Goal: Task Accomplishment & Management: Complete application form

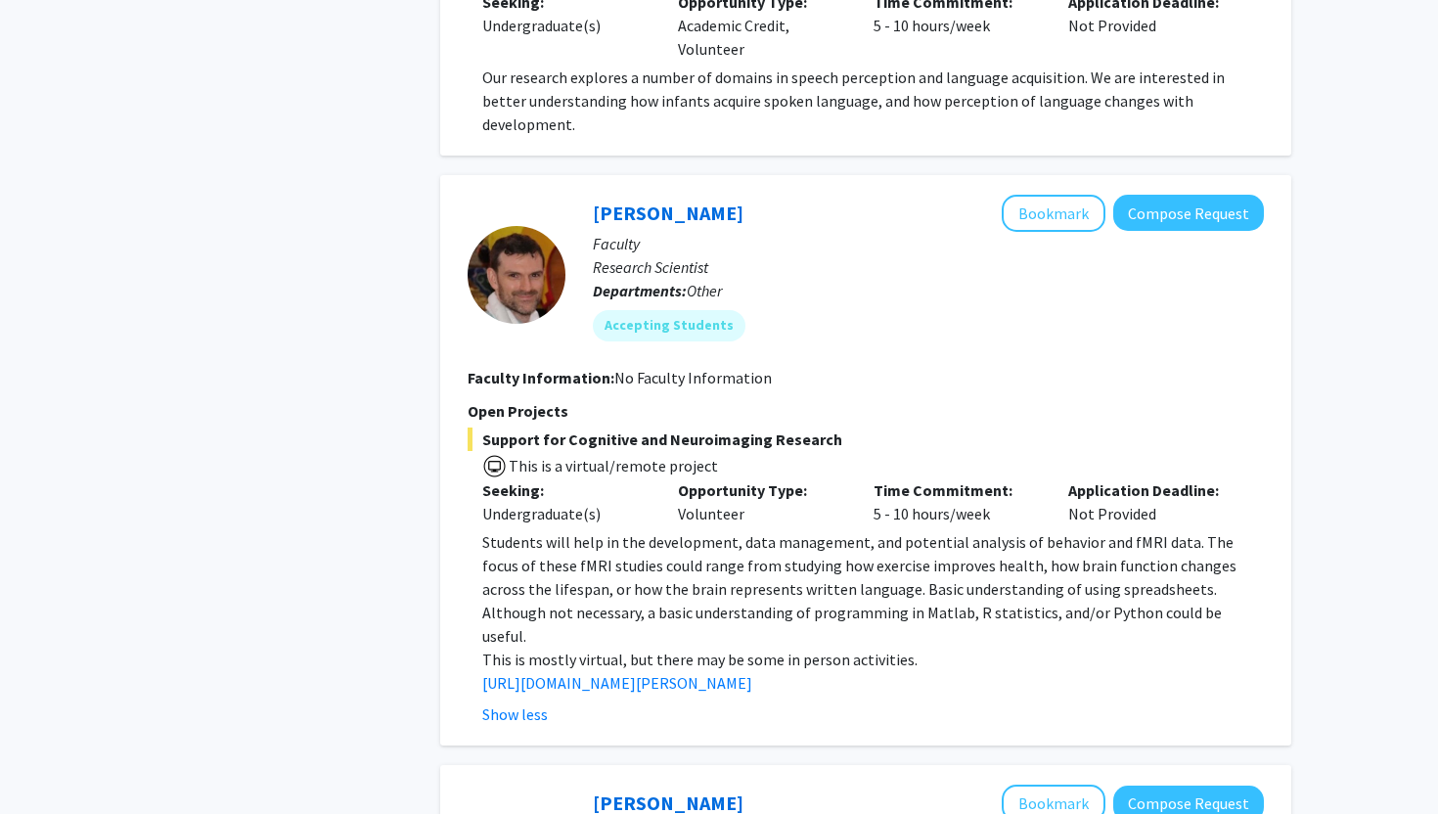
scroll to position [3708, 0]
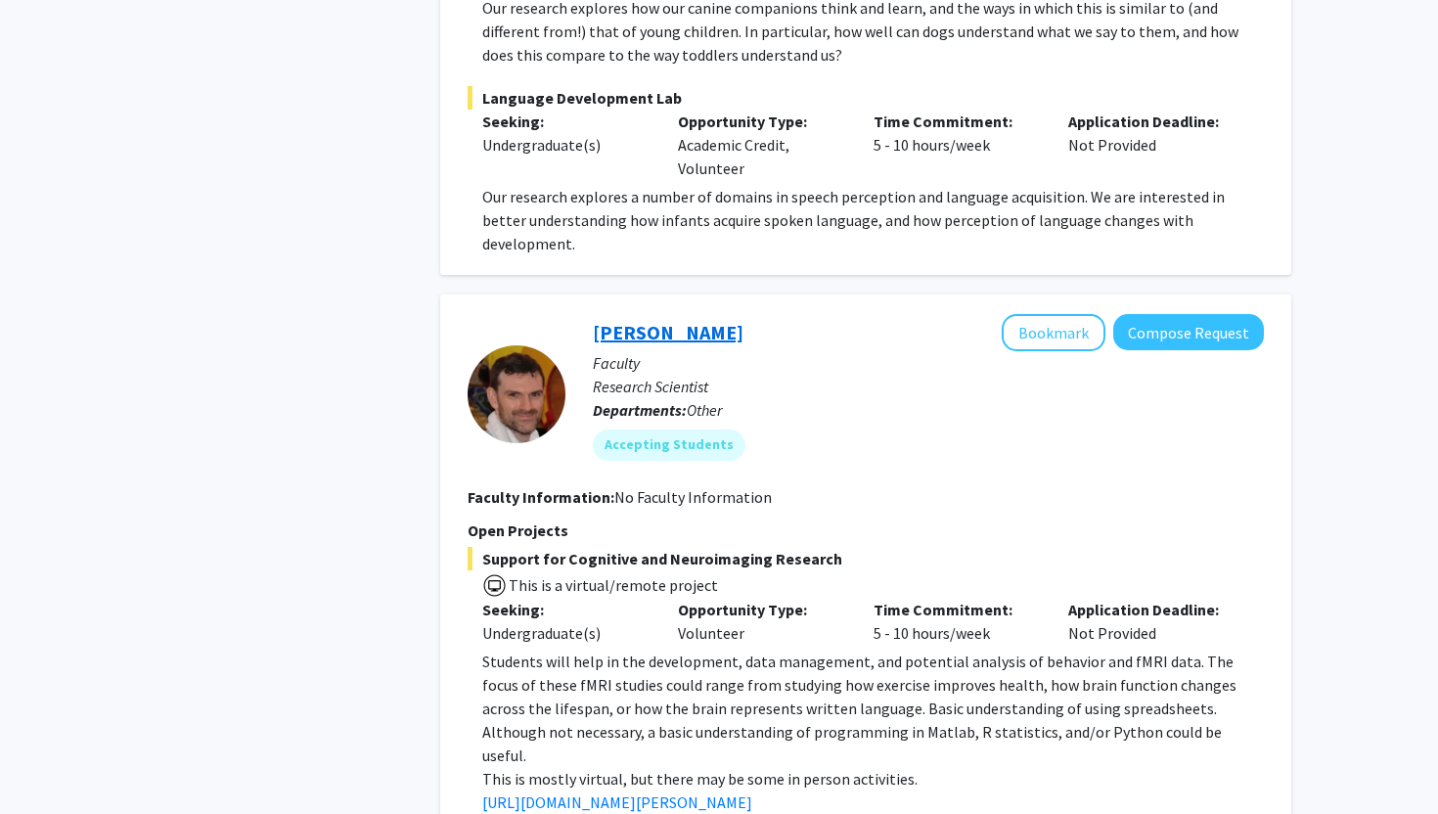
click at [656, 320] on link "[PERSON_NAME]" at bounding box center [668, 332] width 151 height 24
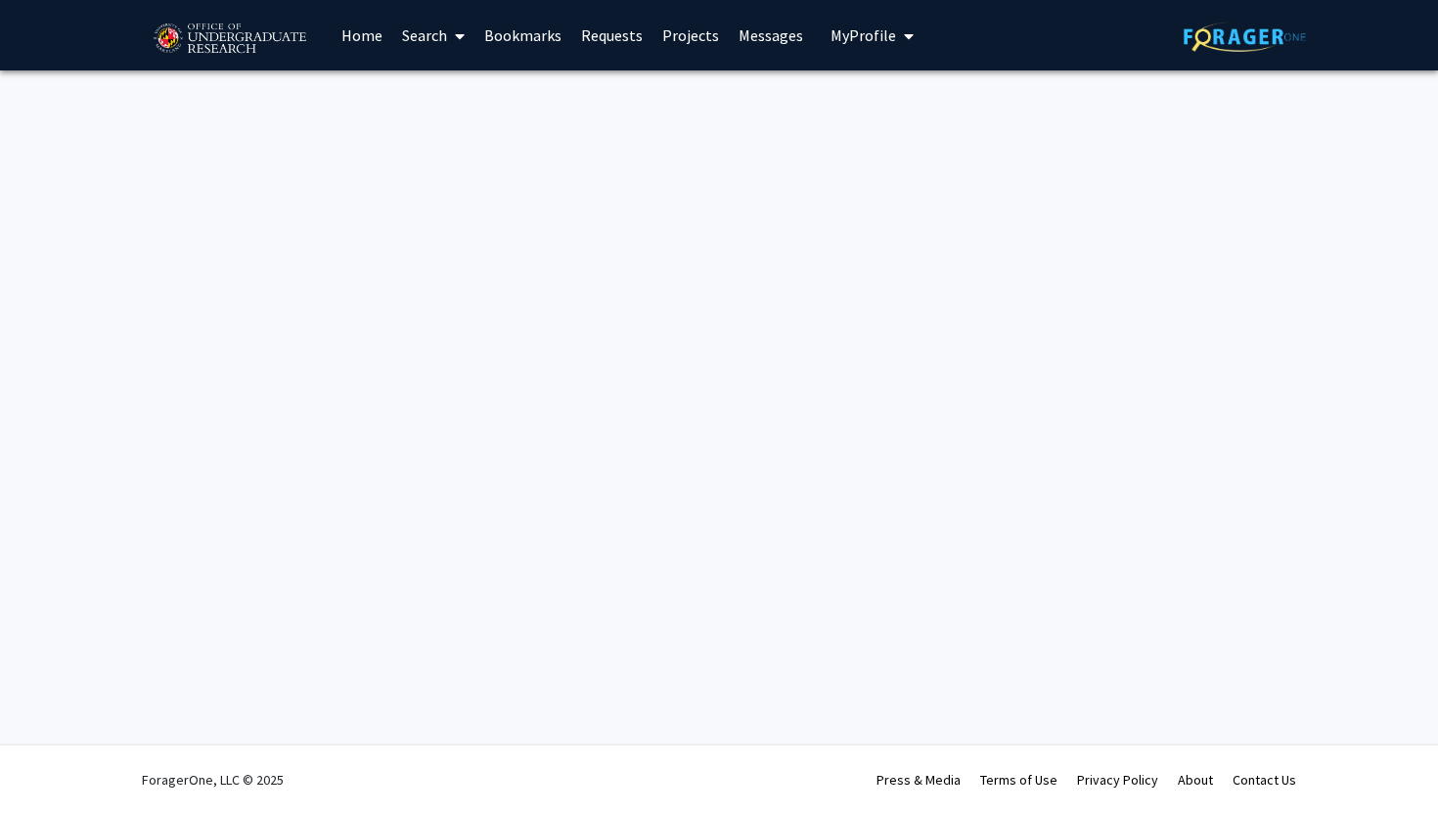
click at [656, 246] on div "Skip navigation Home Search Bookmarks Requests Projects Messages My Profile [PE…" at bounding box center [719, 407] width 1438 height 814
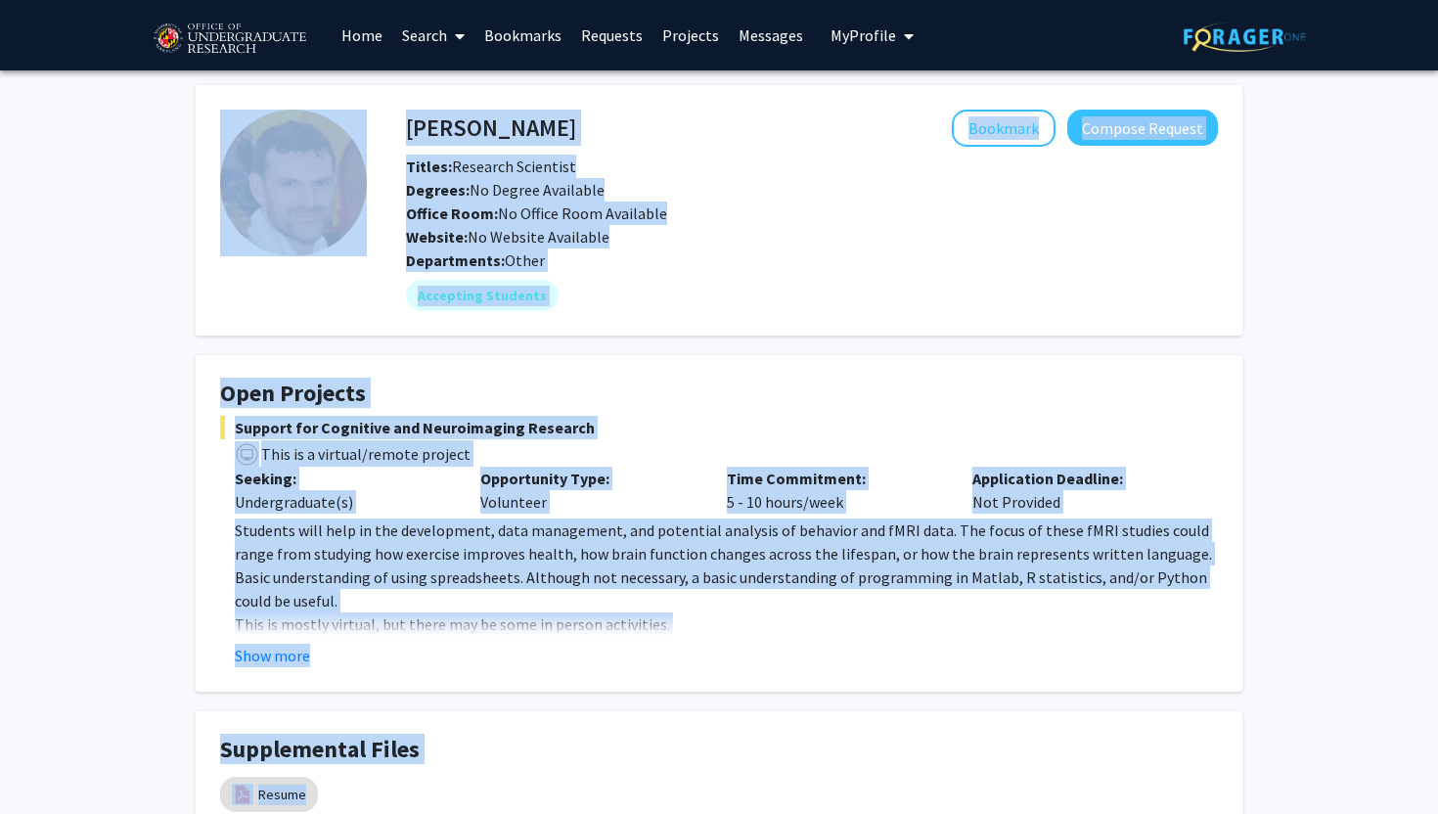
click at [308, 218] on img at bounding box center [293, 183] width 147 height 147
click at [426, 291] on mat-chip "Accepting Students" at bounding box center [482, 295] width 153 height 31
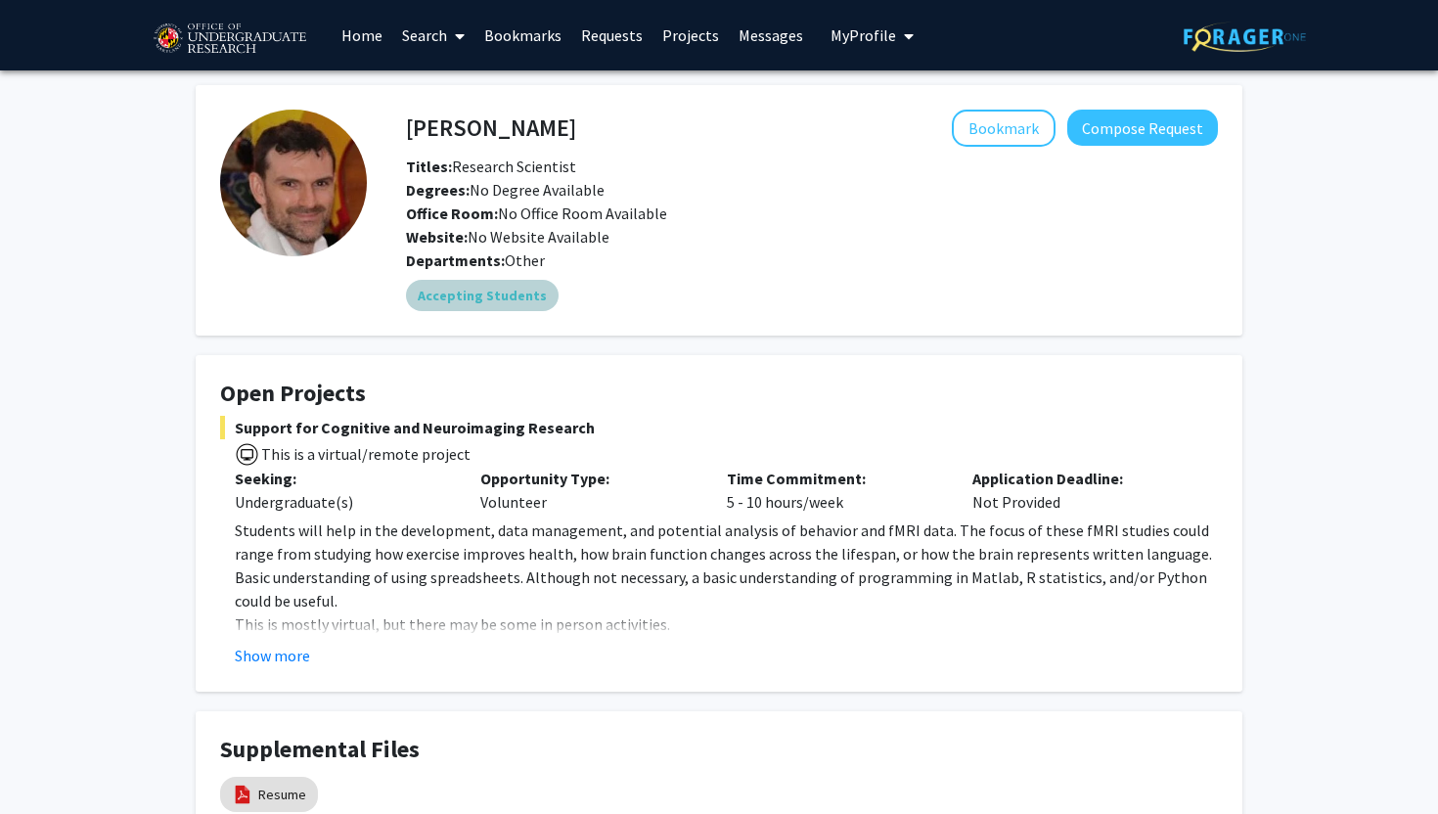
scroll to position [165, 0]
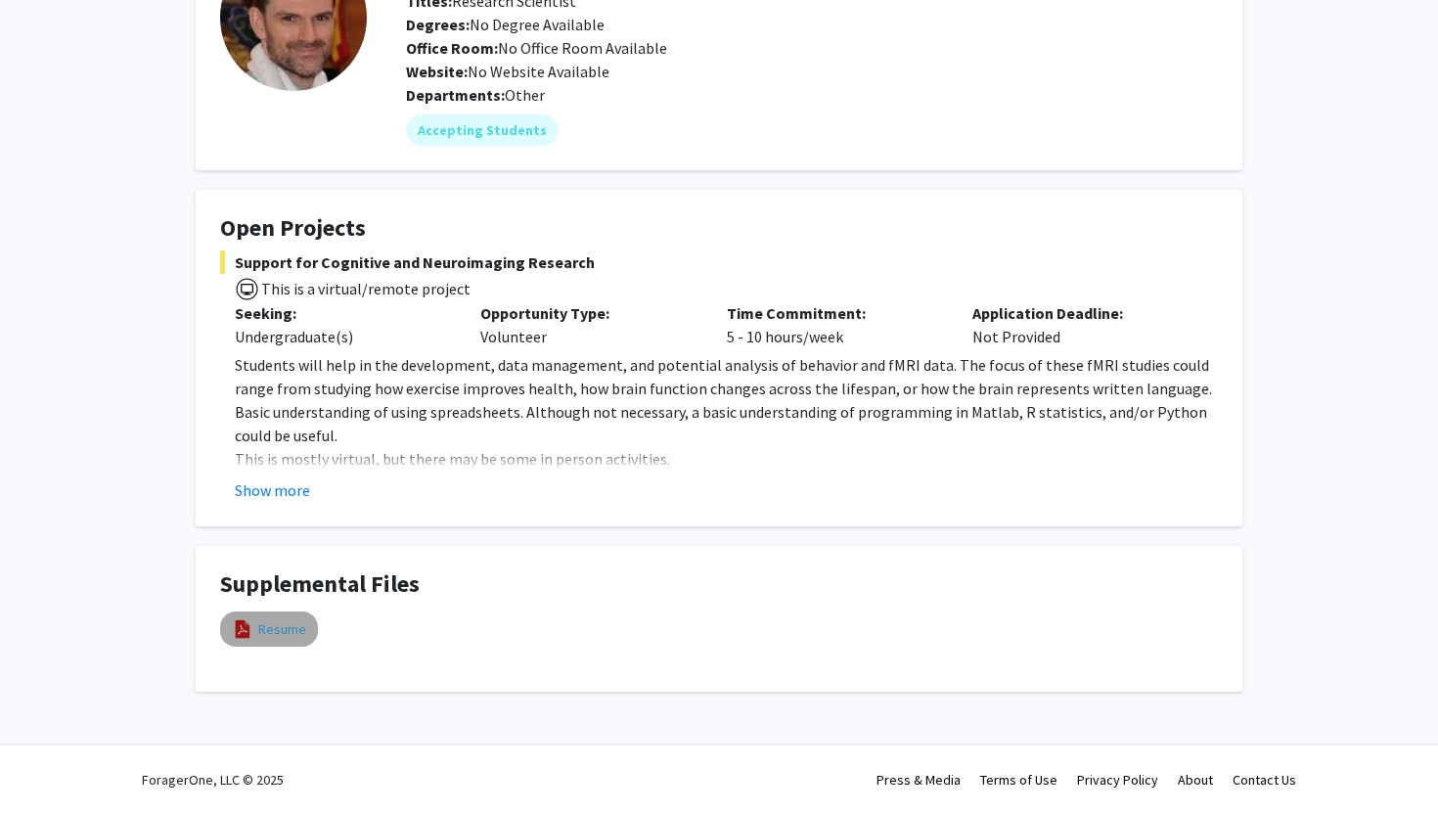
click at [278, 634] on link "Resume" at bounding box center [282, 629] width 48 height 21
select select "custom"
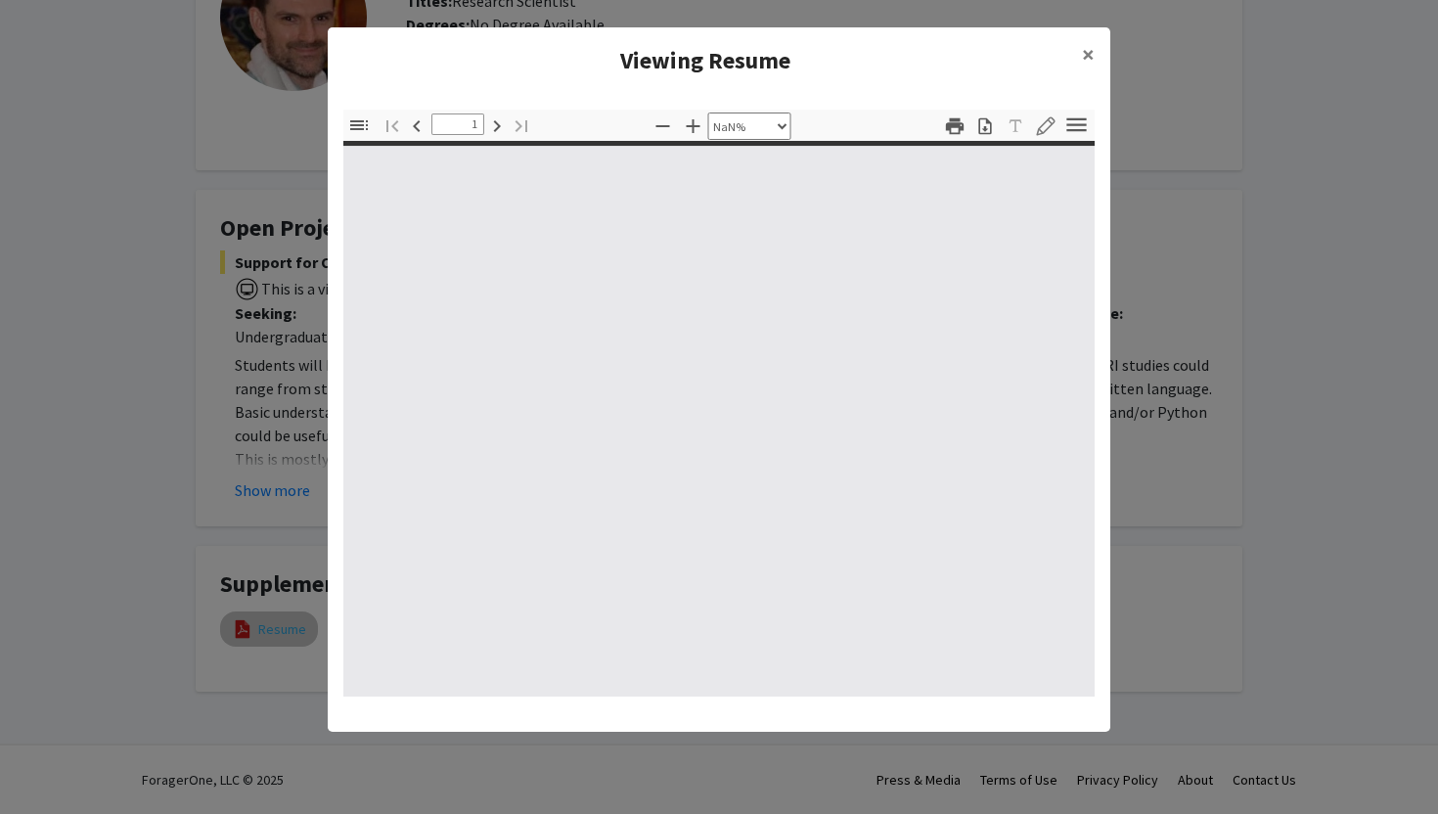
type input "0"
select select "custom"
type input "1"
select select "auto"
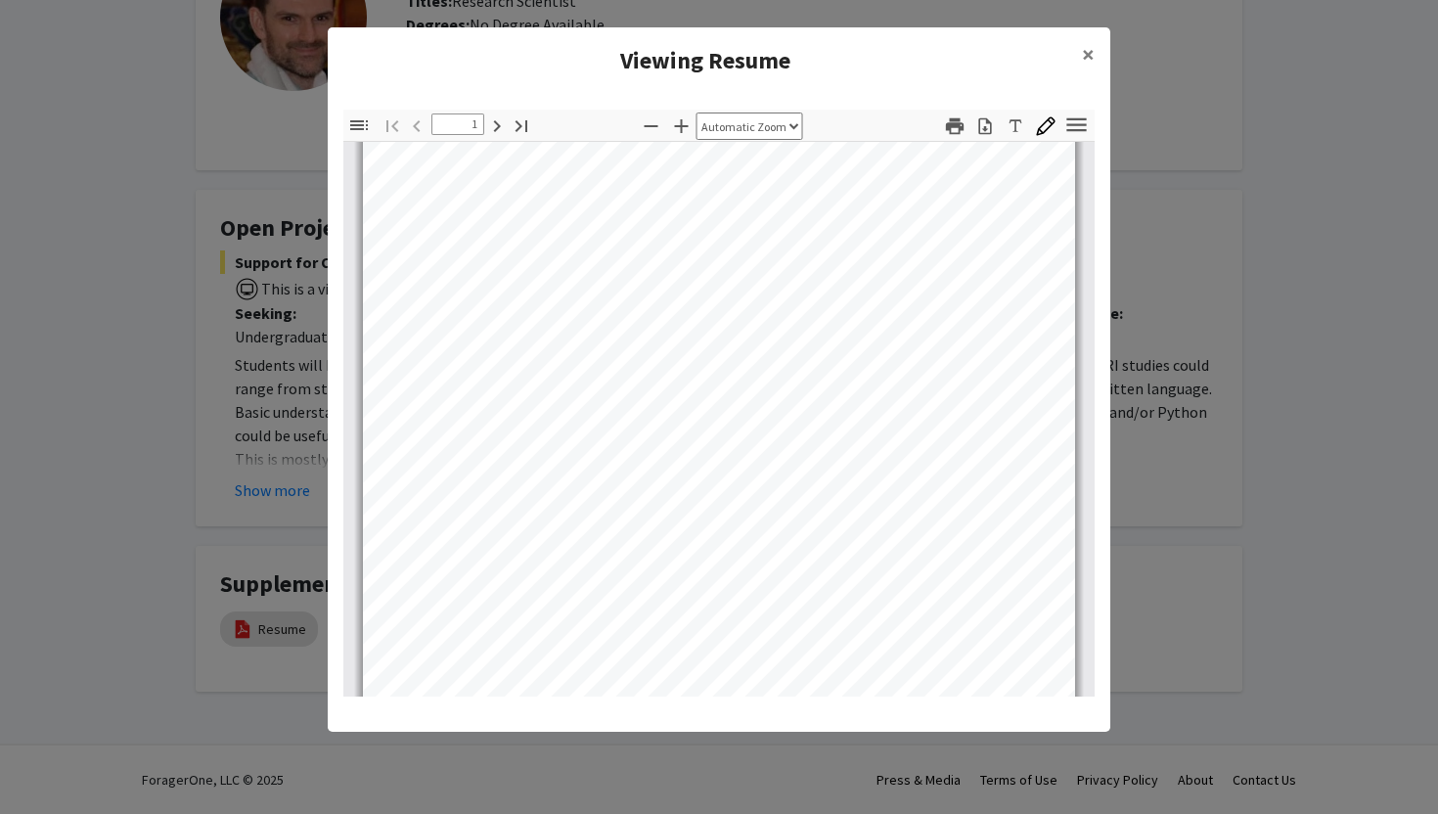
scroll to position [19, 0]
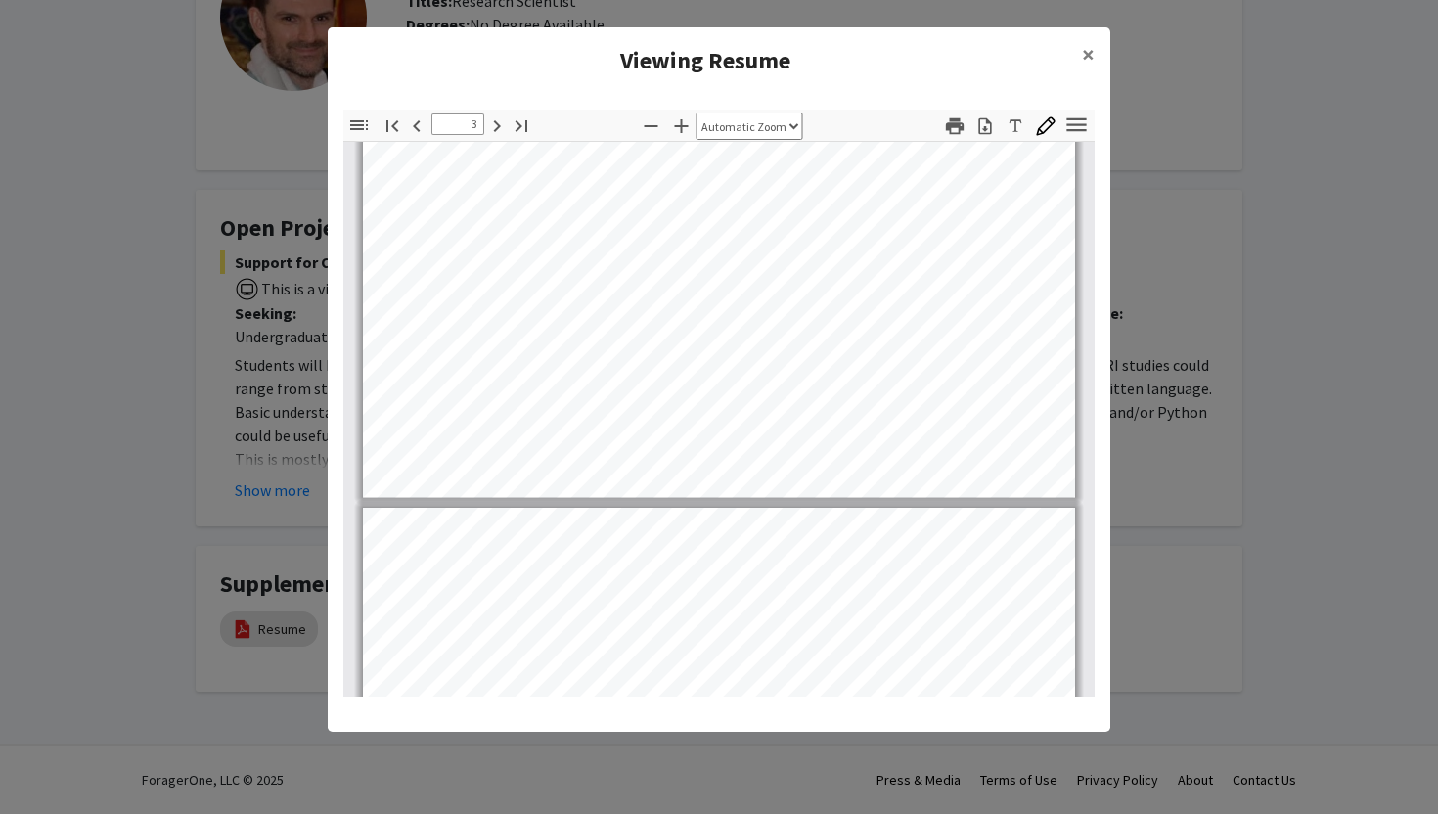
type input "4"
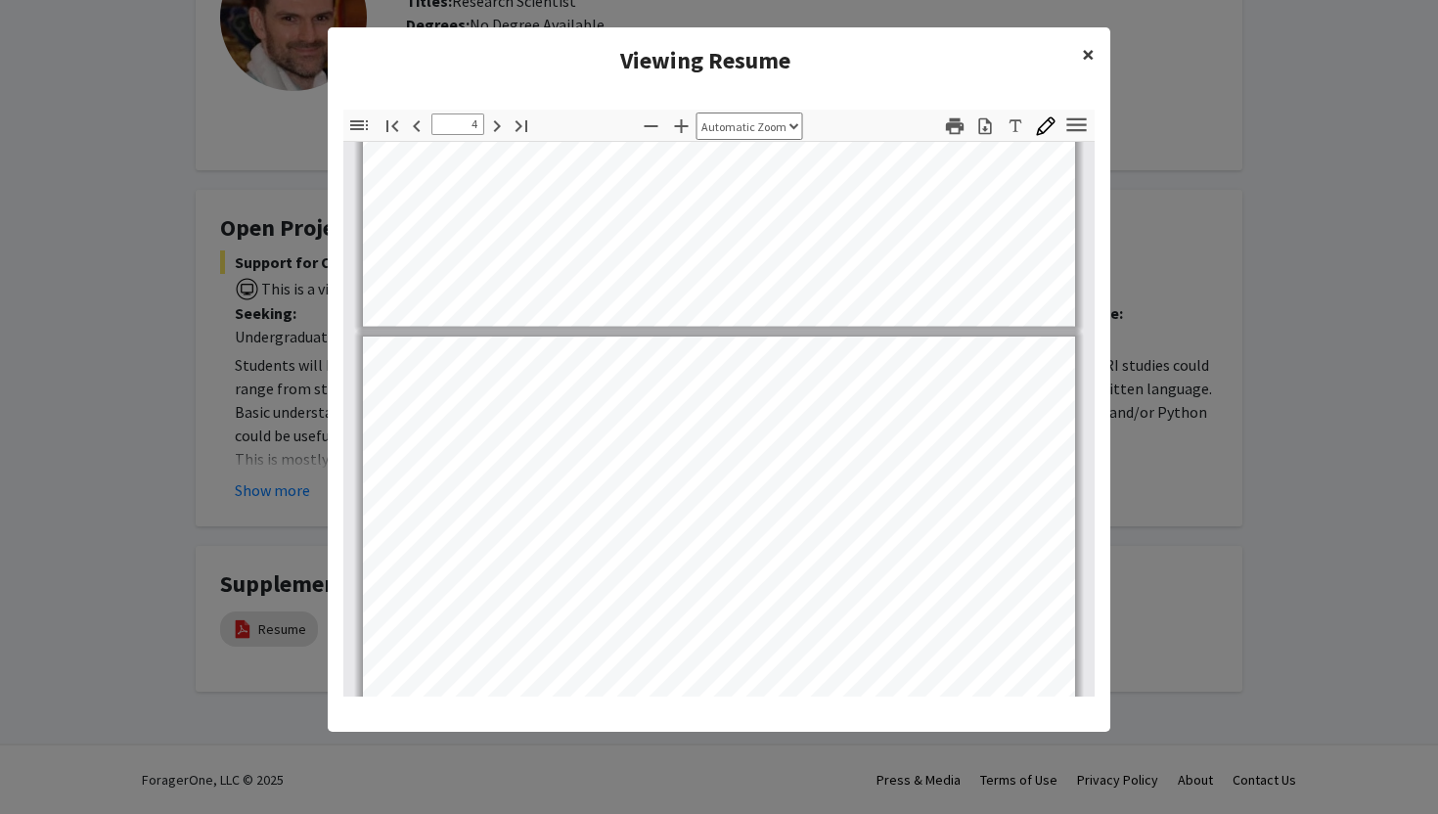
click at [1080, 62] on button "×" at bounding box center [1088, 54] width 44 height 55
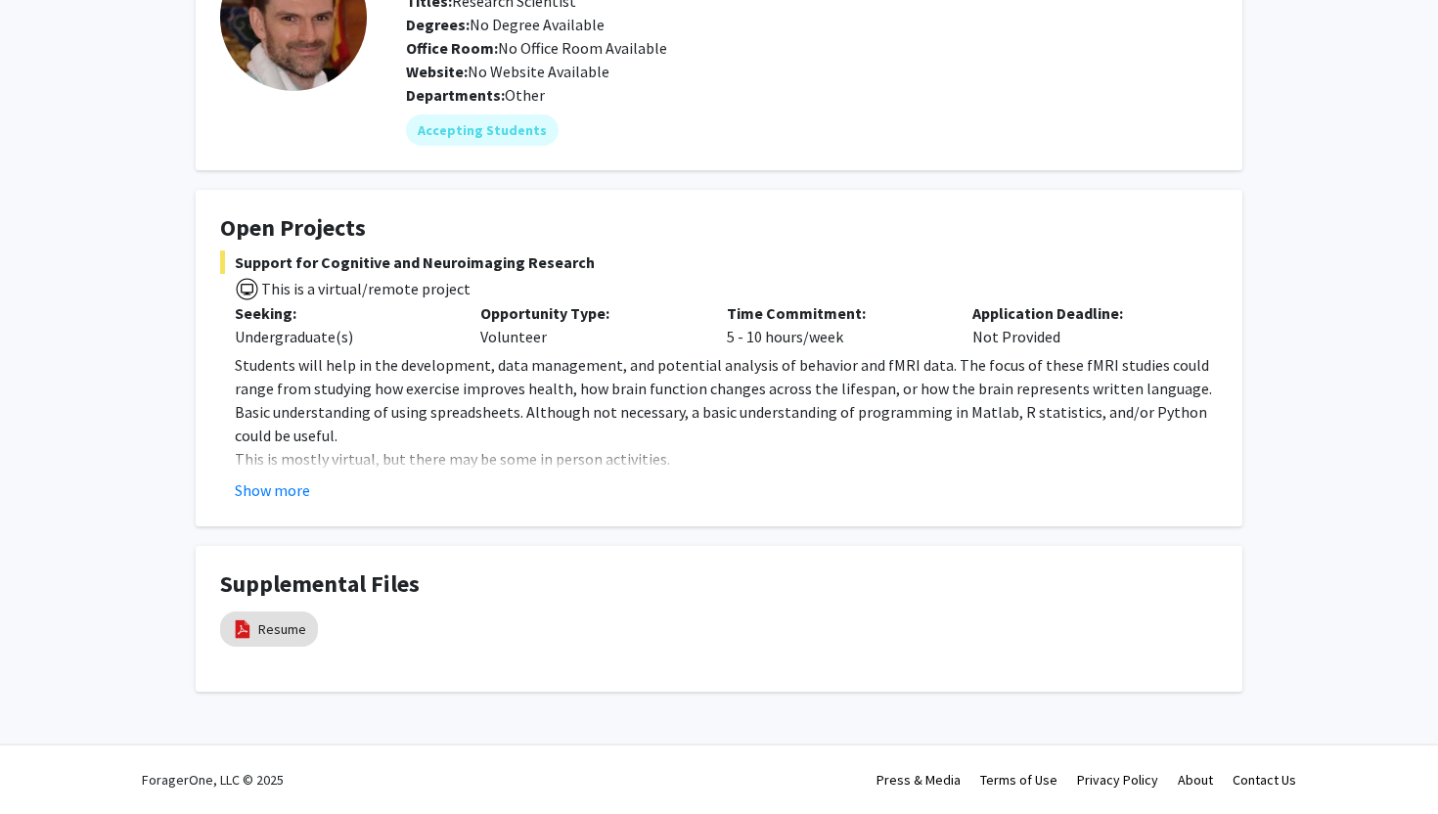
scroll to position [0, 0]
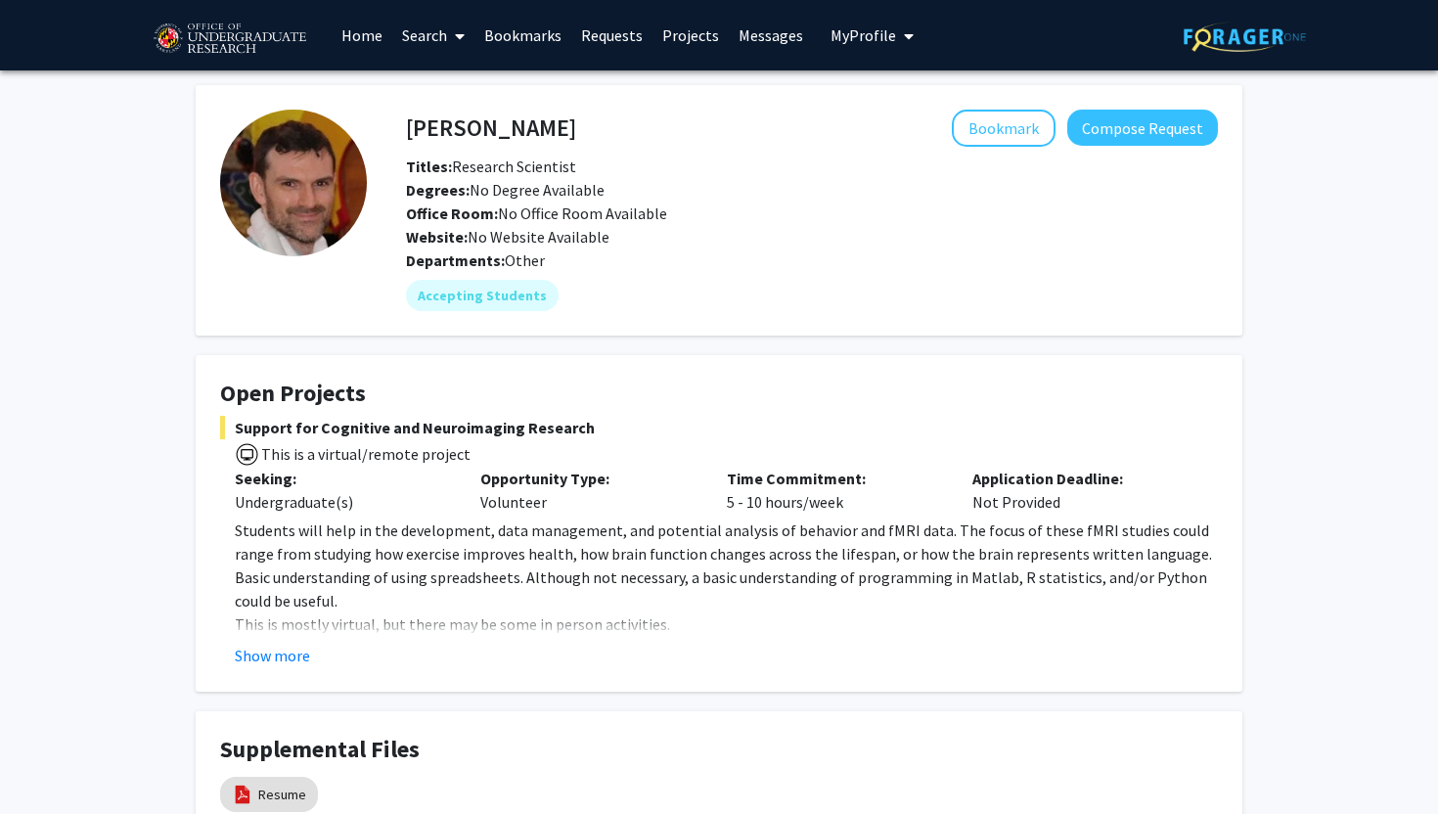
drag, startPoint x: 402, startPoint y: 118, endPoint x: 564, endPoint y: 125, distance: 161.6
click at [567, 125] on div "[PERSON_NAME] Bookmark Compose Request" at bounding box center [811, 128] width 841 height 37
drag, startPoint x: 564, startPoint y: 125, endPoint x: 389, endPoint y: 125, distance: 174.2
click at [389, 125] on div "[PERSON_NAME] Bookmark Compose Request Titles: Research Scientist Degrees: No D…" at bounding box center [792, 211] width 851 height 202
click at [421, 134] on h4 "[PERSON_NAME]" at bounding box center [491, 128] width 170 height 36
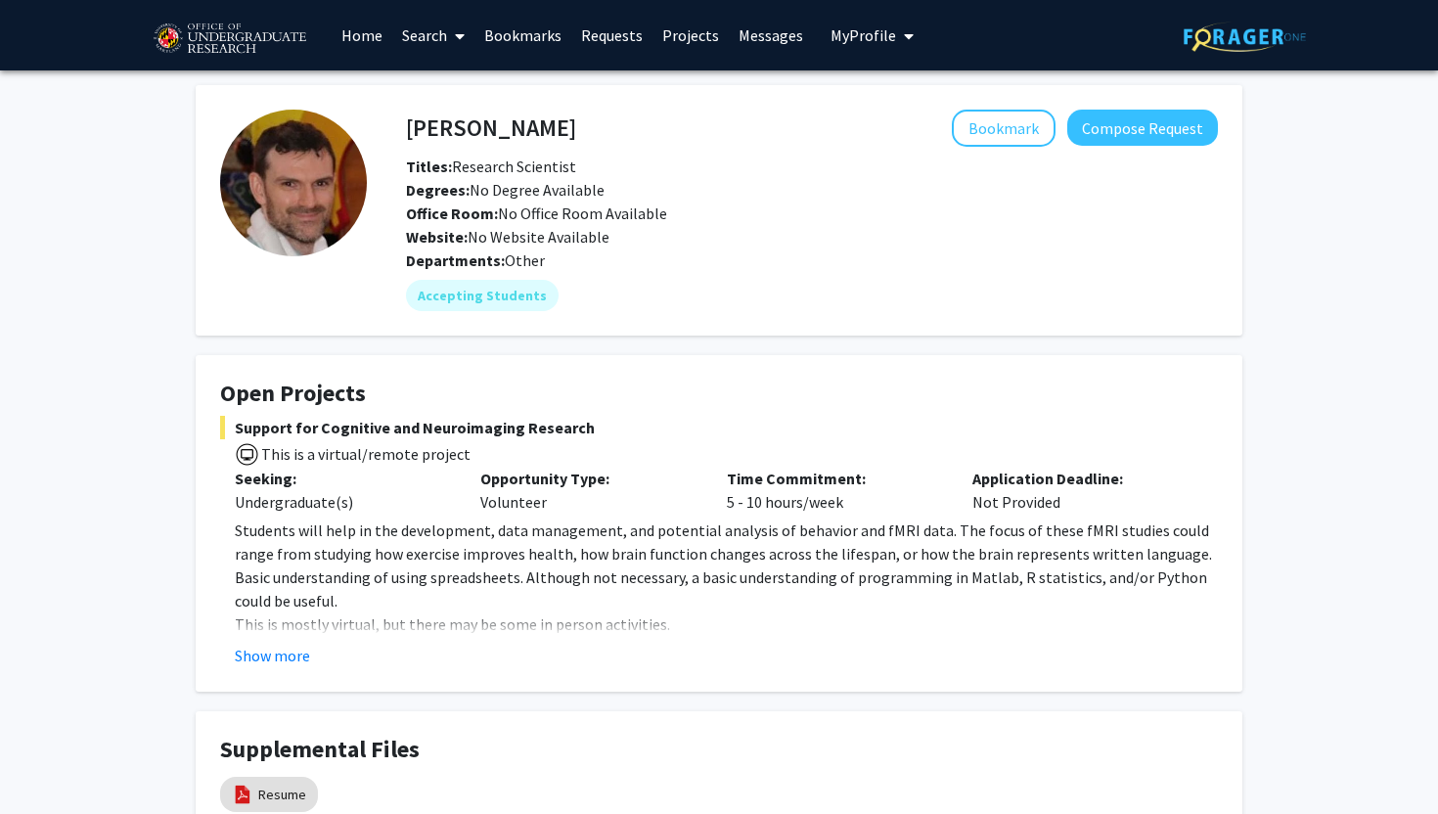
click at [421, 134] on h4 "[PERSON_NAME]" at bounding box center [491, 128] width 170 height 36
copy h4 "[PERSON_NAME]"
click at [921, 260] on div "Departments: Other" at bounding box center [812, 260] width 812 height 23
click at [1104, 137] on button "Compose Request" at bounding box center [1142, 128] width 151 height 36
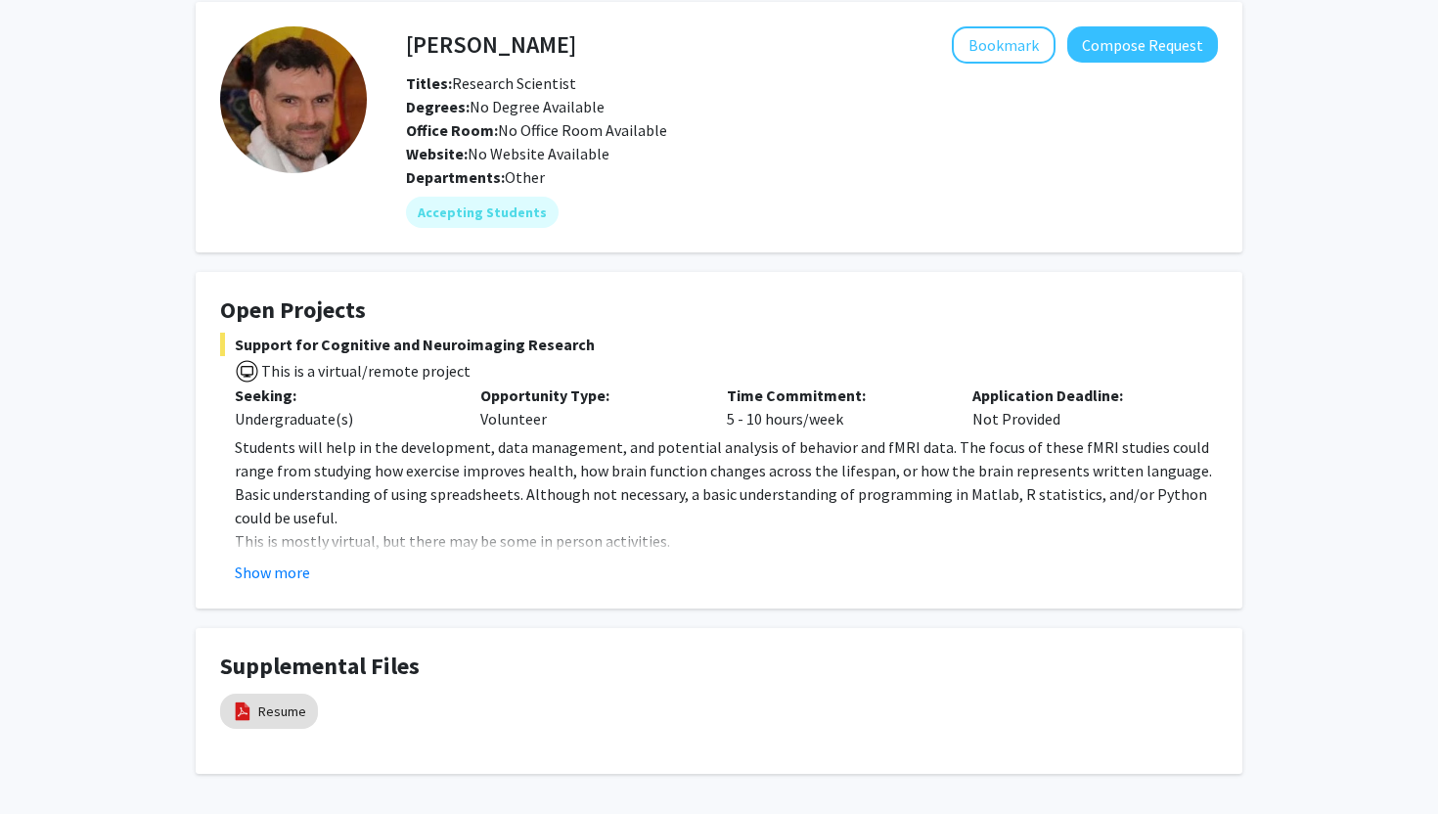
scroll to position [127, 0]
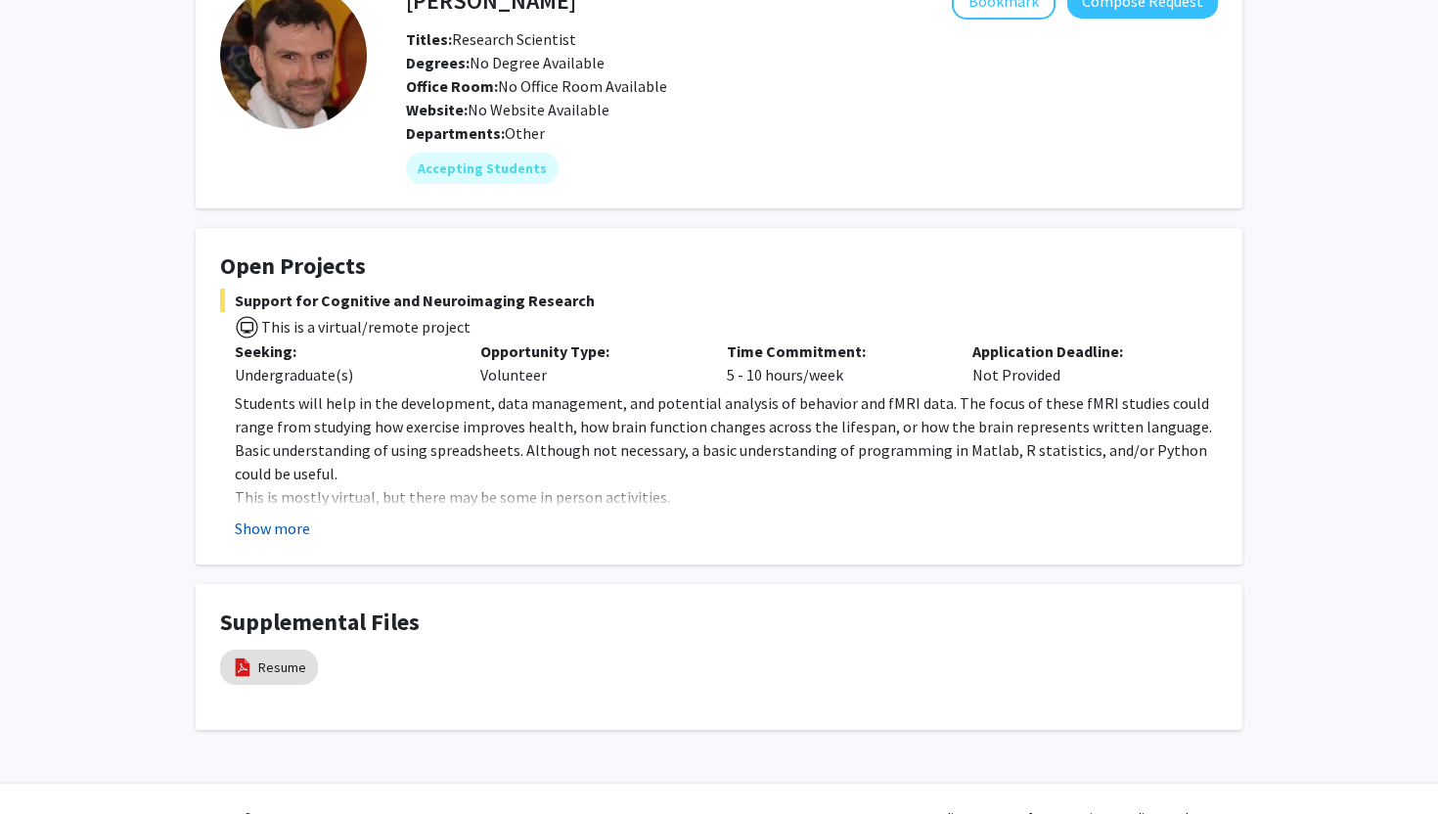
click at [260, 530] on button "Show more" at bounding box center [272, 528] width 75 height 23
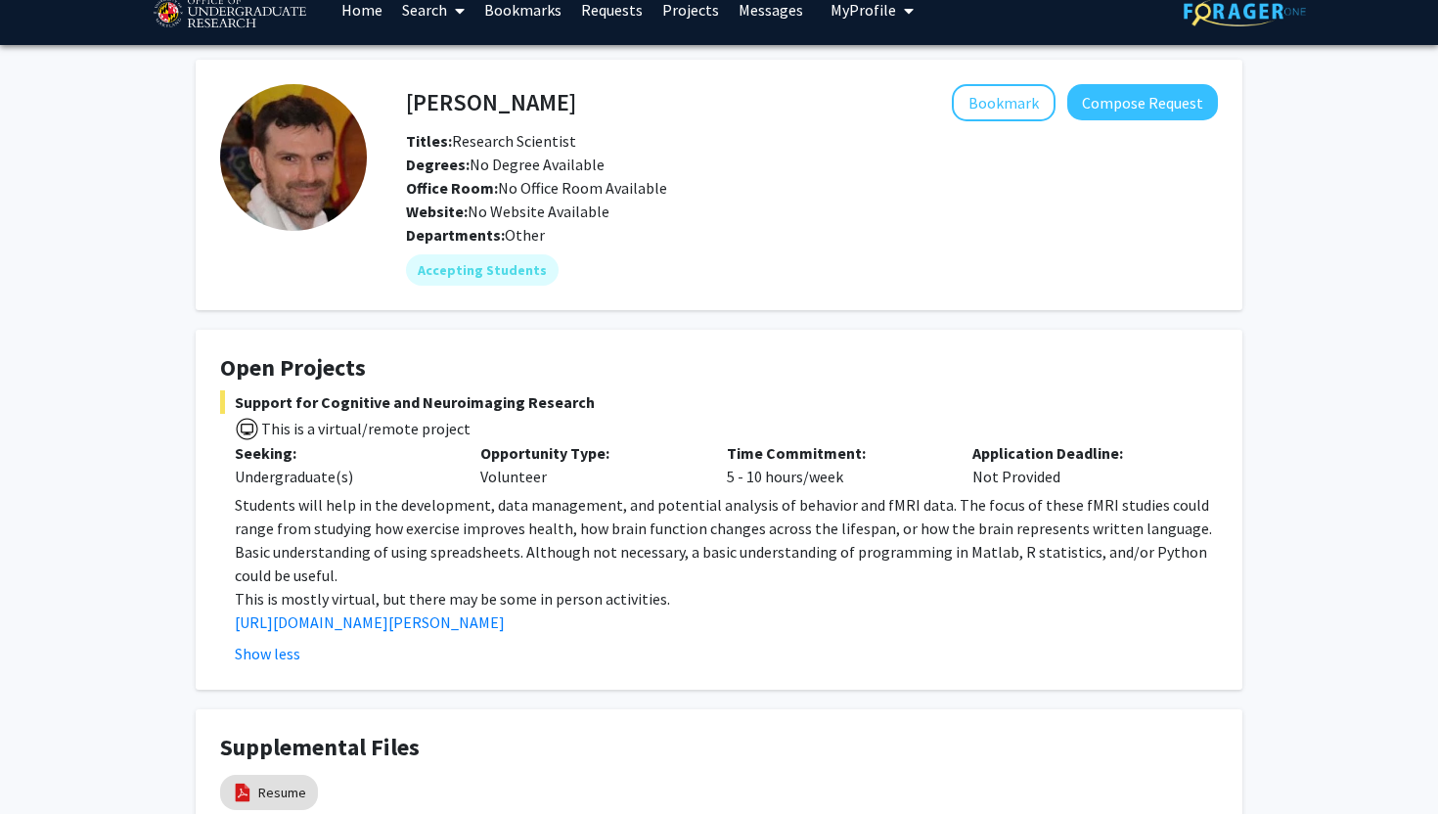
scroll to position [20, 0]
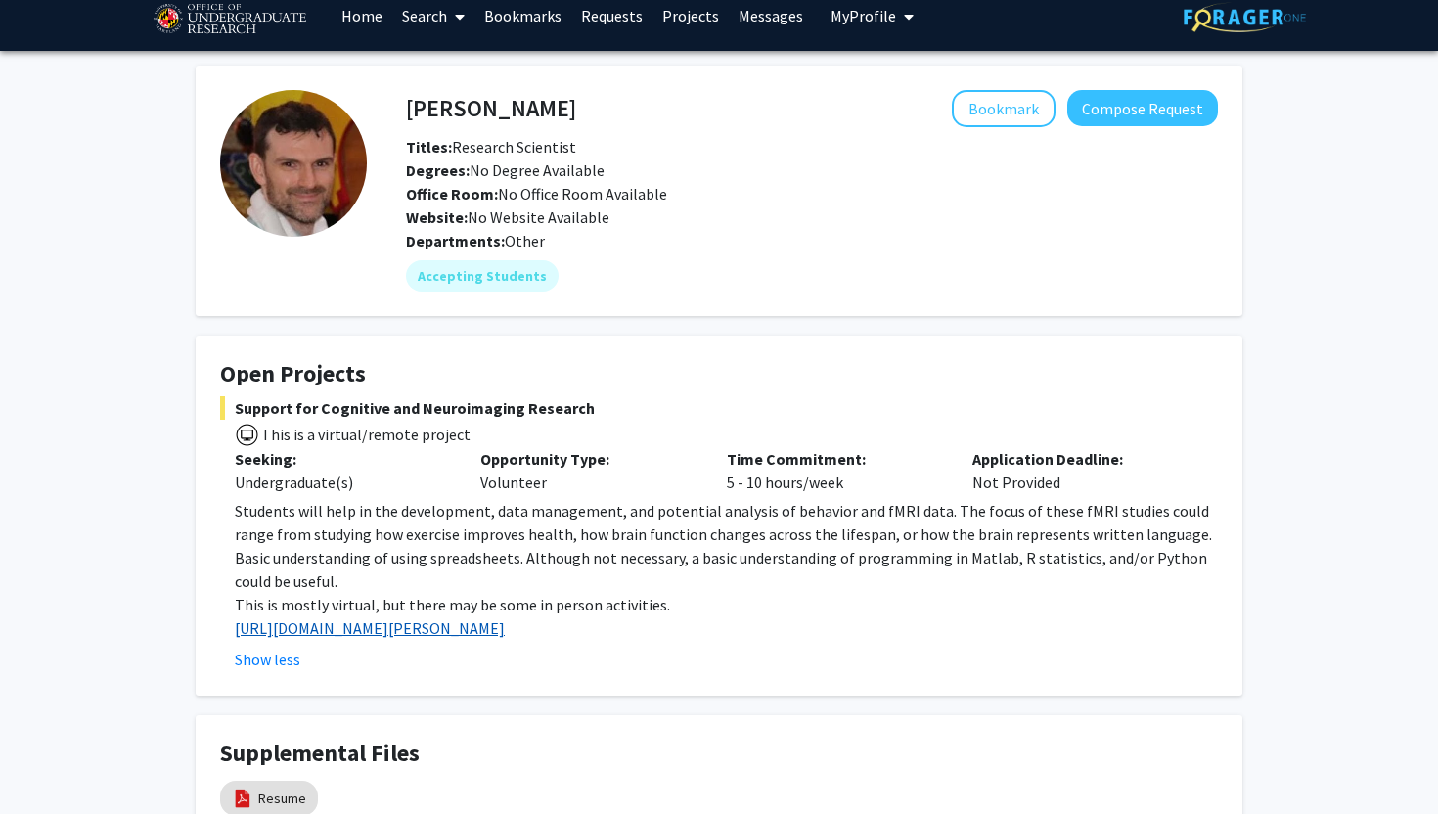
click at [397, 627] on link "[URL][DOMAIN_NAME][PERSON_NAME]" at bounding box center [370, 628] width 270 height 20
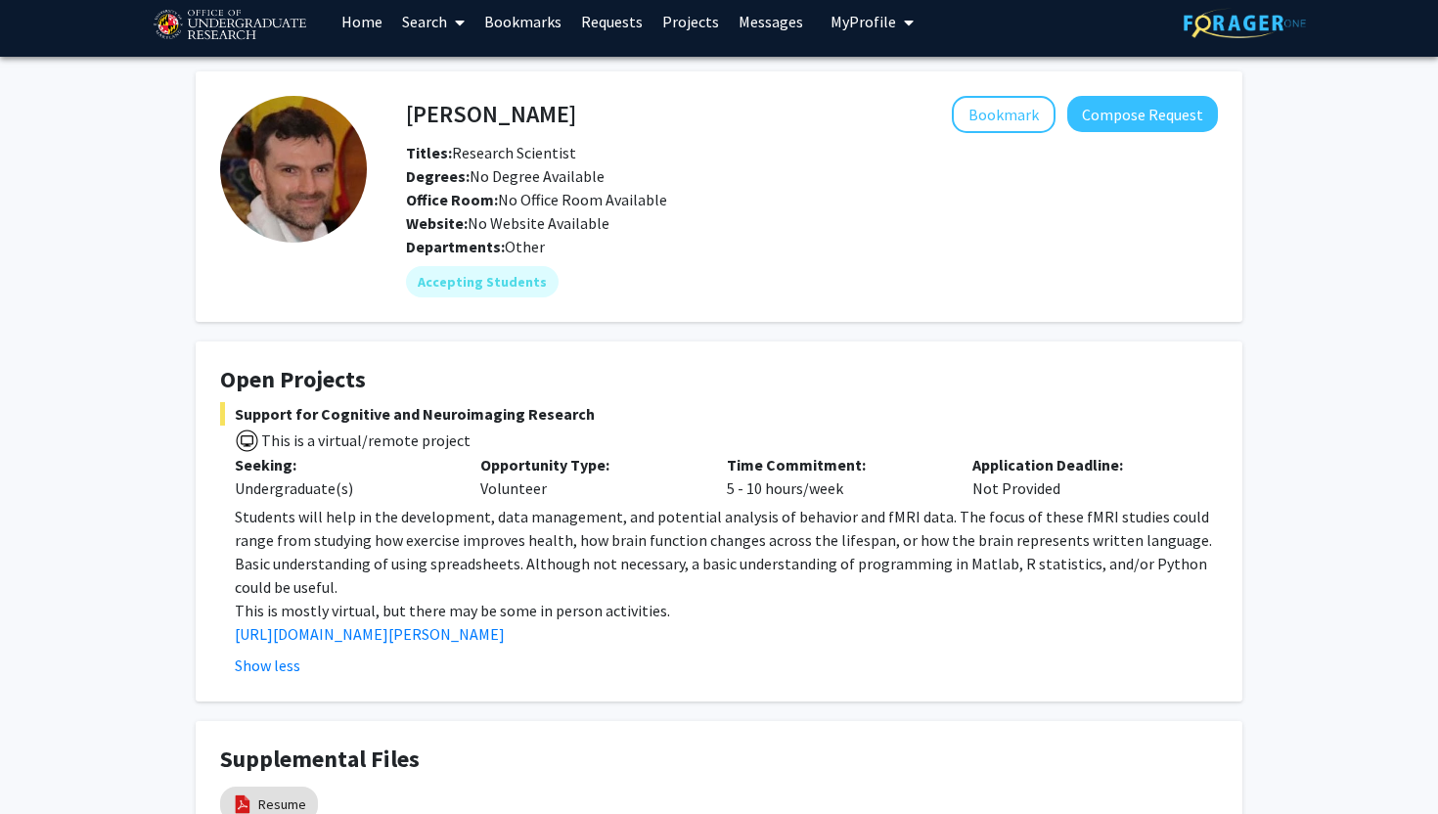
scroll to position [0, 0]
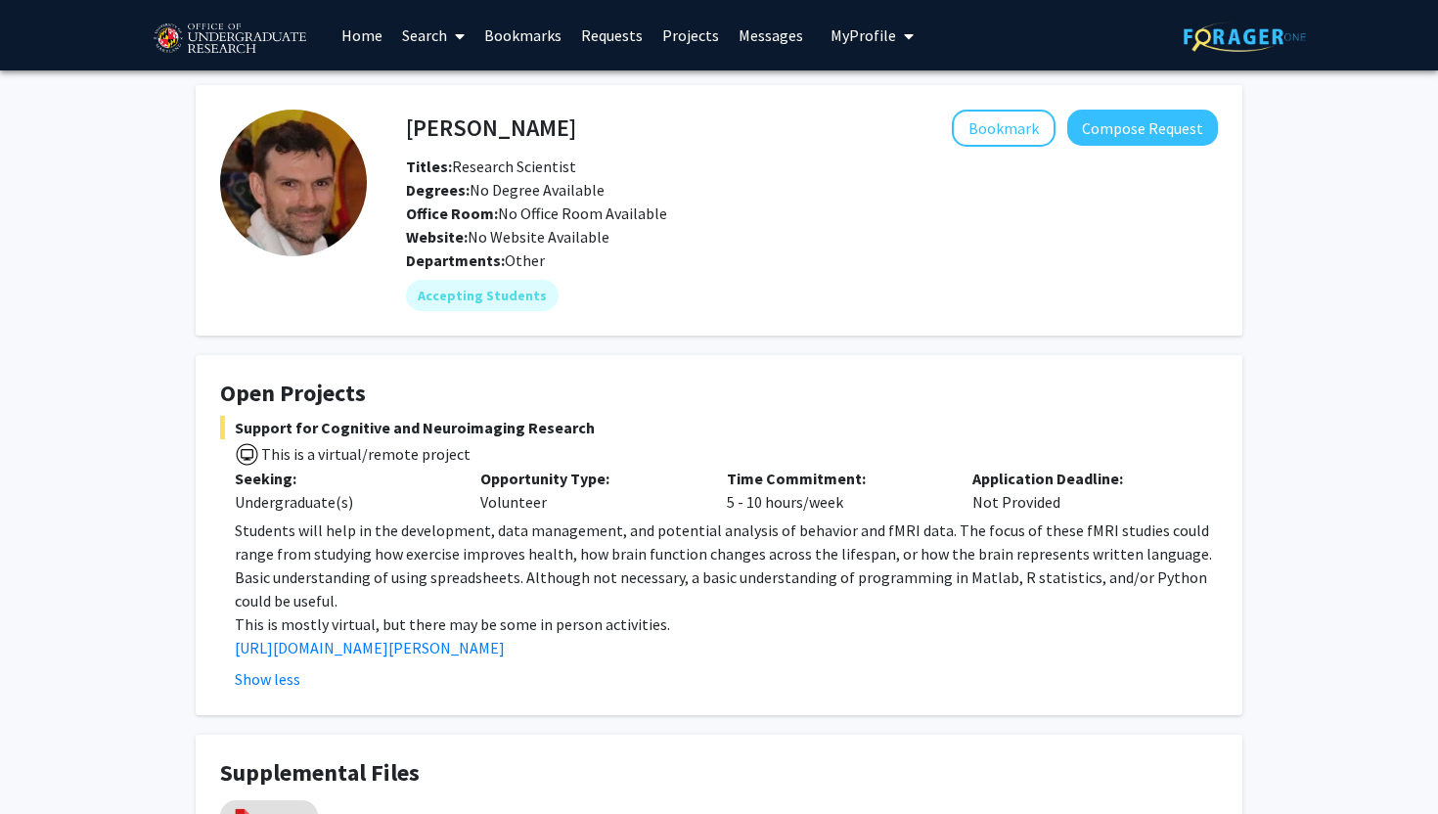
click at [464, 134] on h4 "[PERSON_NAME]" at bounding box center [491, 128] width 170 height 36
copy h4 "[PERSON_NAME]"
click at [859, 250] on div "Departments: Other" at bounding box center [812, 260] width 812 height 23
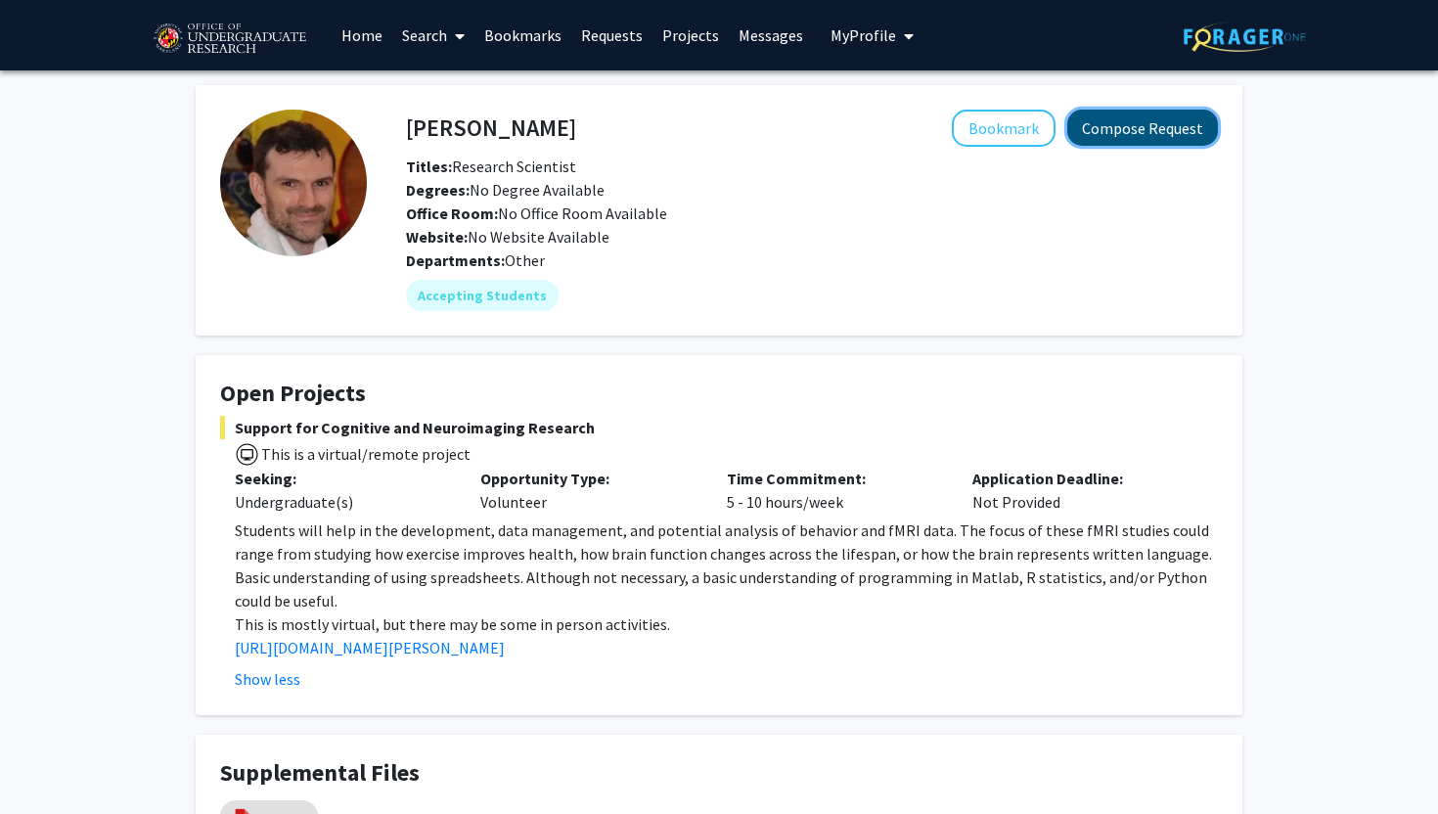
click at [1109, 128] on button "Compose Request" at bounding box center [1142, 128] width 151 height 36
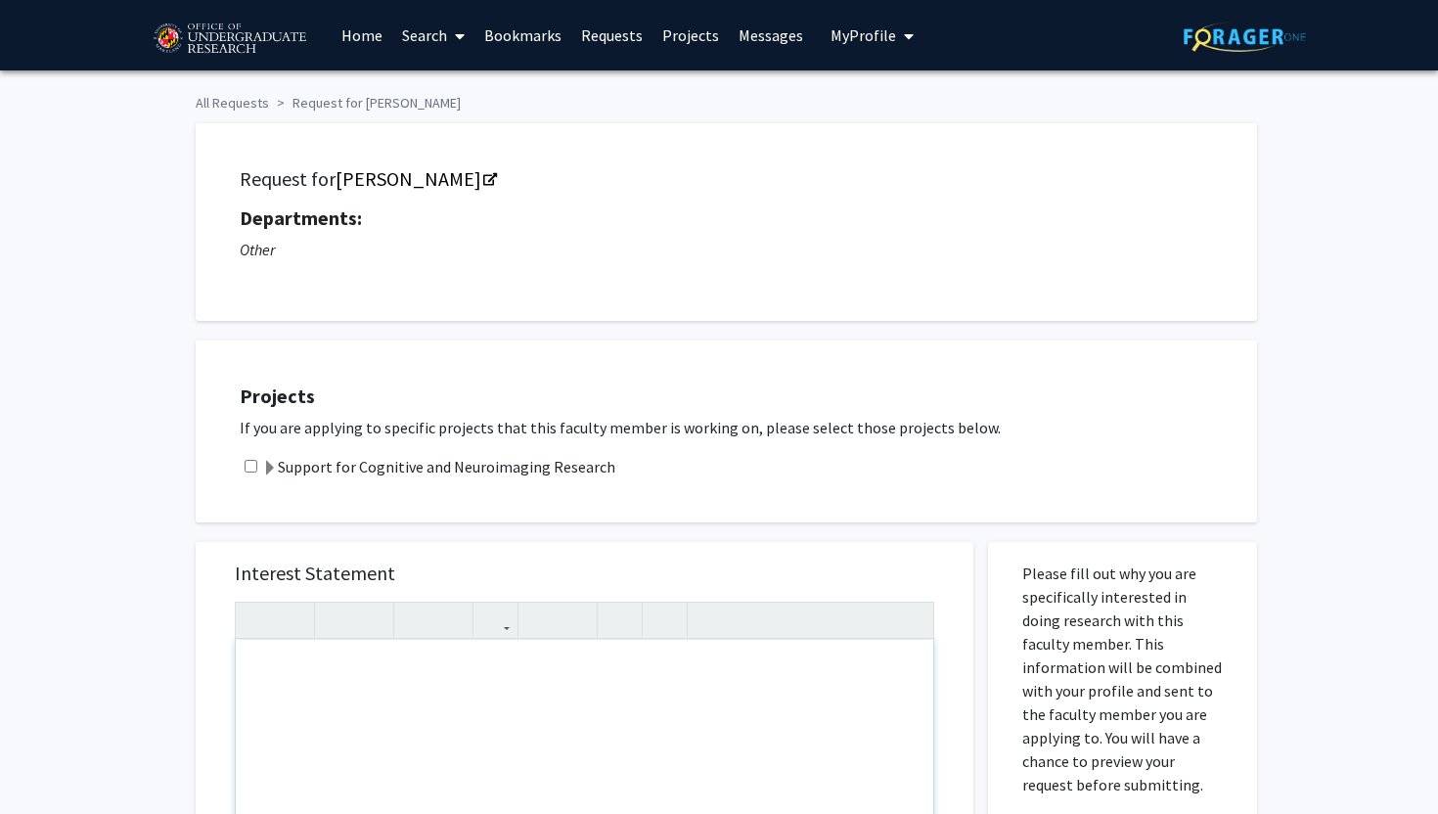
paste div "Note to users with screen readers: Please press Alt+0 or Option+0 to deactivate…"
type textarea "<p>Dear [PERSON_NAME],</p><br><p>My name is [PERSON_NAME], and I am a sophomore…"
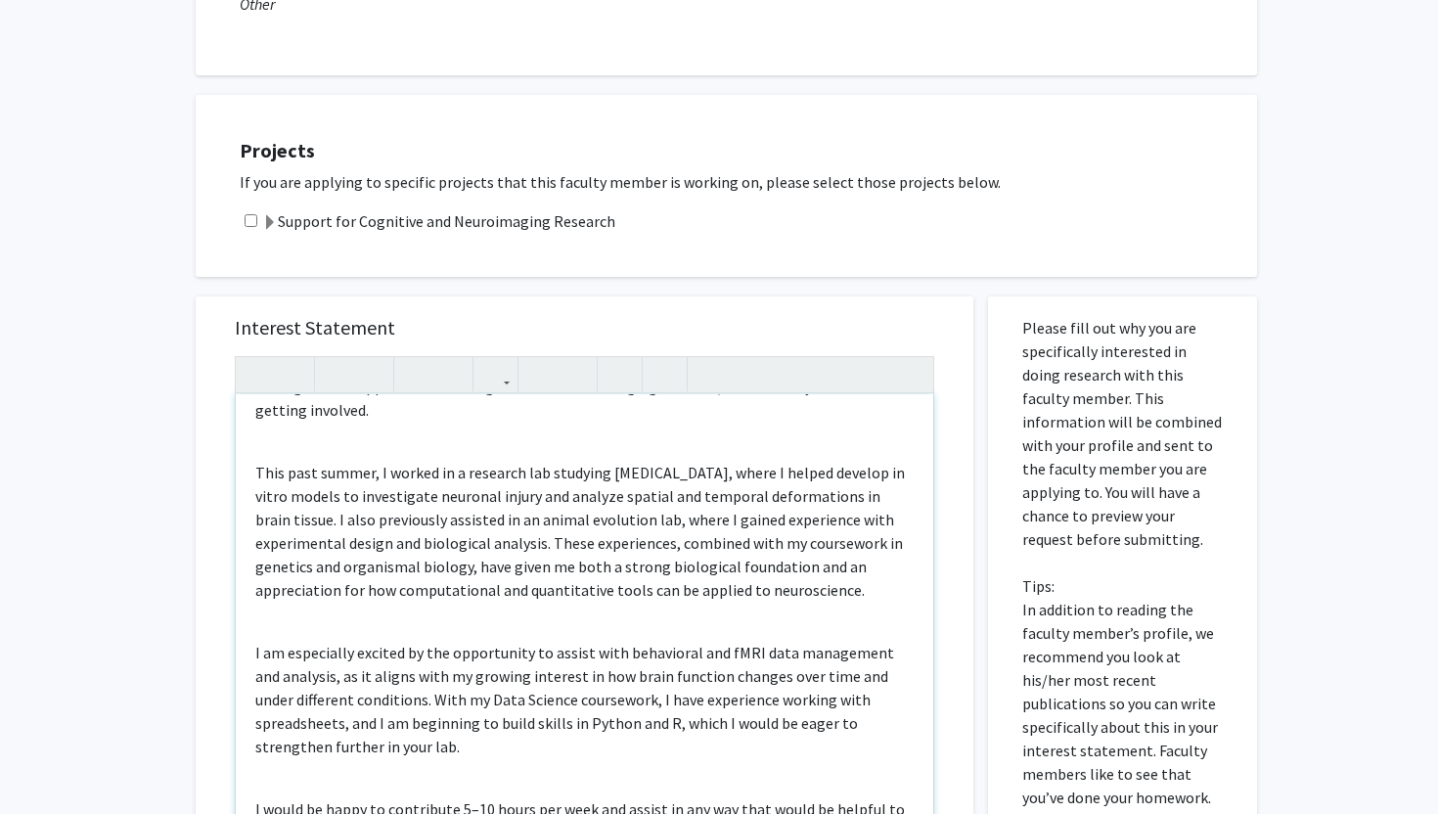
scroll to position [151, 0]
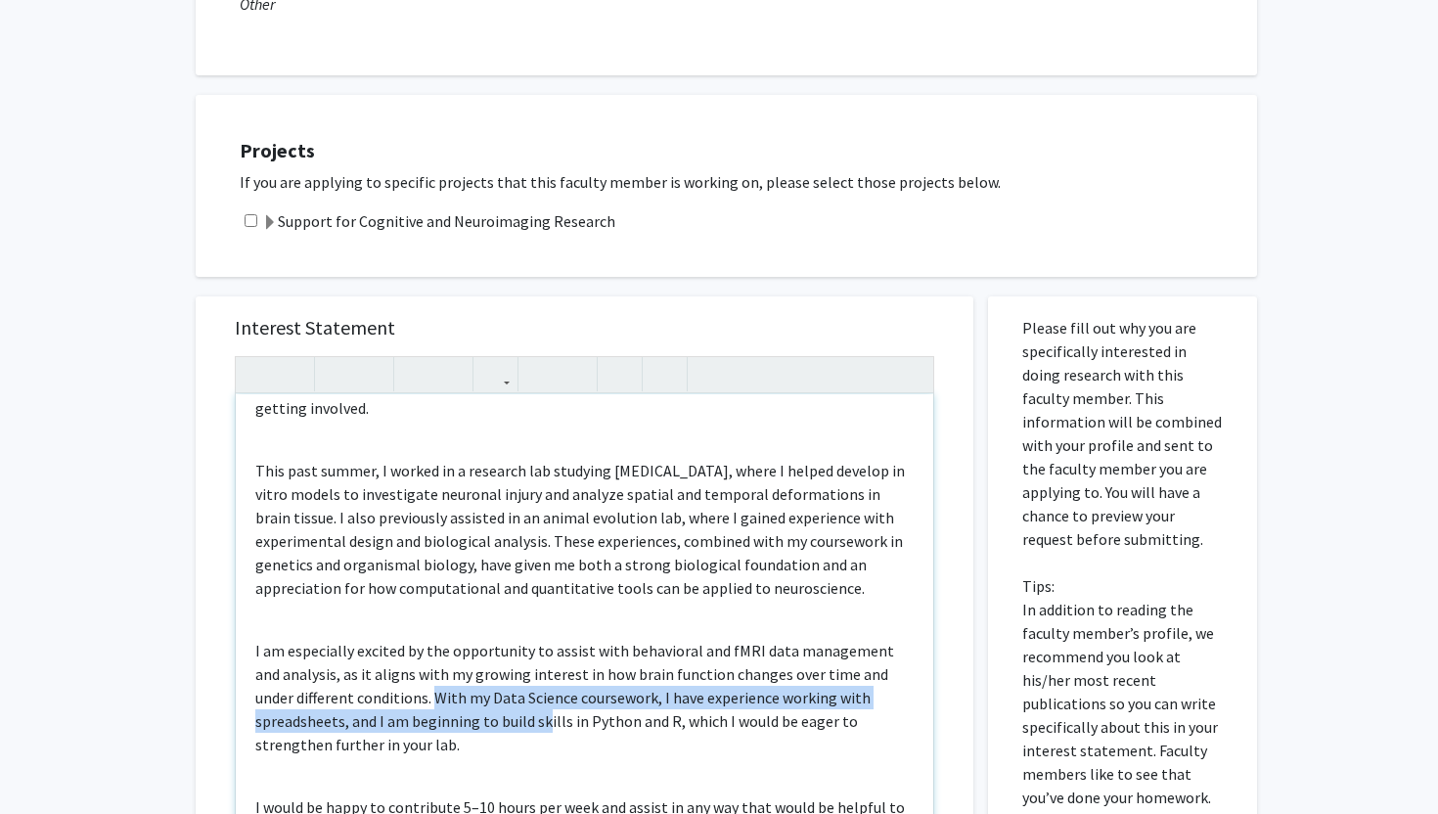
drag, startPoint x: 392, startPoint y: 669, endPoint x: 451, endPoint y: 686, distance: 61.0
click at [451, 686] on p "I am especially excited by the opportunity to assist with behavioral and fMRI d…" at bounding box center [584, 697] width 658 height 117
click at [443, 683] on p "I am especially excited by the opportunity to assist with behavioral and fMRI d…" at bounding box center [584, 697] width 658 height 117
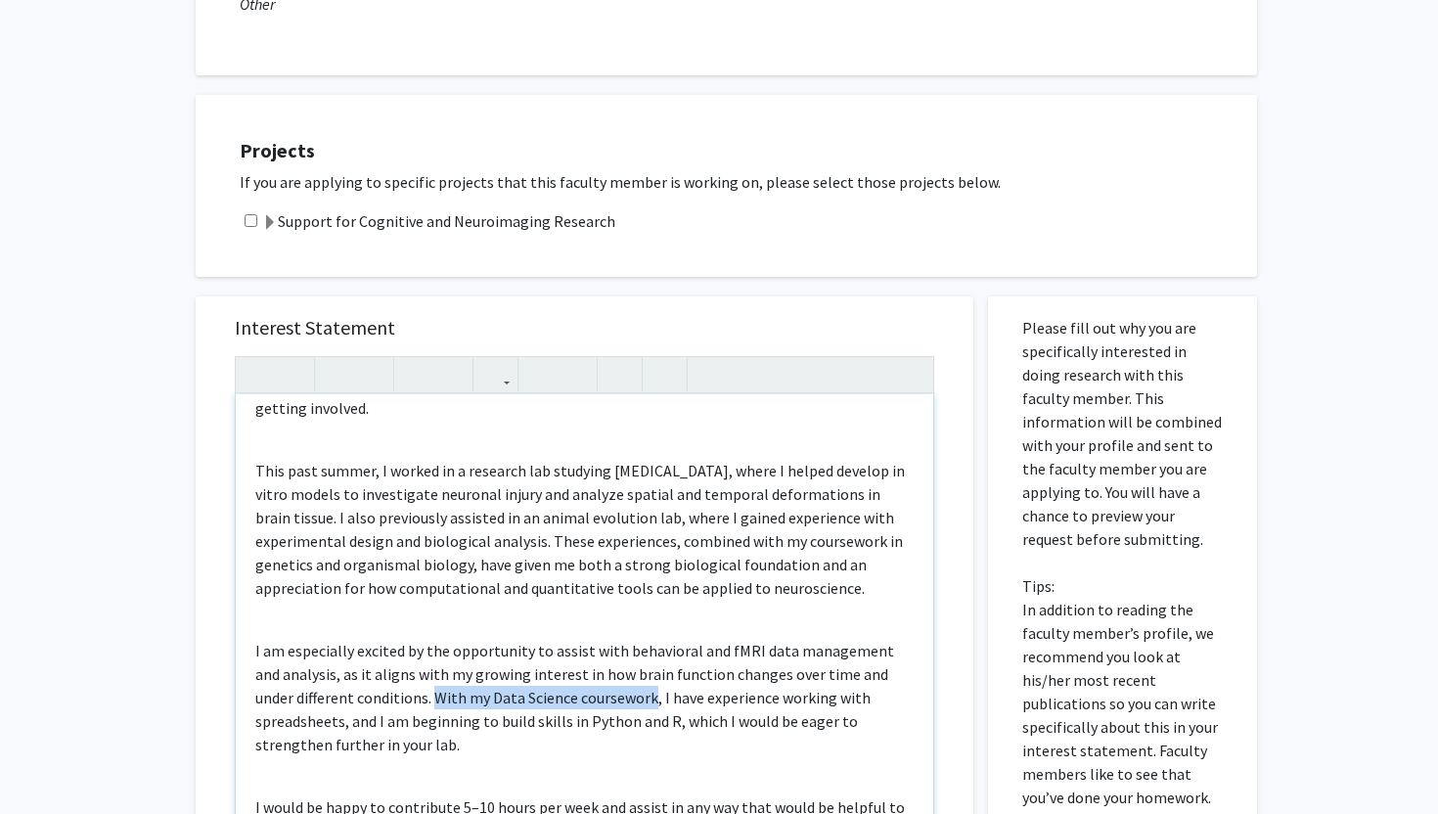
drag, startPoint x: 392, startPoint y: 668, endPoint x: 607, endPoint y: 665, distance: 214.3
click at [607, 665] on p "I am especially excited by the opportunity to assist with behavioral and fMRI d…" at bounding box center [584, 697] width 658 height 117
click at [574, 696] on p "I am especially excited by the opportunity to assist with behavioral and fMRI d…" at bounding box center [584, 697] width 658 height 117
drag, startPoint x: 613, startPoint y: 676, endPoint x: 395, endPoint y: 673, distance: 218.2
click at [395, 673] on p "I am especially excited by the opportunity to assist with behavioral and fMRI d…" at bounding box center [584, 697] width 658 height 117
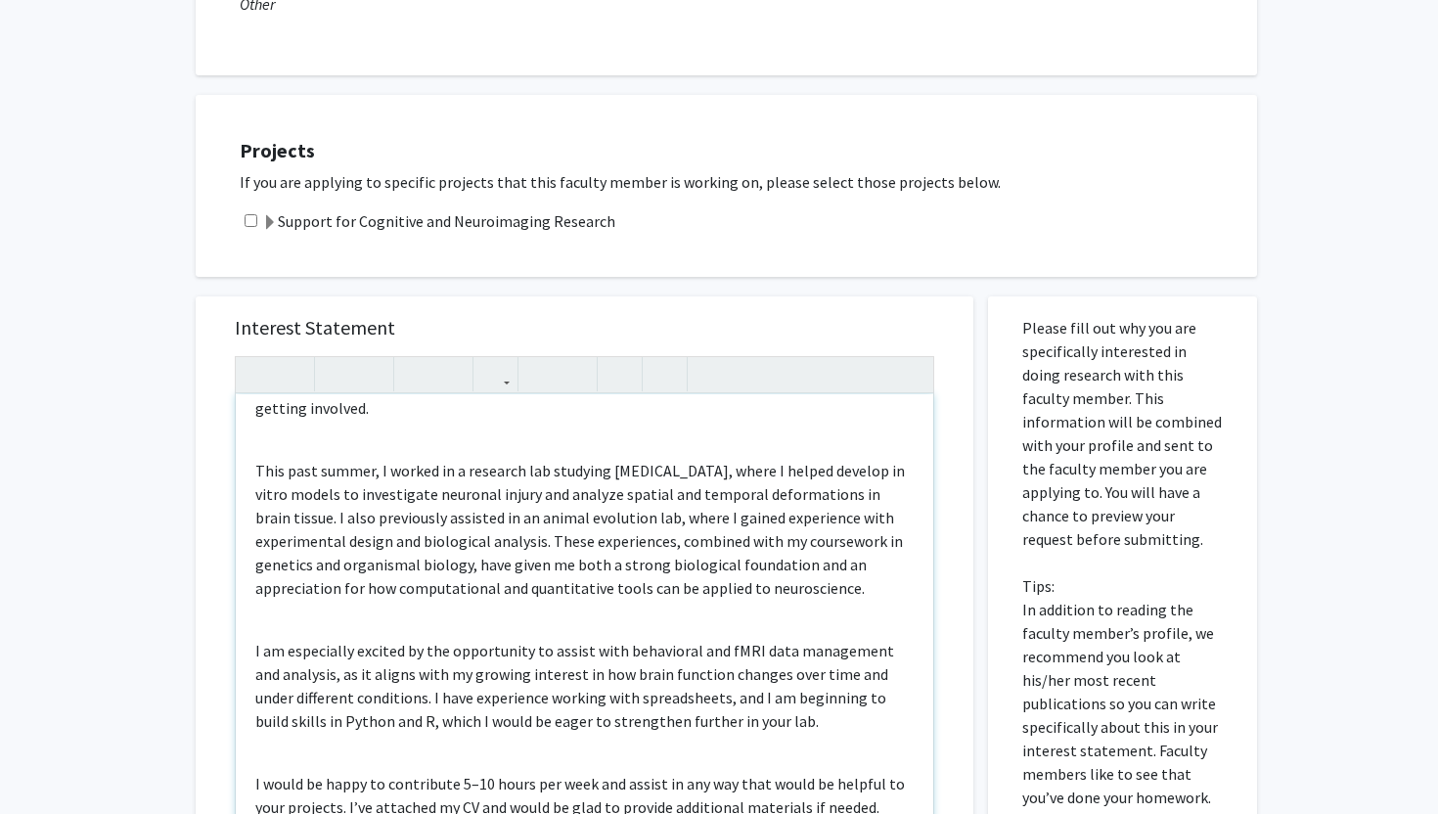
click at [777, 678] on p "I am especially excited by the opportunity to assist with behavioral and fMRI d…" at bounding box center [584, 686] width 658 height 94
click at [793, 672] on p "I am especially excited by the opportunity to assist with behavioral and fMRI d…" at bounding box center [584, 686] width 658 height 94
click at [684, 676] on p "I am especially excited by the opportunity to assist with behavioral and fMRI d…" at bounding box center [584, 686] width 658 height 94
click at [677, 676] on p "I am especially excited by the opportunity to assist with behavioral and fMRI d…" at bounding box center [584, 686] width 658 height 94
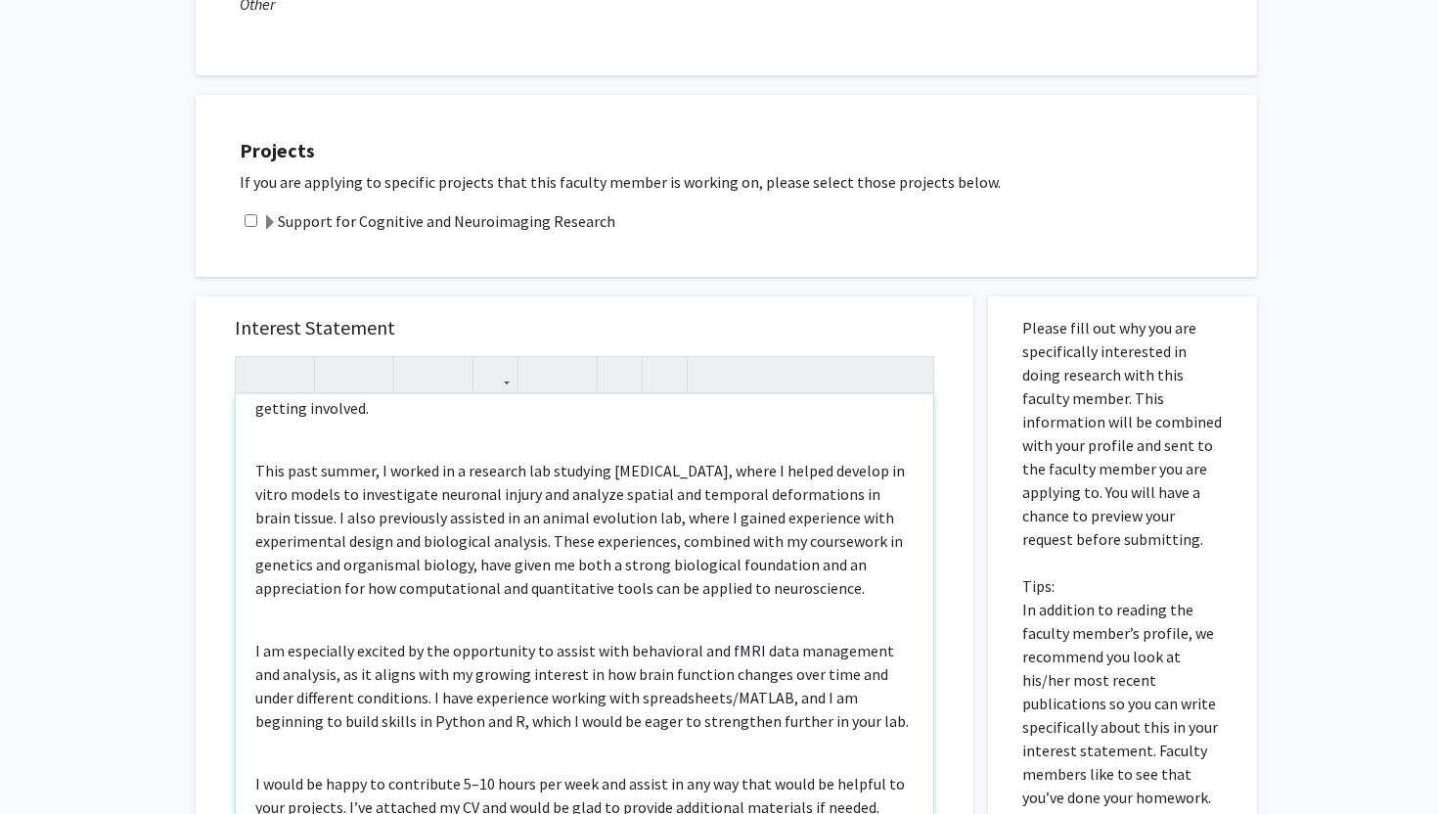
click at [760, 719] on div "Dear [PERSON_NAME], My name is [PERSON_NAME], and I am a sophomore at the [GEOG…" at bounding box center [585, 618] width 698 height 448
click at [804, 697] on p "I am especially excited by the opportunity to assist with behavioral and fMRI d…" at bounding box center [584, 686] width 658 height 94
drag, startPoint x: 414, startPoint y: 698, endPoint x: 339, endPoint y: 699, distance: 75.3
click at [339, 699] on p "I am especially excited by the opportunity to assist with behavioral and fMRI d…" at bounding box center [584, 686] width 658 height 94
click at [393, 707] on p "I am especially excited by the opportunity to assist with behavioral and fMRI d…" at bounding box center [584, 686] width 658 height 94
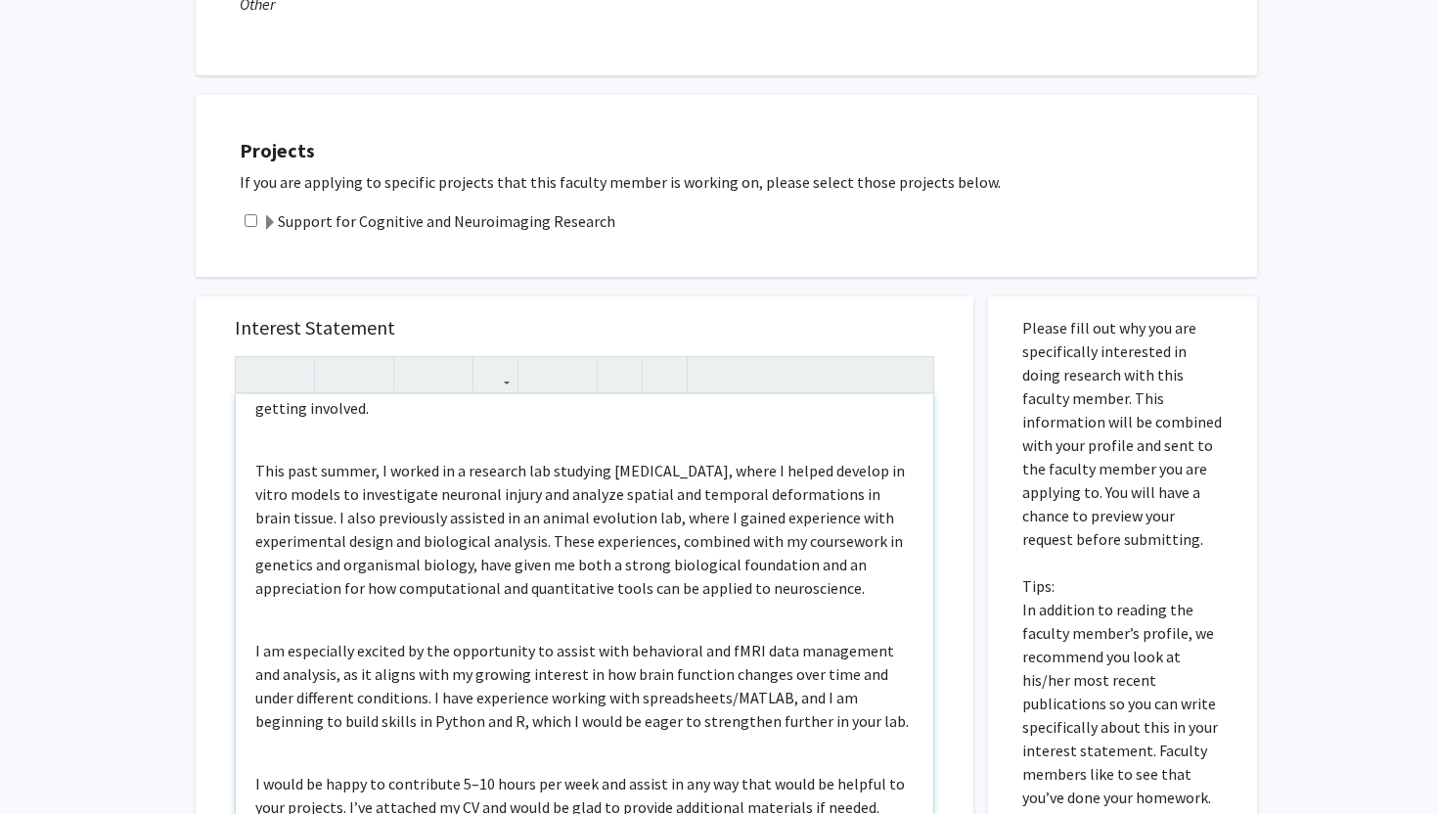
click at [578, 723] on div "Dear [PERSON_NAME], My name is [PERSON_NAME], and I am a sophomore at the [GEOG…" at bounding box center [585, 618] width 698 height 448
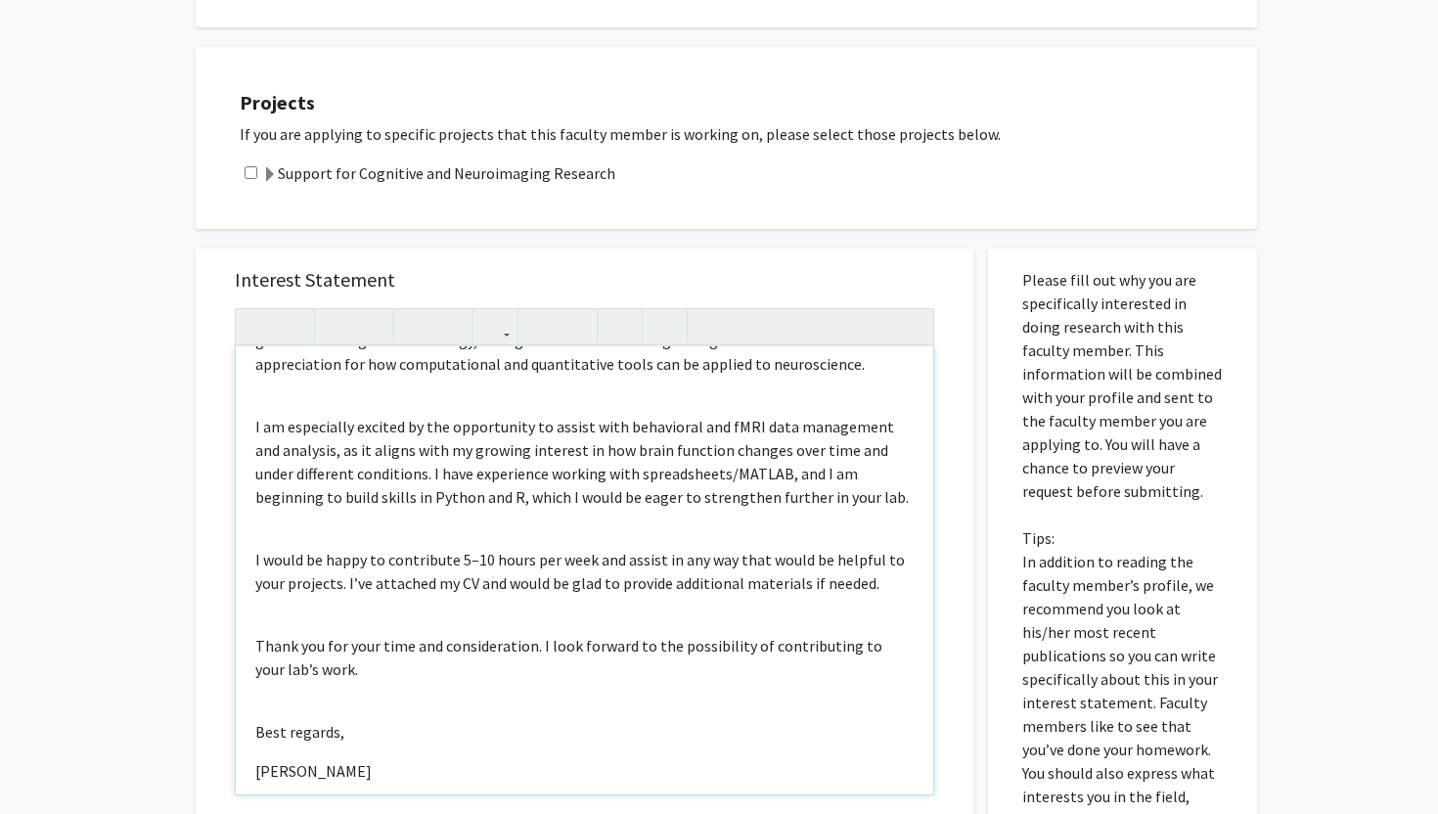
scroll to position [303, 0]
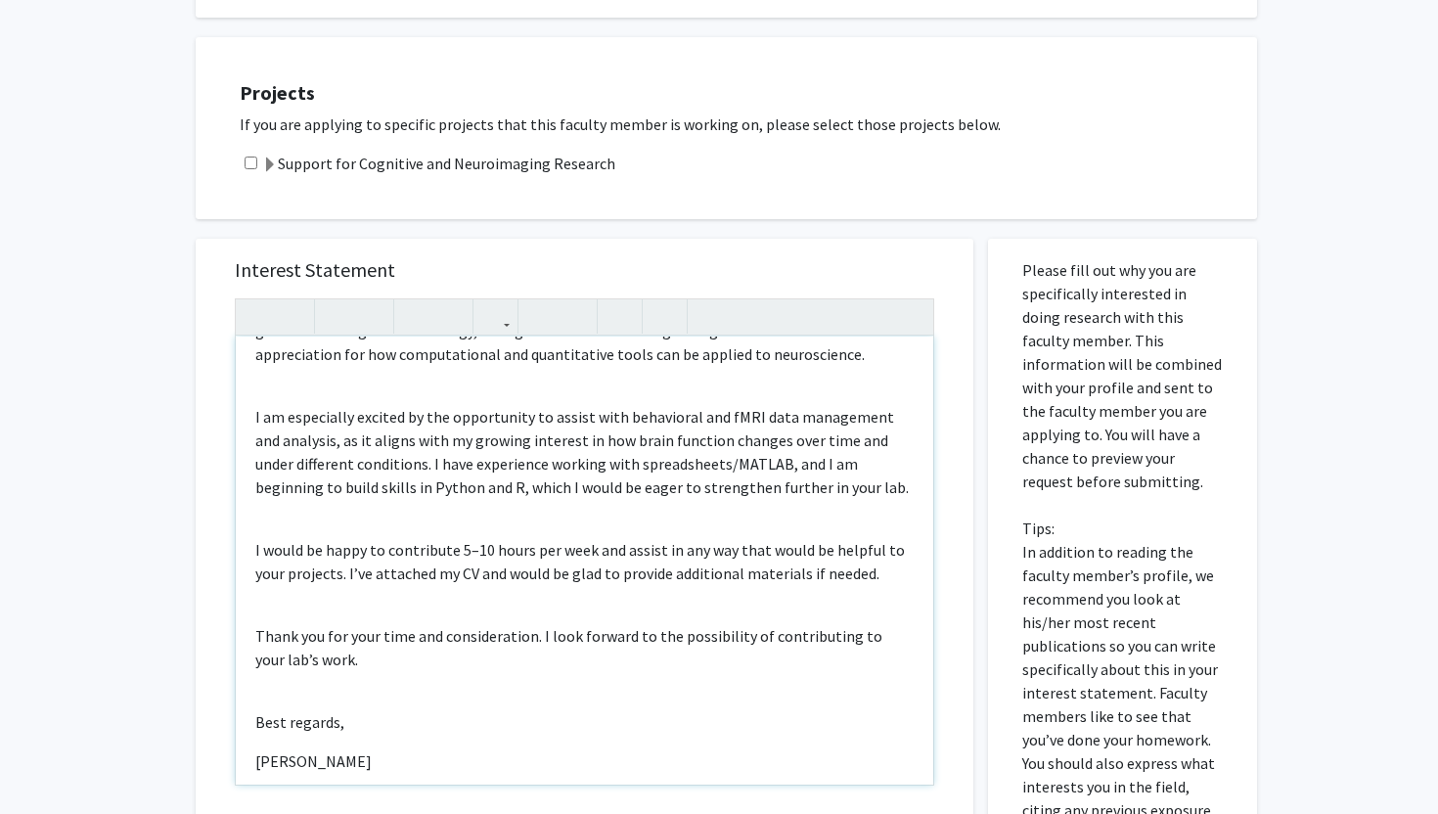
click at [567, 710] on p "Best regards," at bounding box center [584, 721] width 658 height 23
drag, startPoint x: 358, startPoint y: 699, endPoint x: 228, endPoint y: 698, distance: 130.1
click at [228, 698] on div "Interest Statement Dear [PERSON_NAME], My name is [PERSON_NAME], and I am a sop…" at bounding box center [584, 530] width 739 height 583
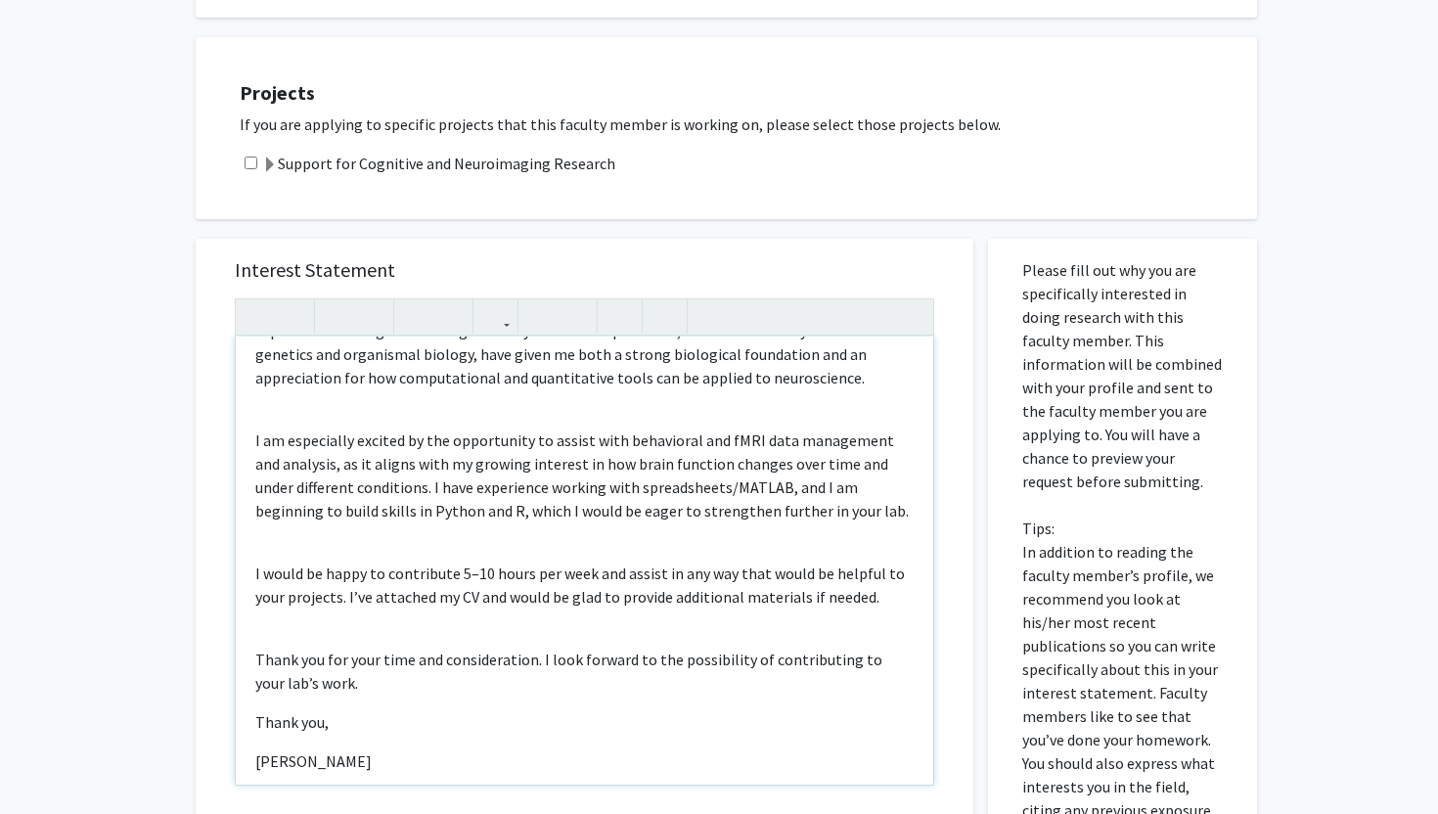
click at [257, 749] on p "[PERSON_NAME]" at bounding box center [584, 760] width 658 height 23
click at [340, 659] on p "Thank you for your time and consideration. I look forward to the possibility of…" at bounding box center [584, 671] width 658 height 47
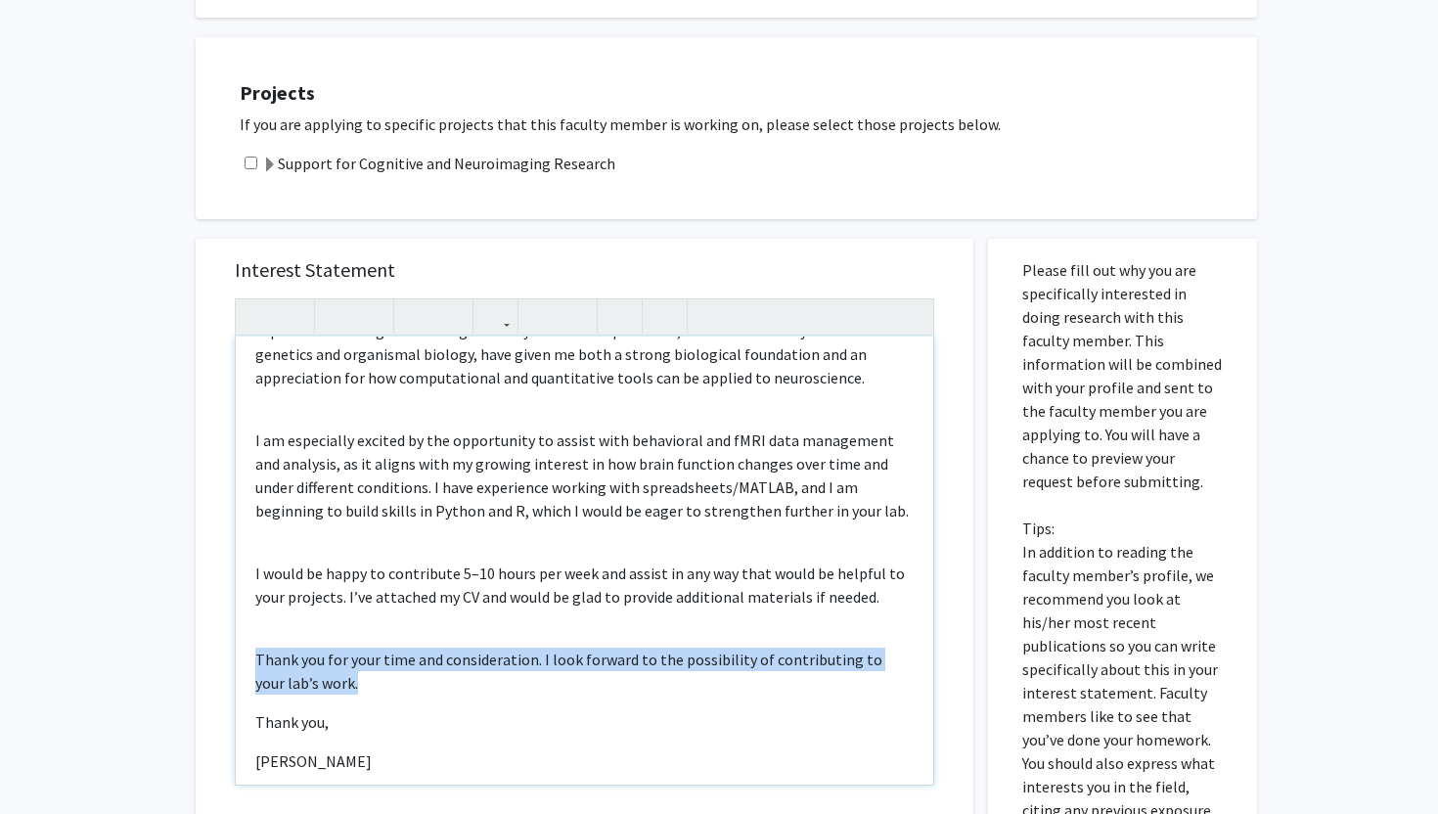
drag, startPoint x: 346, startPoint y: 659, endPoint x: 254, endPoint y: 640, distance: 94.0
click at [255, 648] on p "Thank you for your time and consideration. I look forward to the possibility of…" at bounding box center [584, 671] width 658 height 47
click at [519, 648] on p "Thank you for your time and consideration. I look forward to the possibility of…" at bounding box center [584, 671] width 658 height 47
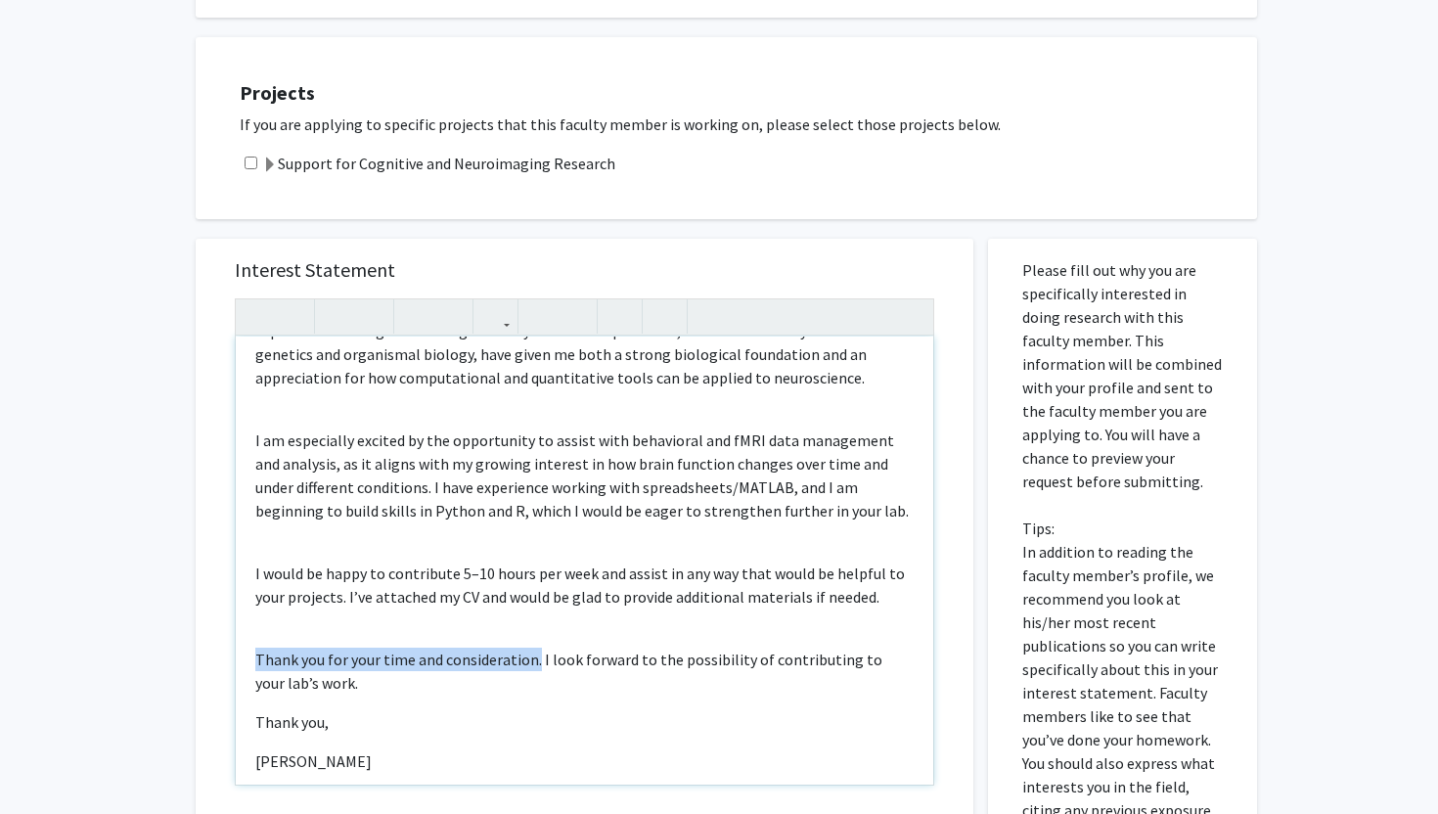
drag, startPoint x: 537, startPoint y: 638, endPoint x: 216, endPoint y: 639, distance: 320.9
click at [216, 639] on div "Interest Statement Dear [PERSON_NAME], My name is [PERSON_NAME], and I am a sop…" at bounding box center [584, 530] width 739 height 583
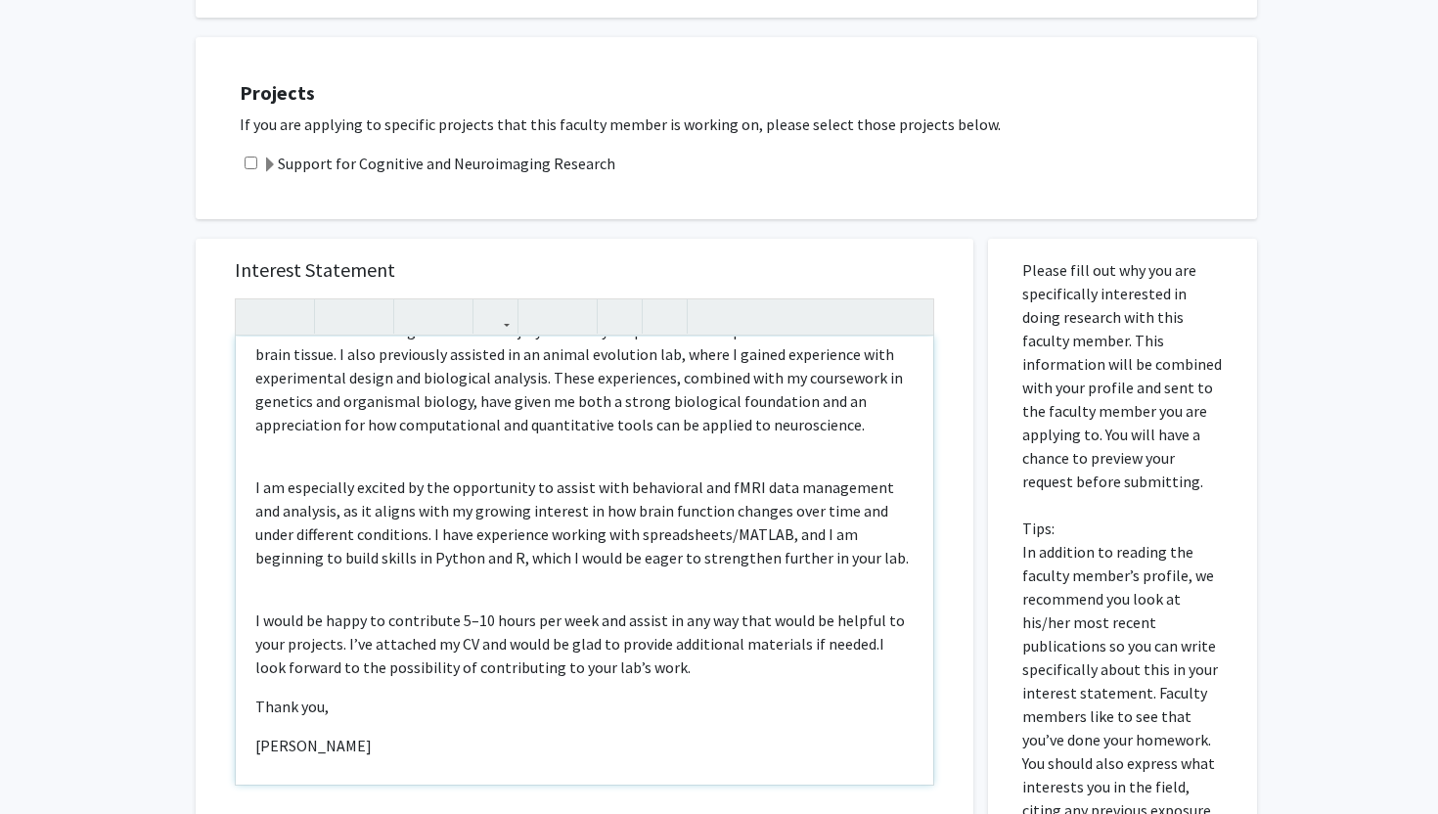
scroll to position [241, 0]
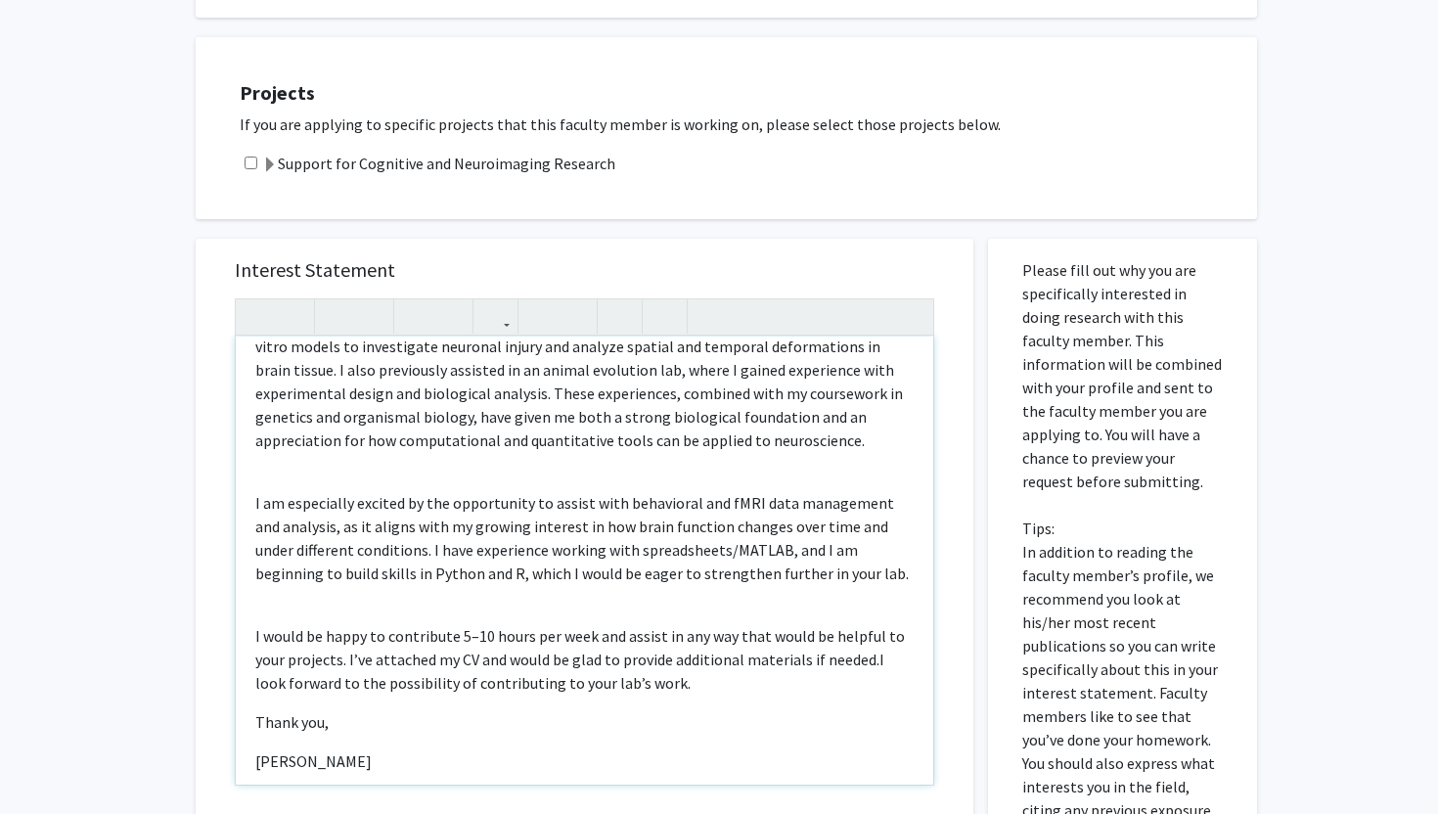
click at [467, 635] on p "I would be happy to contribute 5–10 hours per week and assist in any way that w…" at bounding box center [584, 659] width 658 height 70
type textarea "<p>Dear [PERSON_NAME],</p><br><p>My name is [PERSON_NAME], and I am a sophomore…"
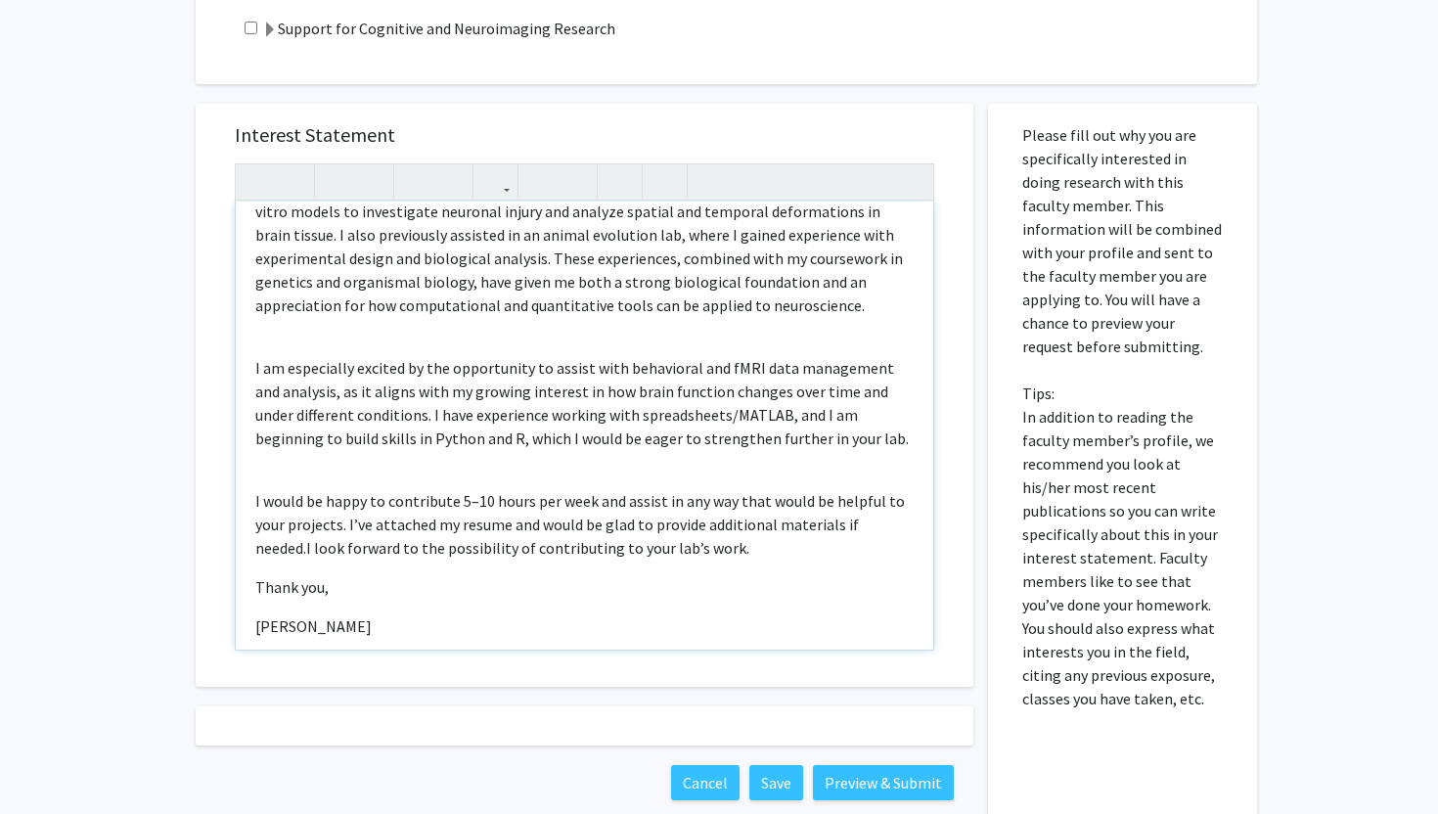
click at [505, 498] on p "I would be happy to contribute 5–10 hours per week and assist in any way that w…" at bounding box center [584, 524] width 658 height 70
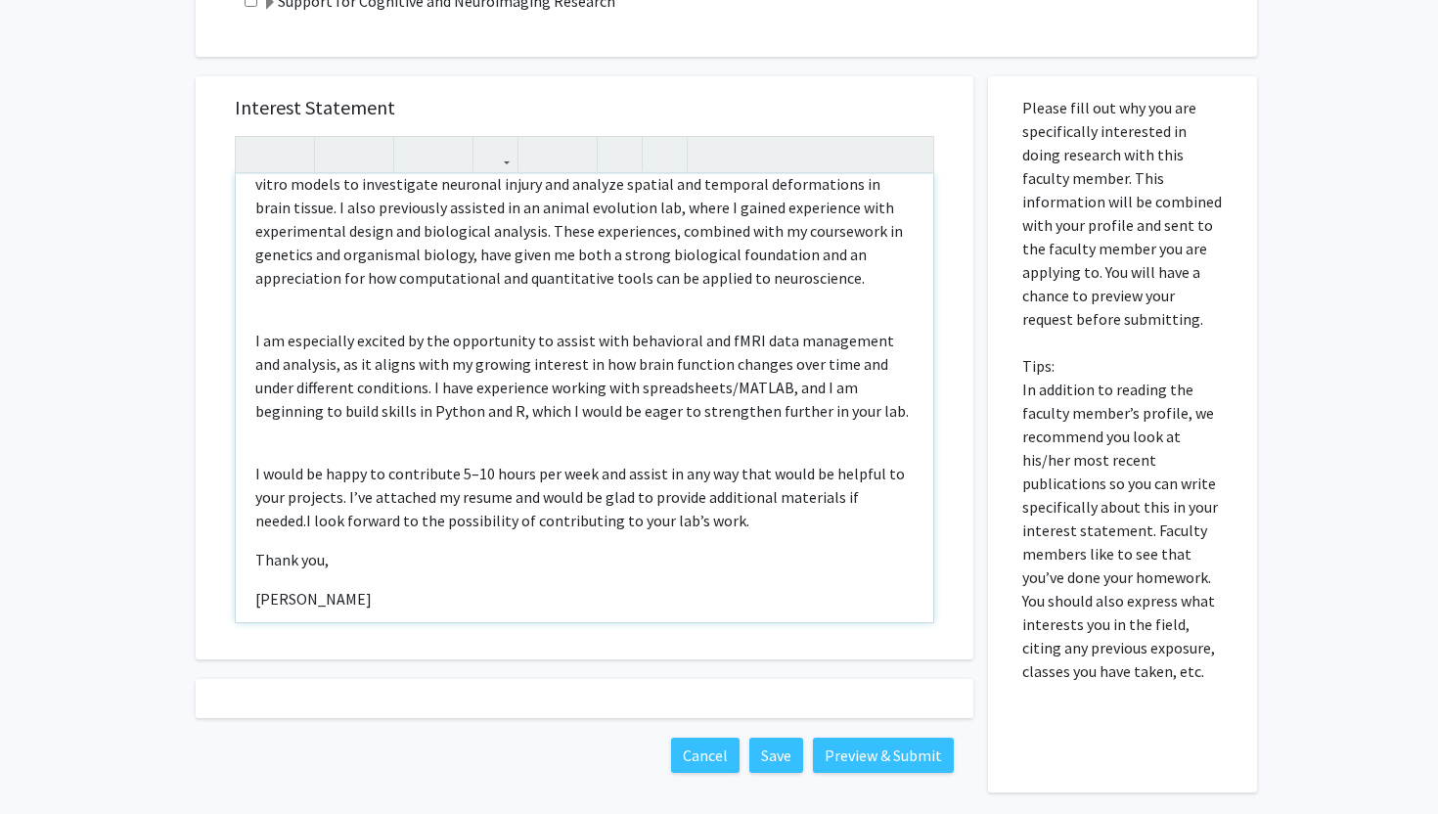
scroll to position [235, 0]
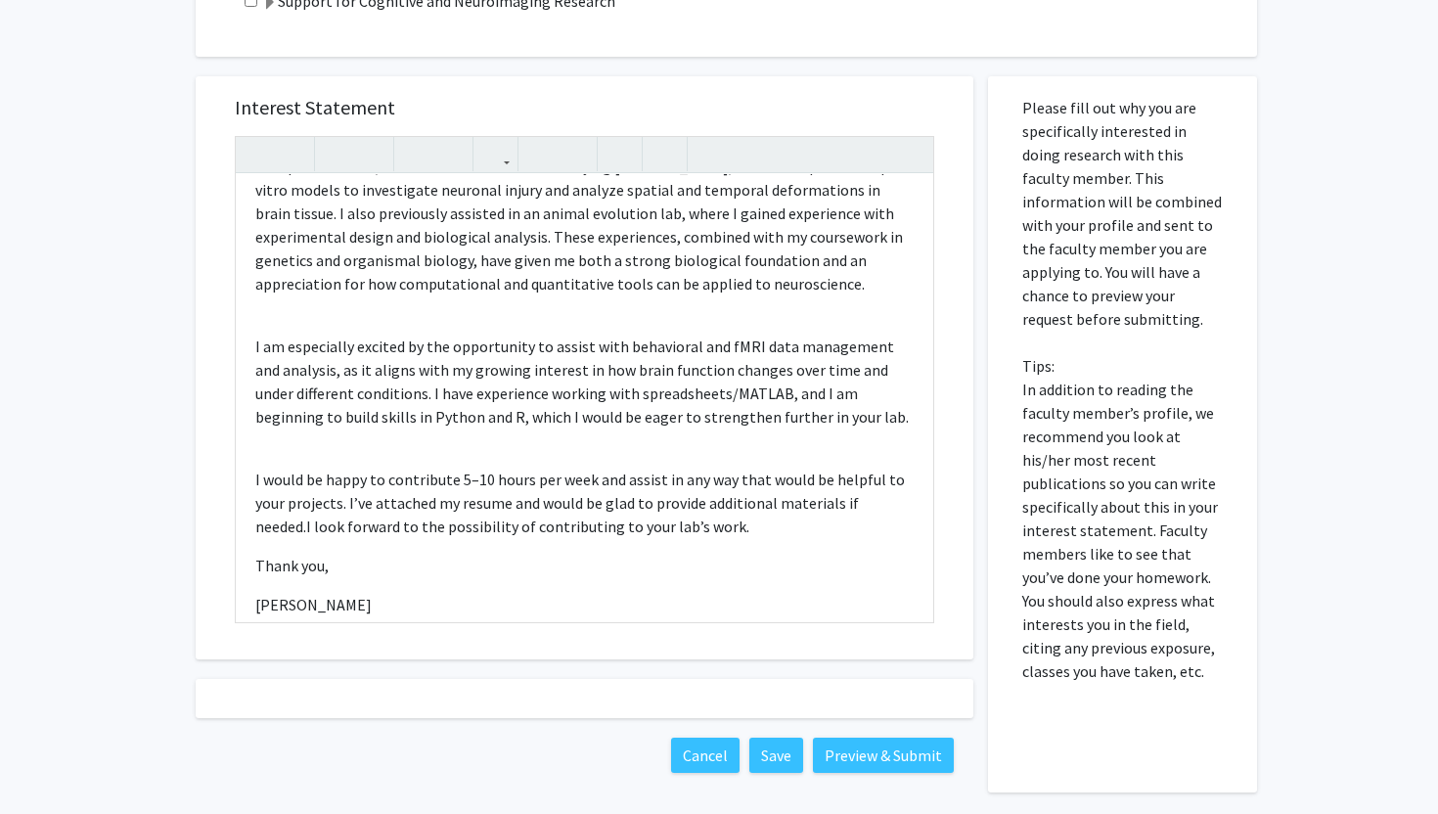
click at [488, 663] on div "Interest Statement Dear [PERSON_NAME], My name is [PERSON_NAME], and I am a sop…" at bounding box center [584, 425] width 807 height 736
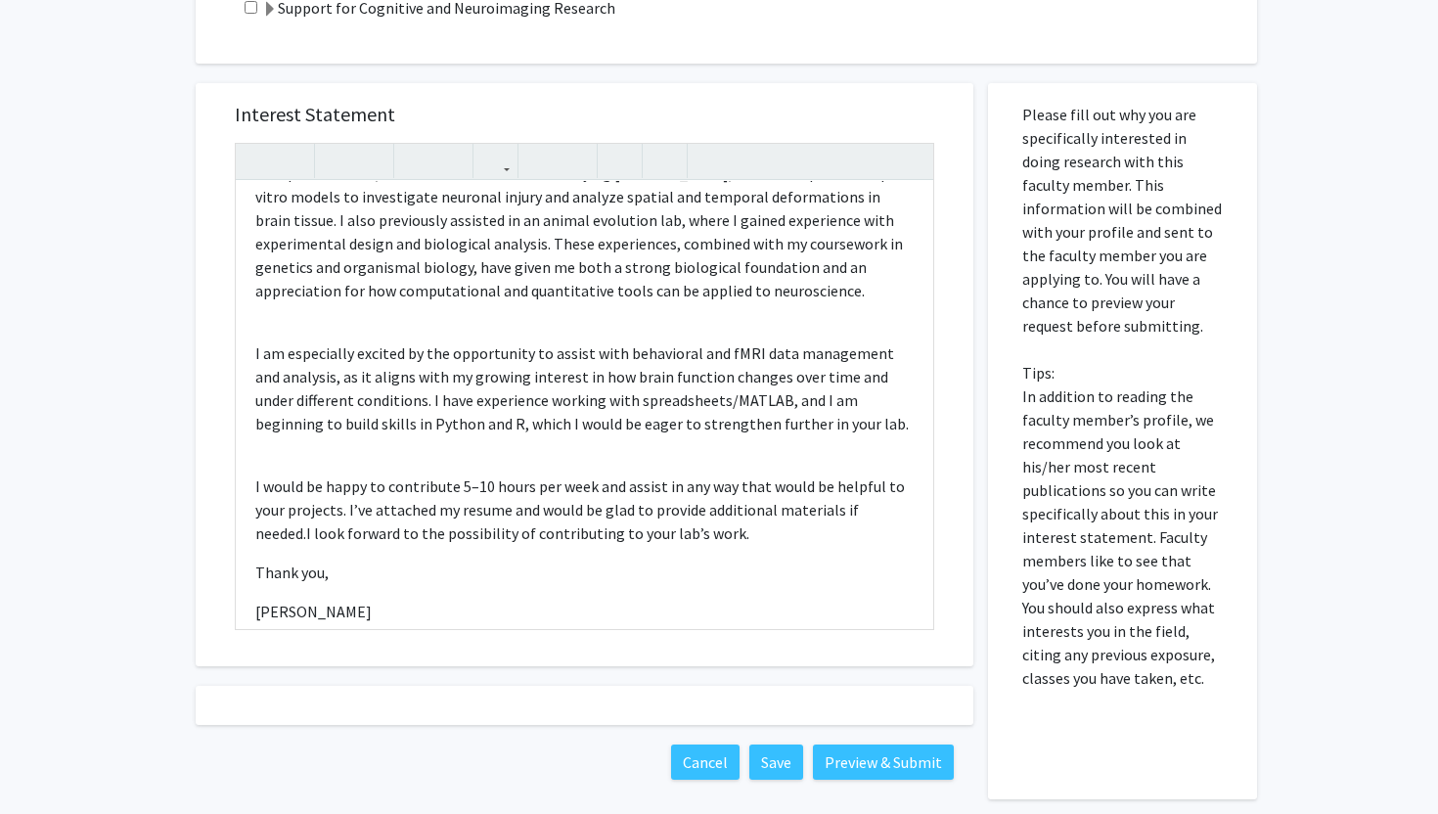
scroll to position [547, 0]
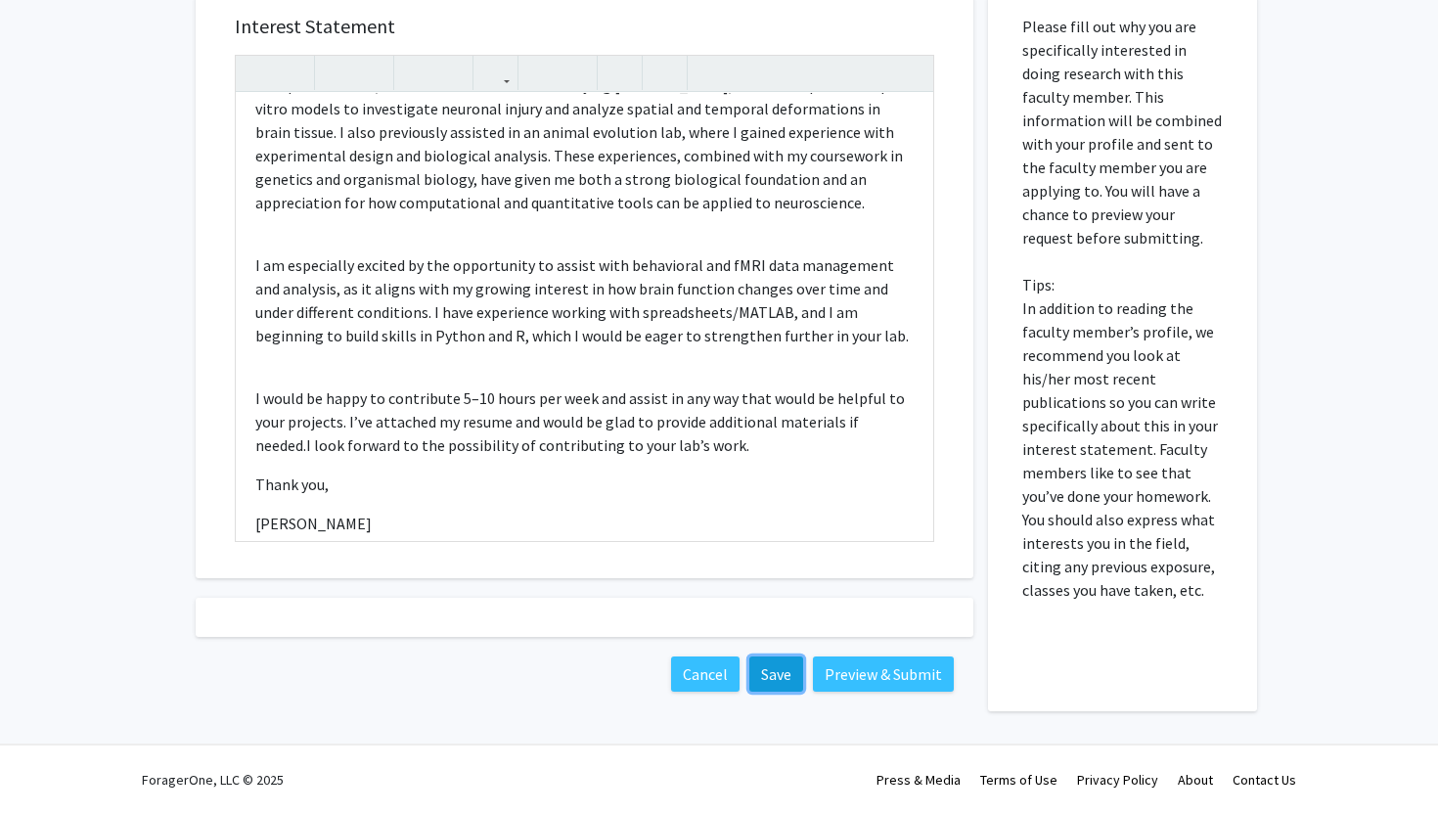
click at [785, 673] on button "Save" at bounding box center [776, 674] width 54 height 35
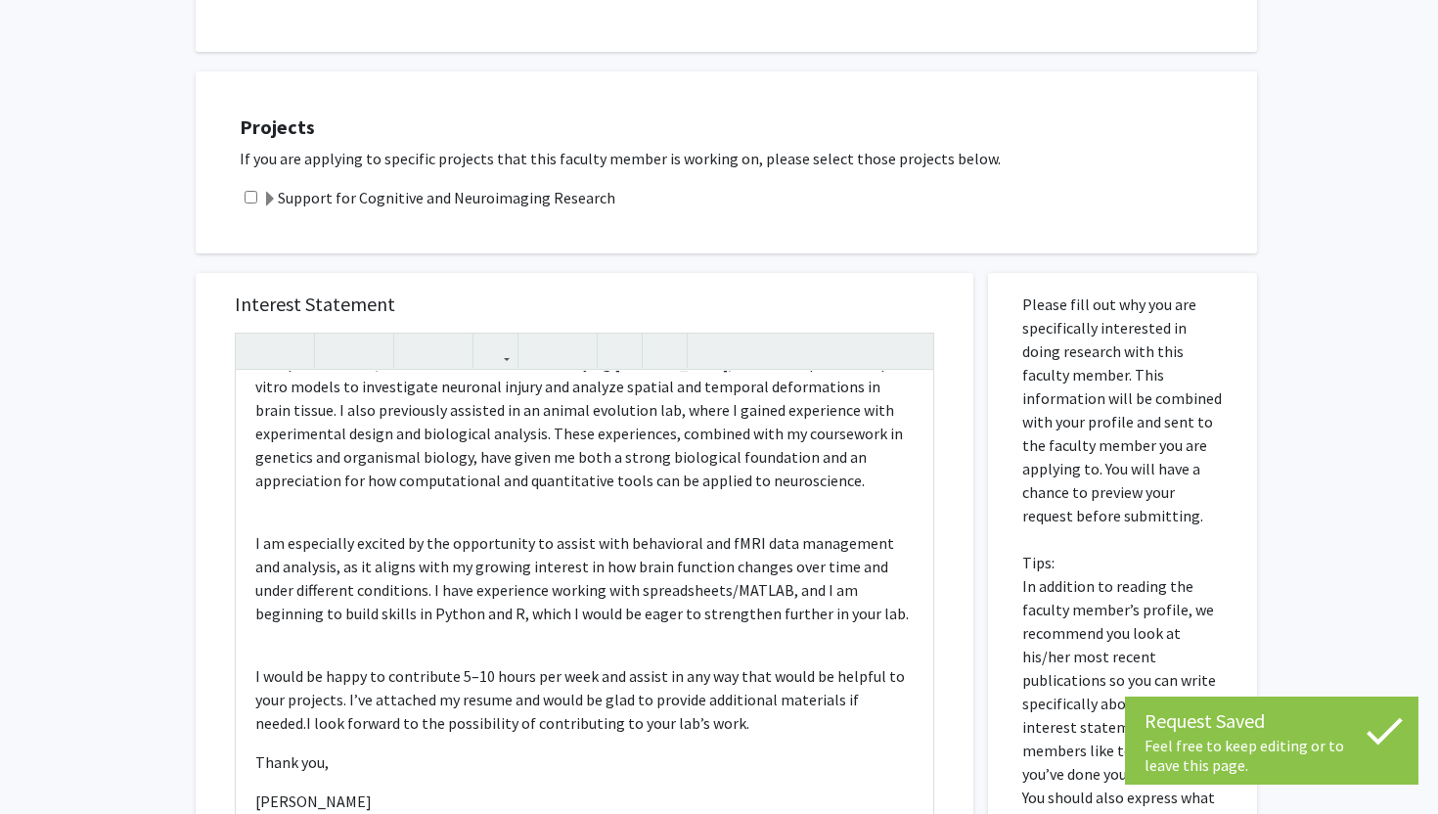
scroll to position [0, 0]
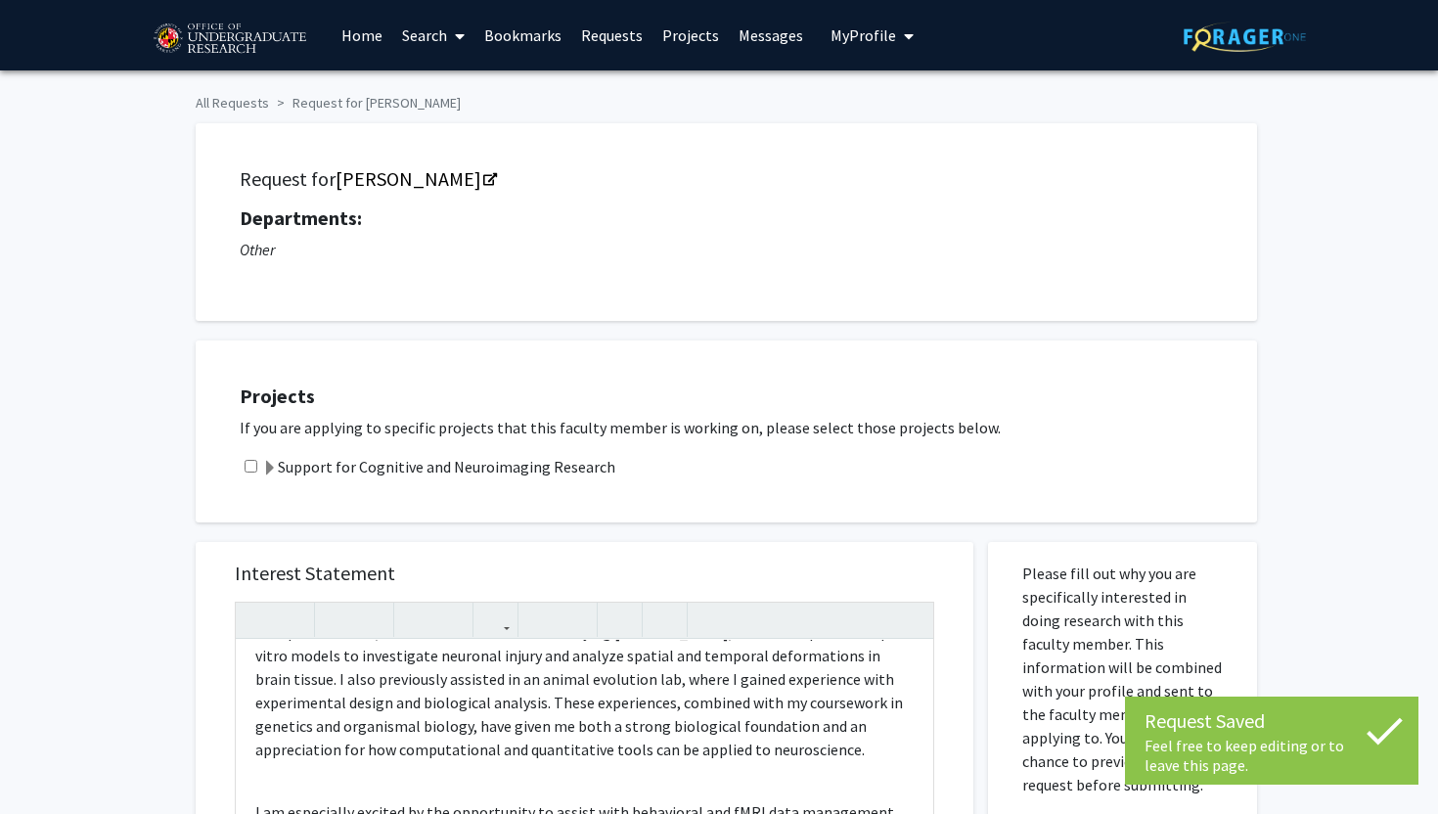
click at [843, 44] on span "My Profile" at bounding box center [864, 35] width 66 height 20
click at [875, 107] on div "[PERSON_NAME] View Profile" at bounding box center [927, 101] width 167 height 43
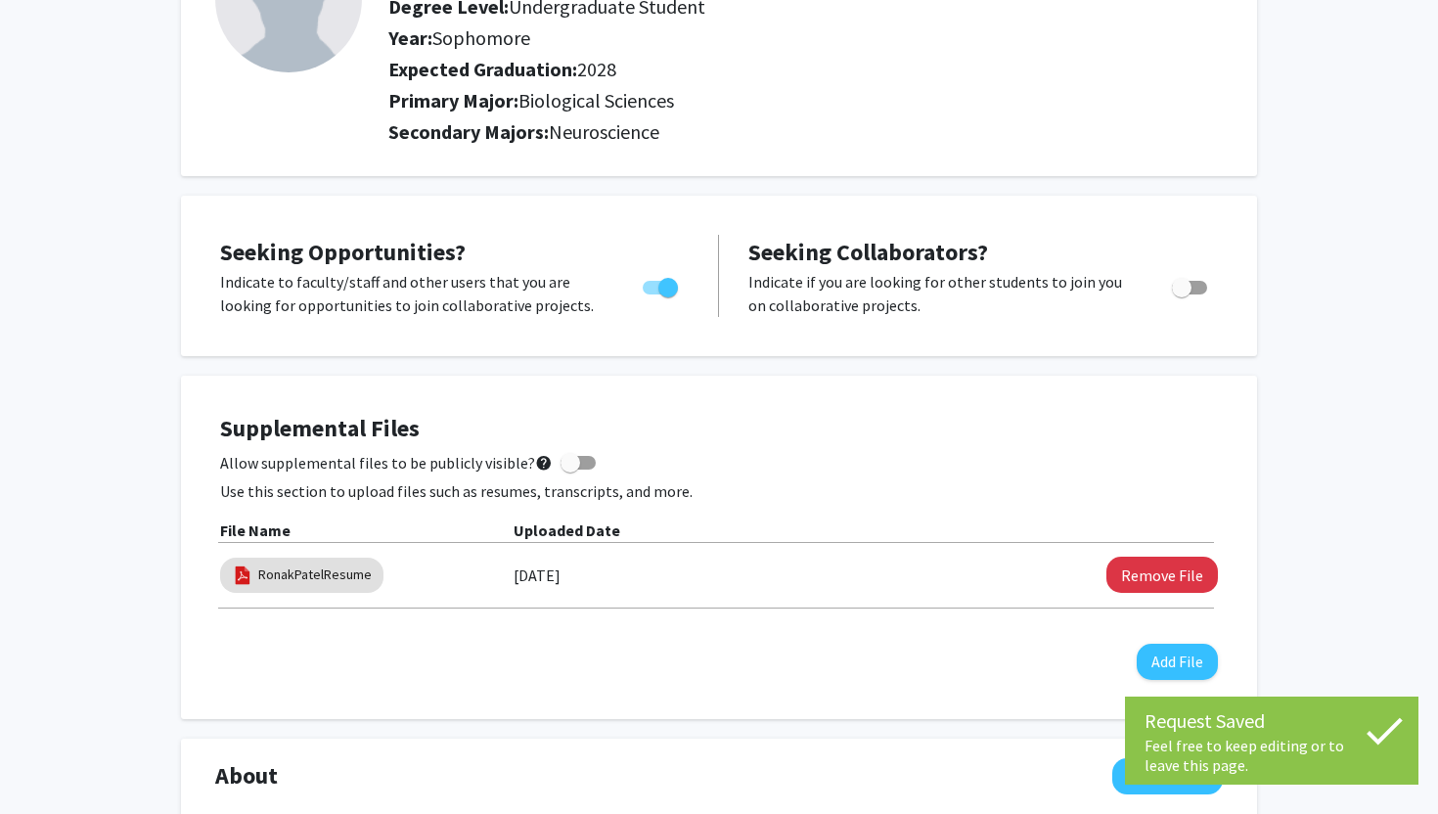
scroll to position [328, 0]
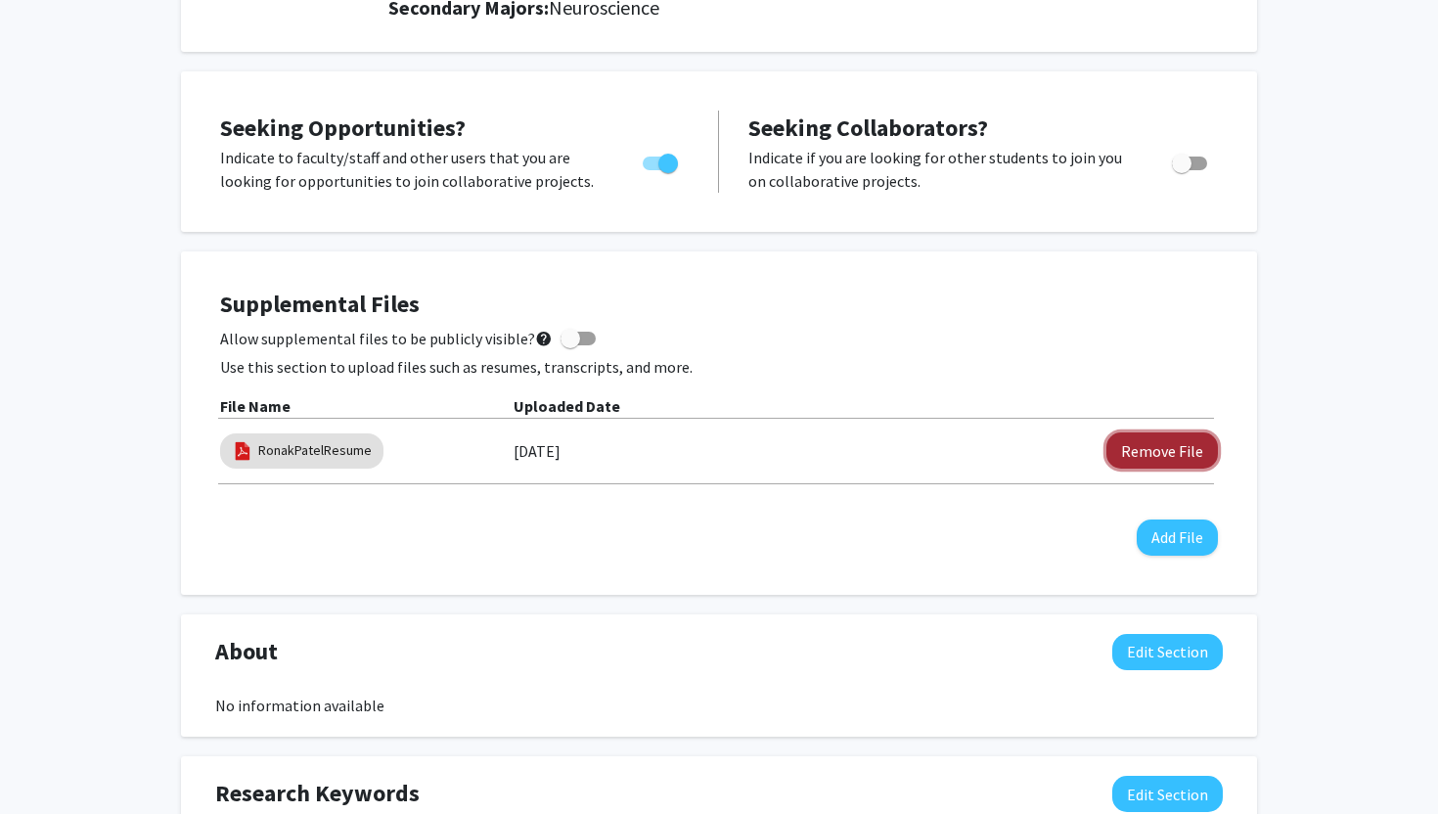
click at [1158, 455] on button "Remove File" at bounding box center [1163, 450] width 112 height 36
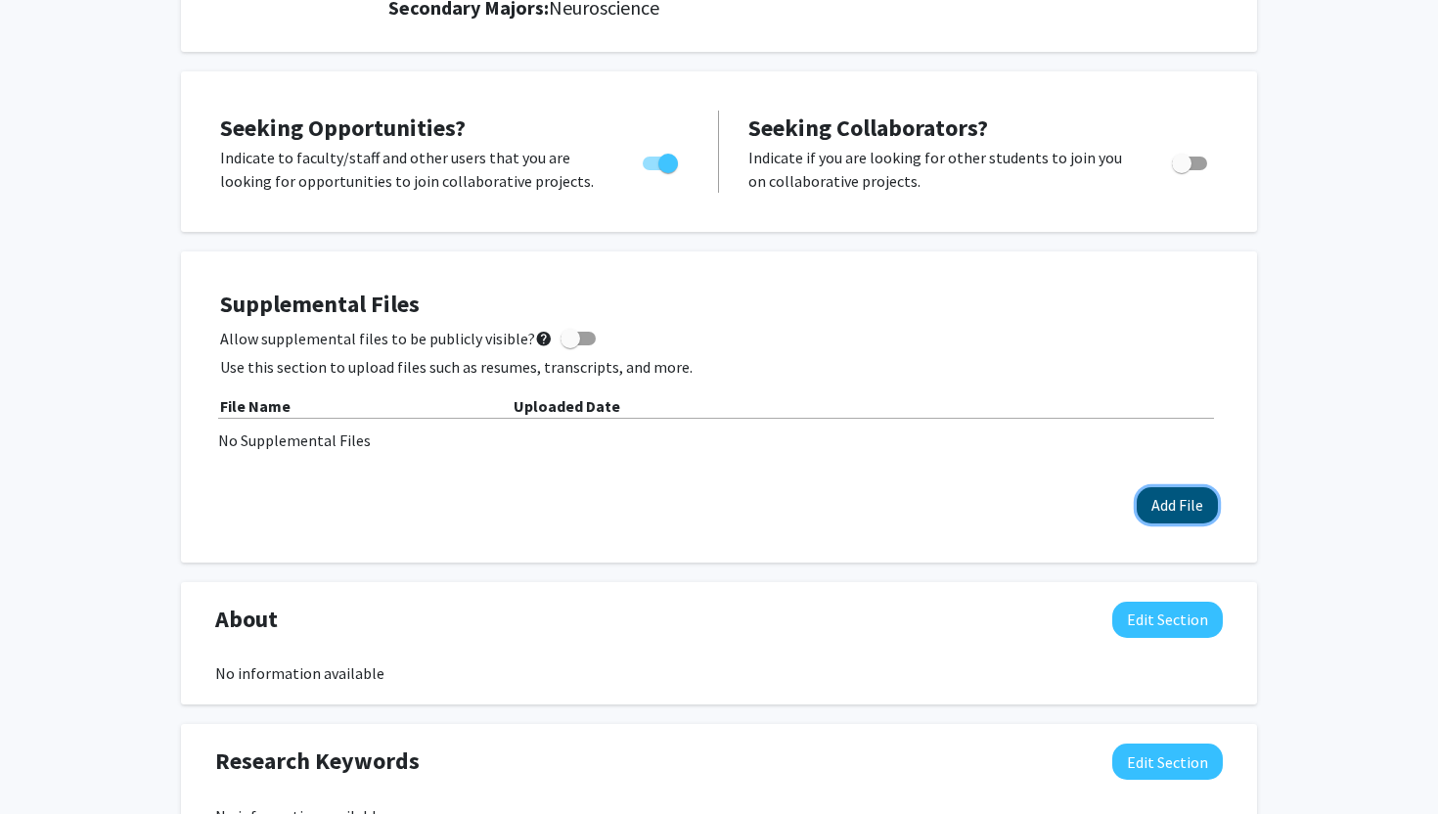
click at [1161, 504] on button "Add File" at bounding box center [1177, 505] width 81 height 36
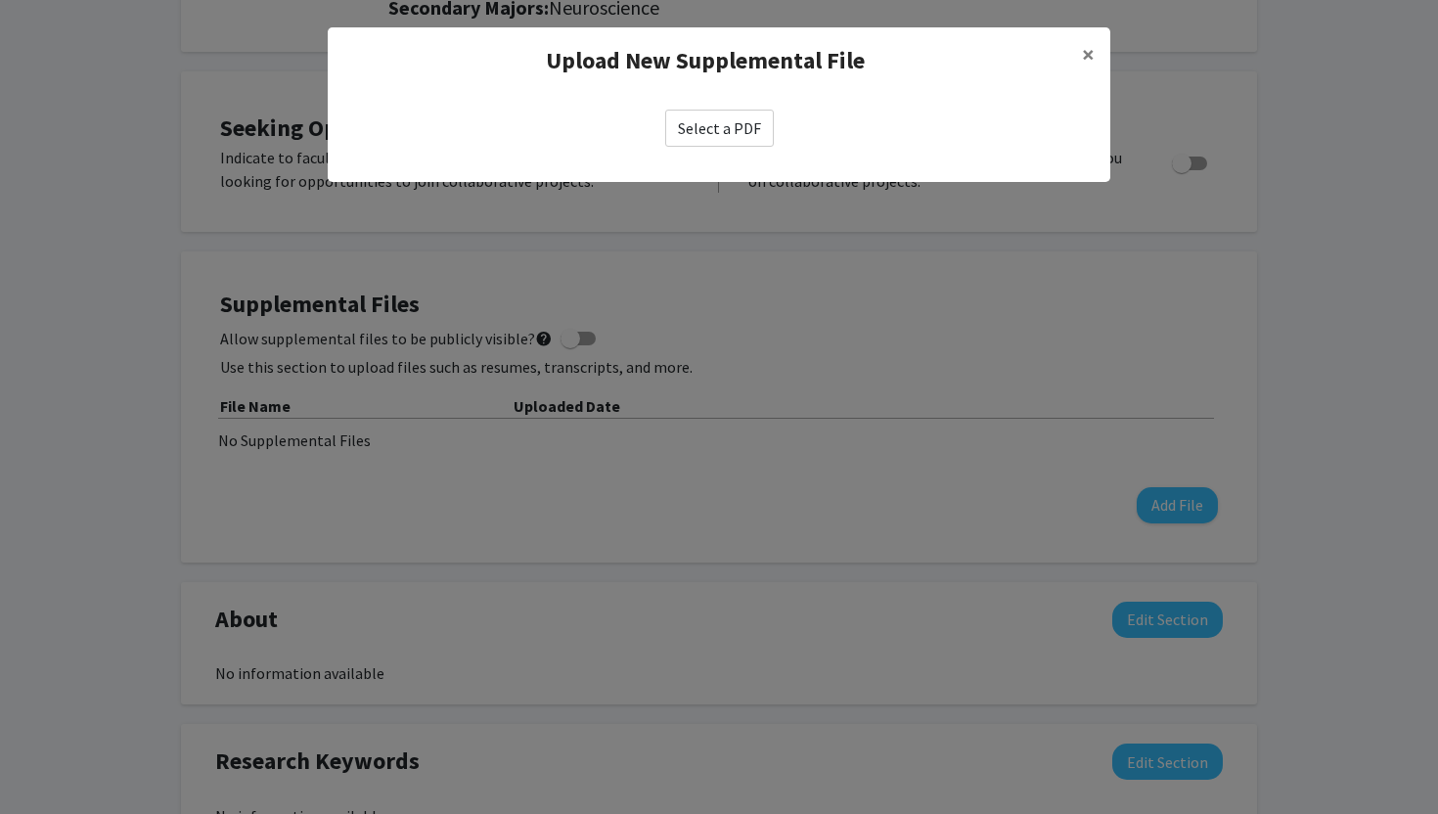
click at [727, 132] on label "Select a PDF" at bounding box center [719, 128] width 109 height 37
click at [0, 0] on input "Select a PDF" at bounding box center [0, 0] width 0 height 0
select select "custom"
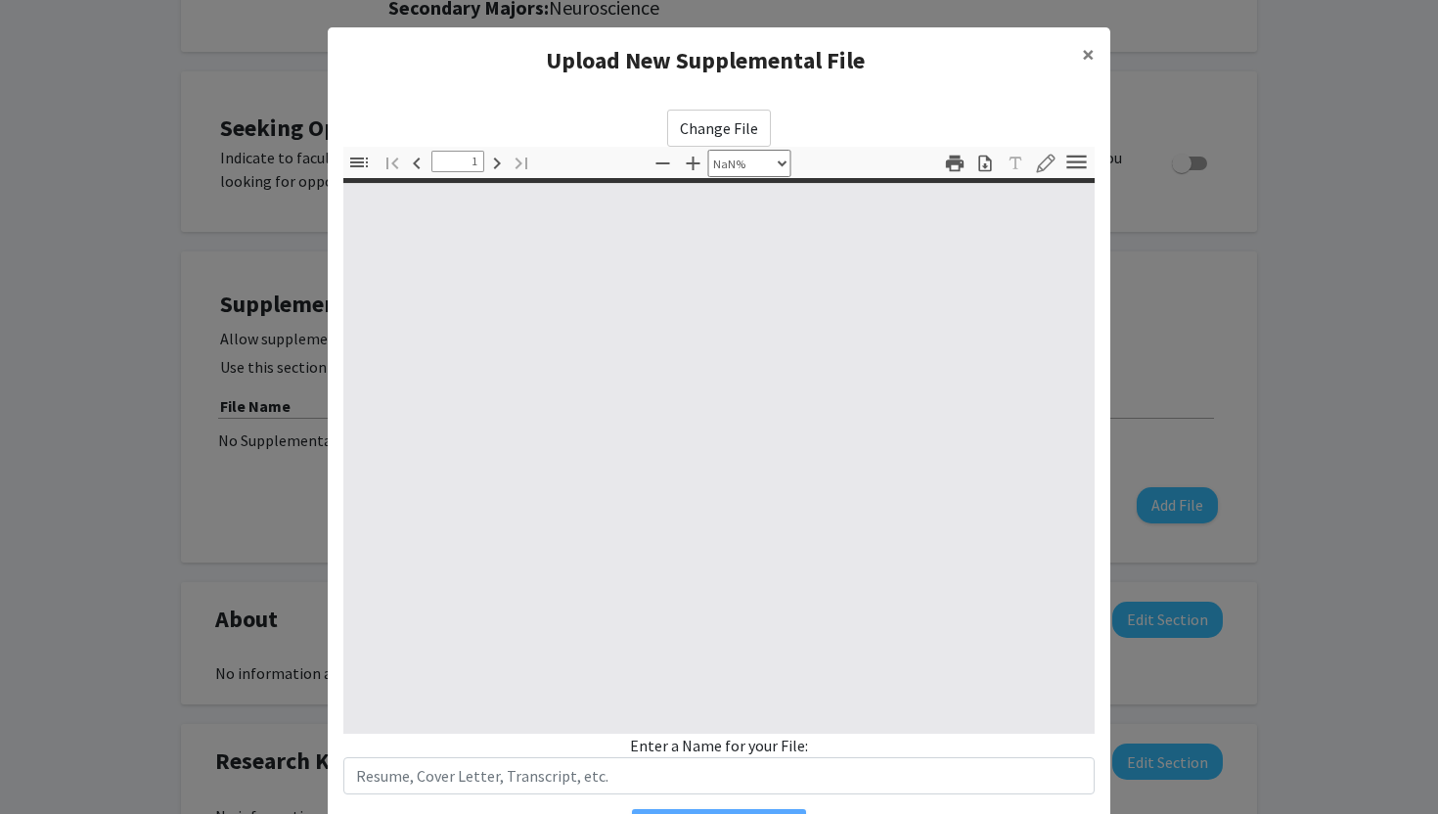
type input "0"
select select "custom"
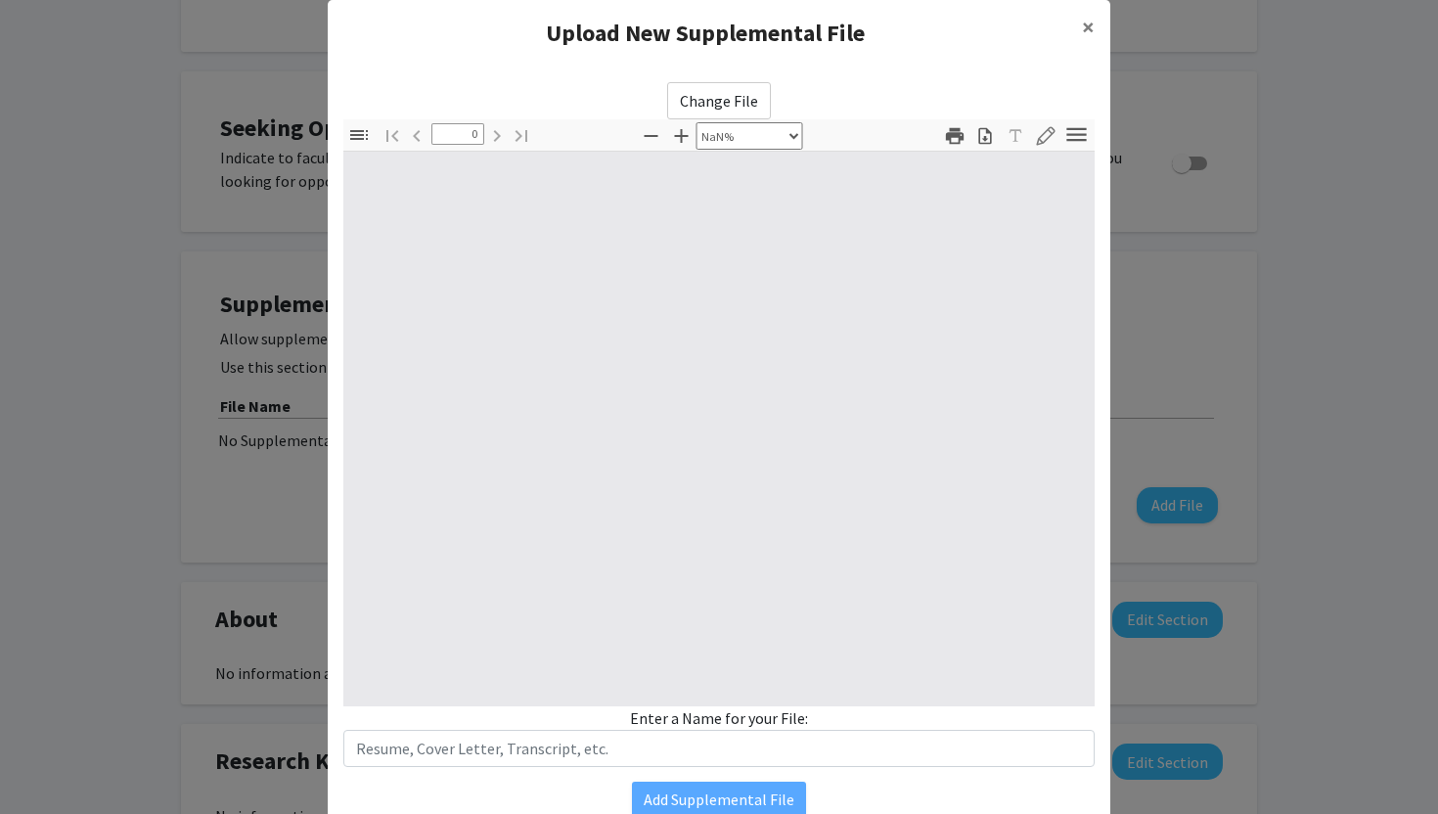
type input "1"
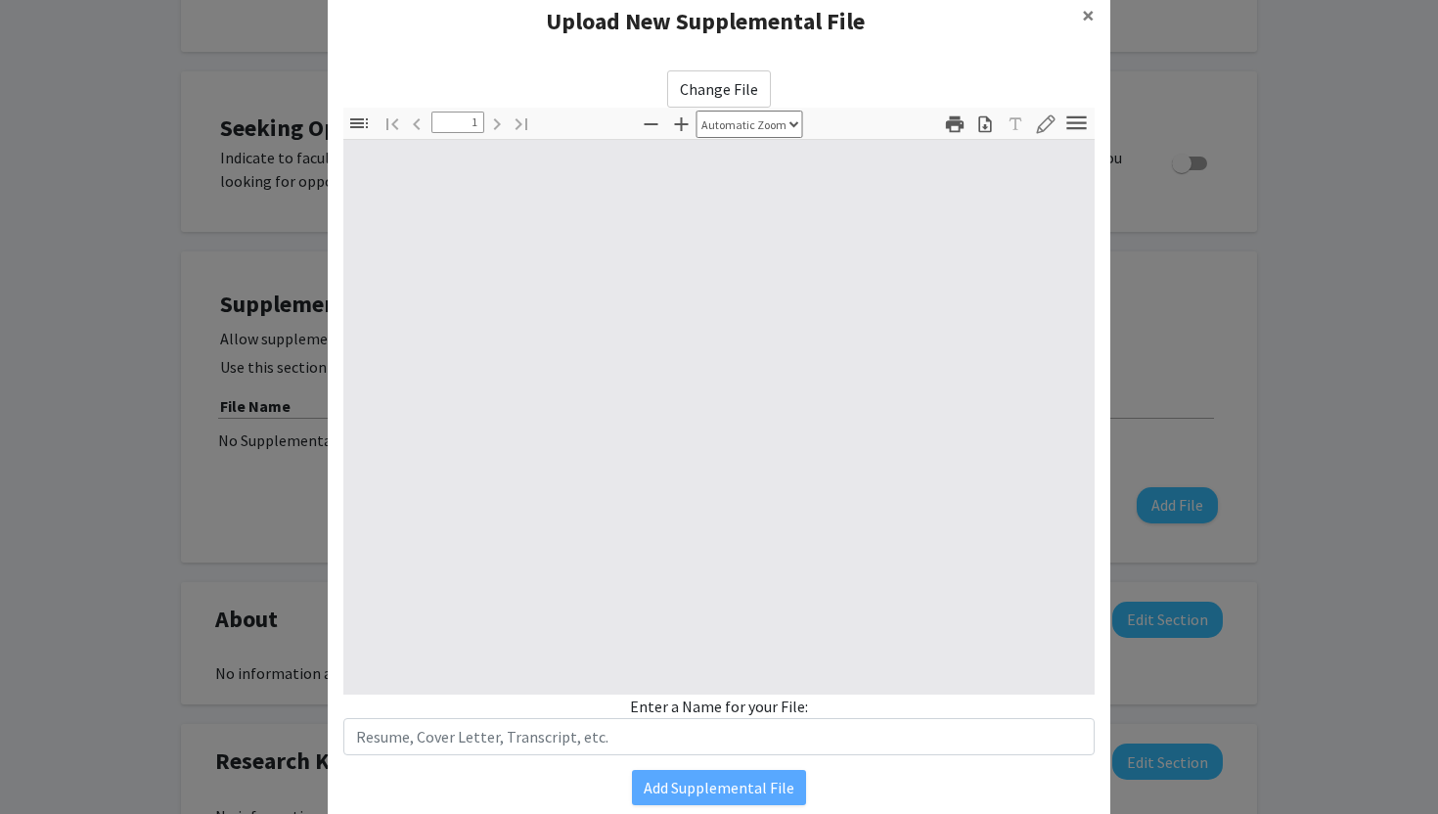
select select "auto"
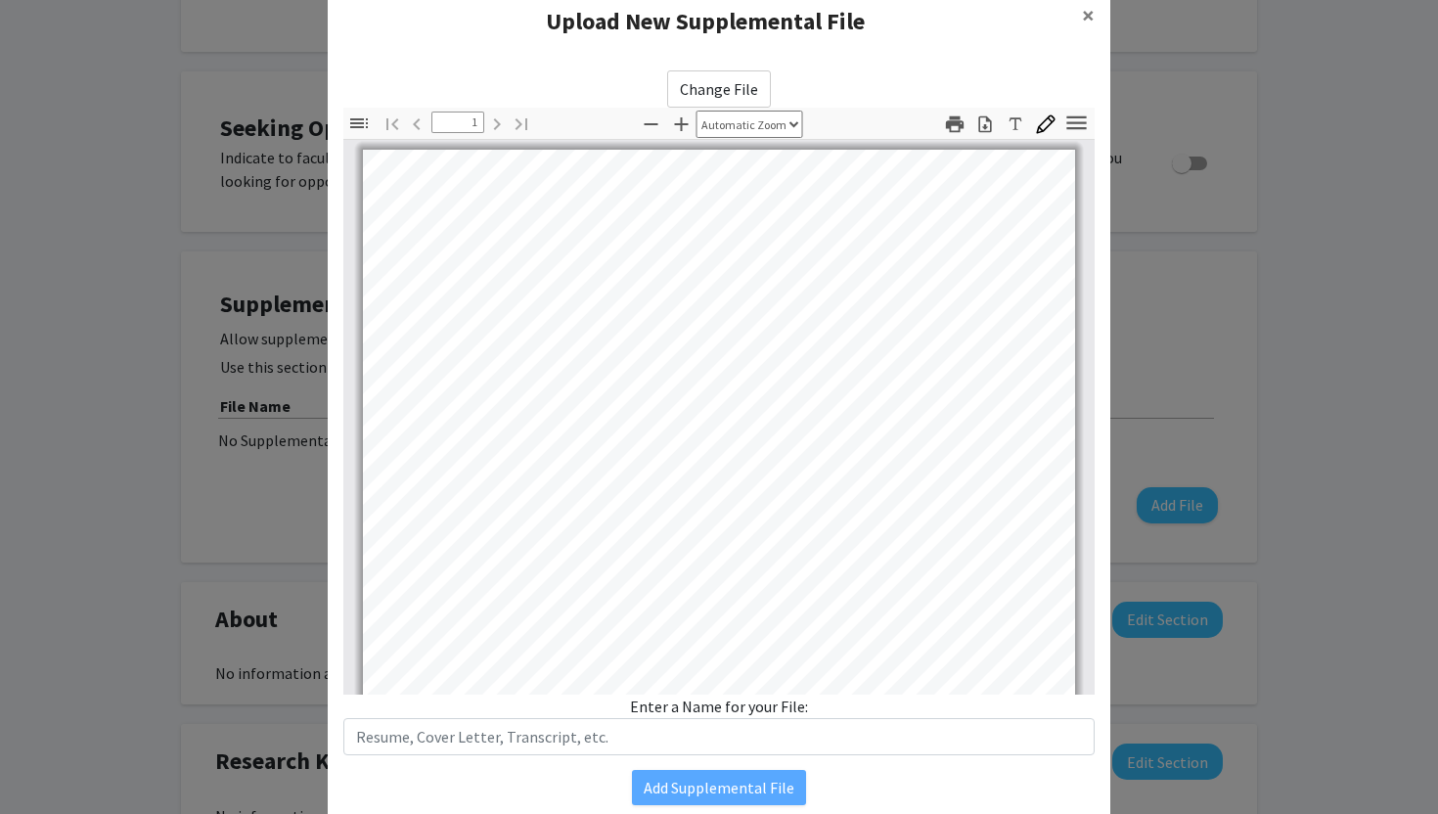
scroll to position [0, 0]
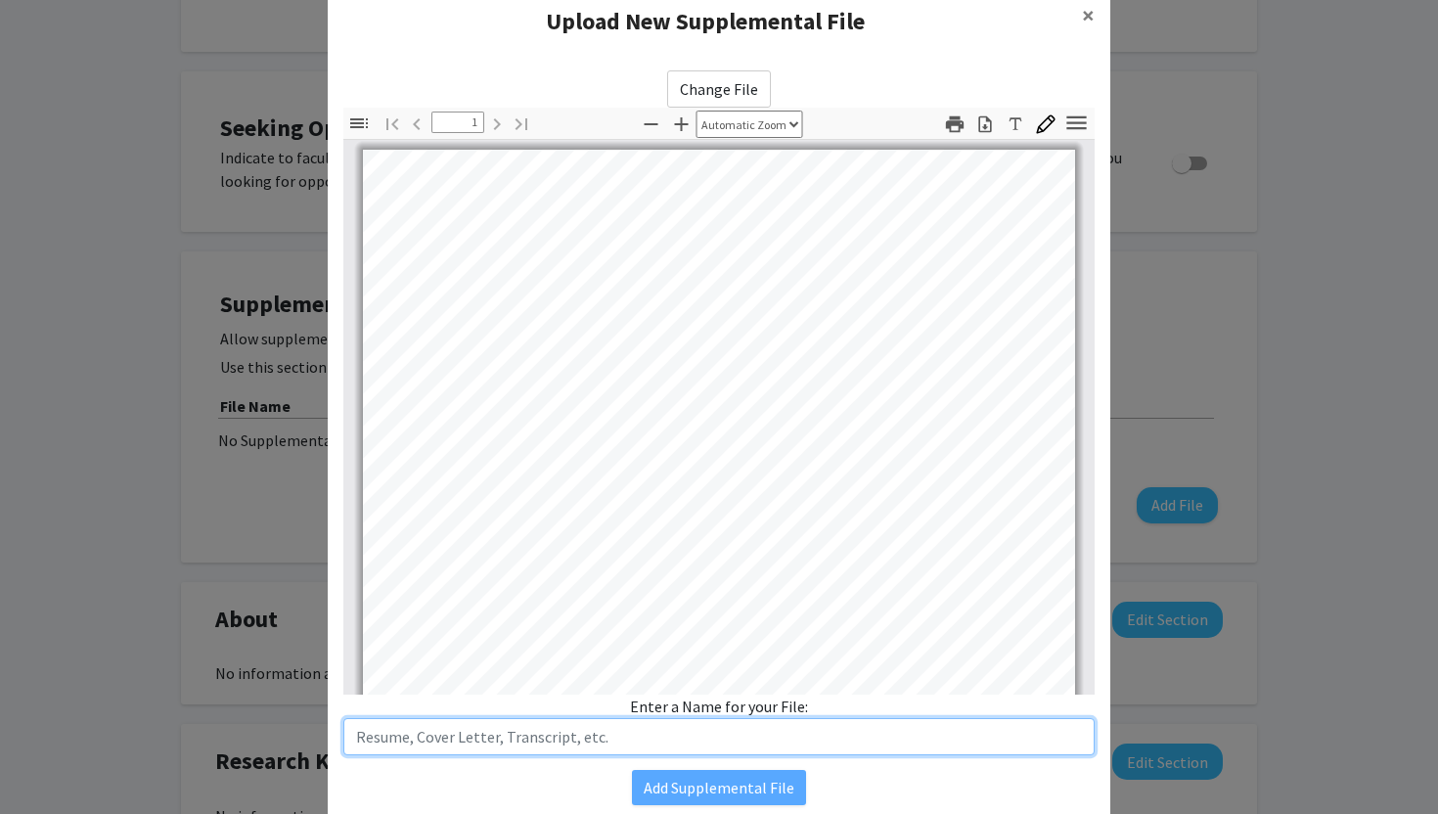
click at [573, 727] on input "text" at bounding box center [718, 736] width 751 height 37
type input "Resume"
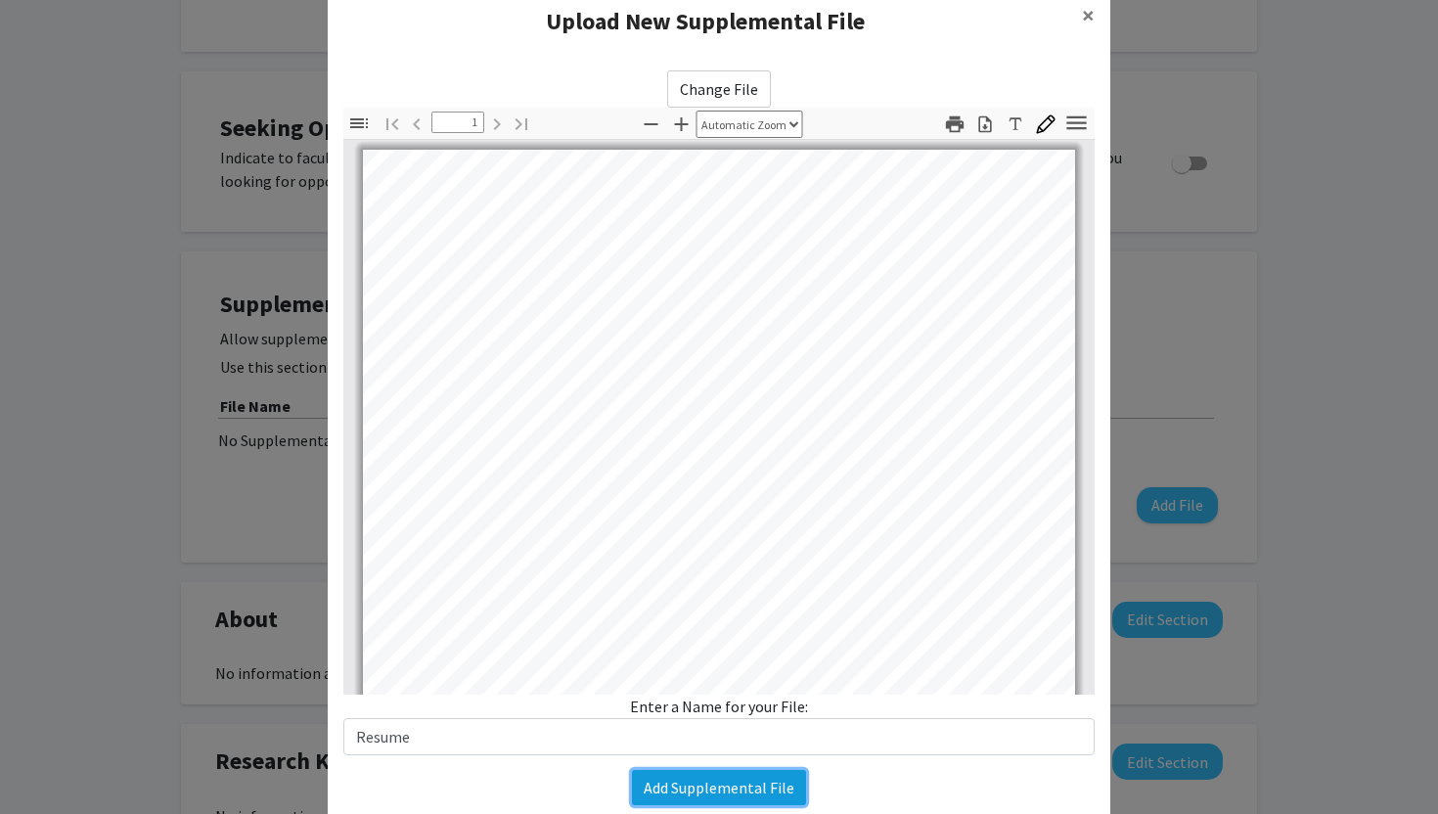
click at [663, 779] on button "Add Supplemental File" at bounding box center [719, 787] width 174 height 35
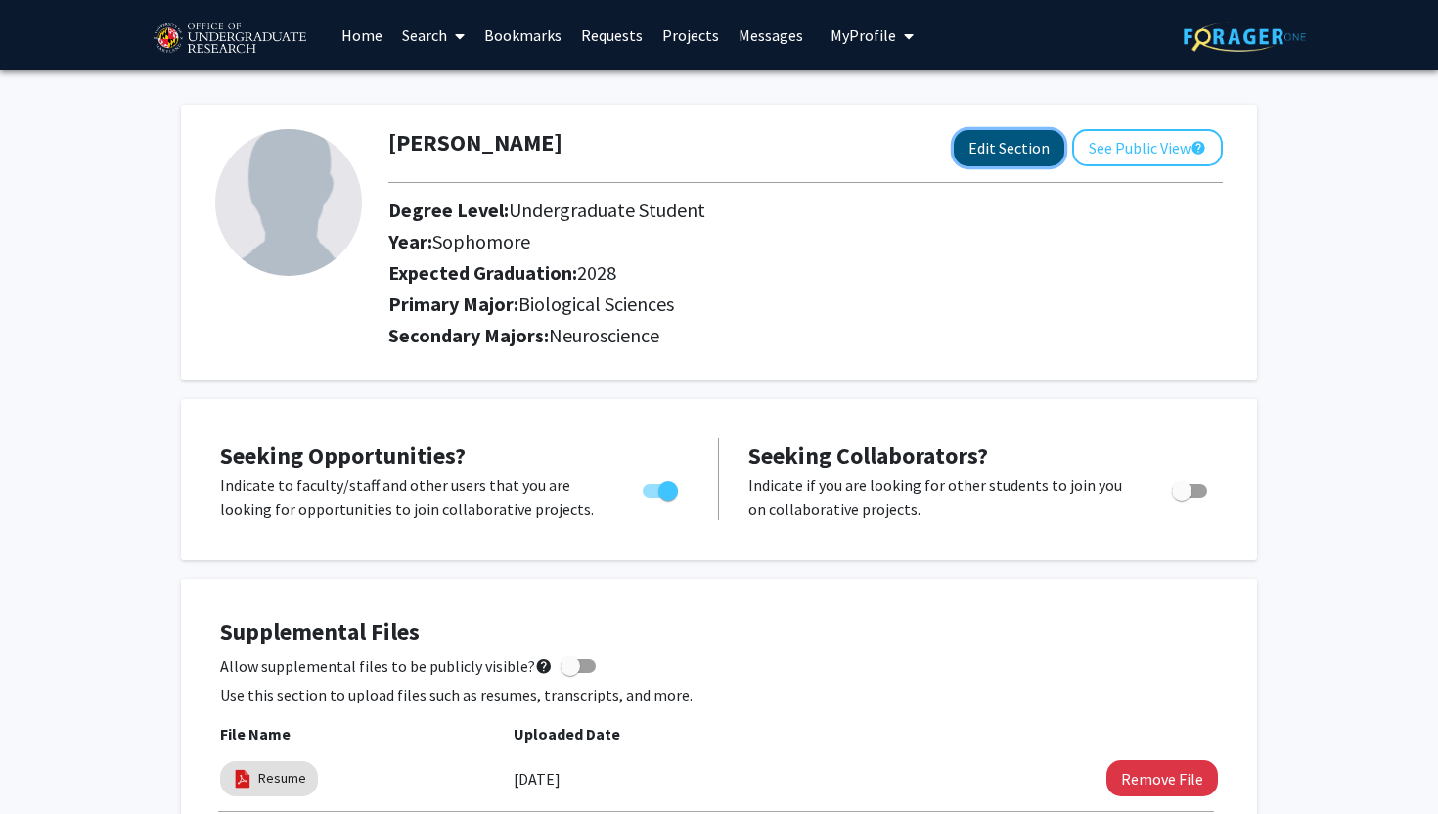
click at [999, 147] on button "Edit Section" at bounding box center [1009, 148] width 111 height 36
select select "sophomore"
select select "2028"
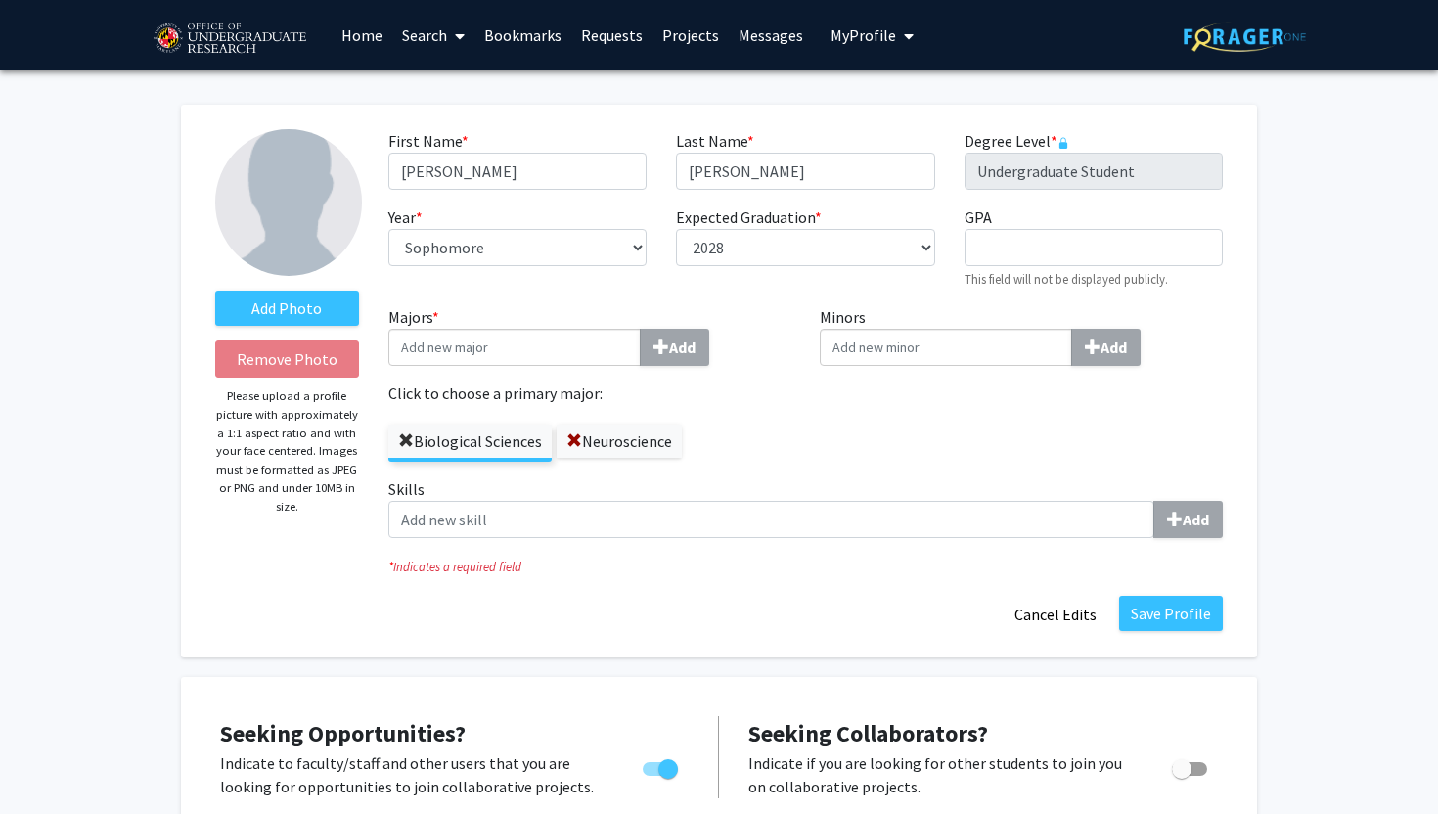
click at [401, 434] on span at bounding box center [406, 441] width 16 height 16
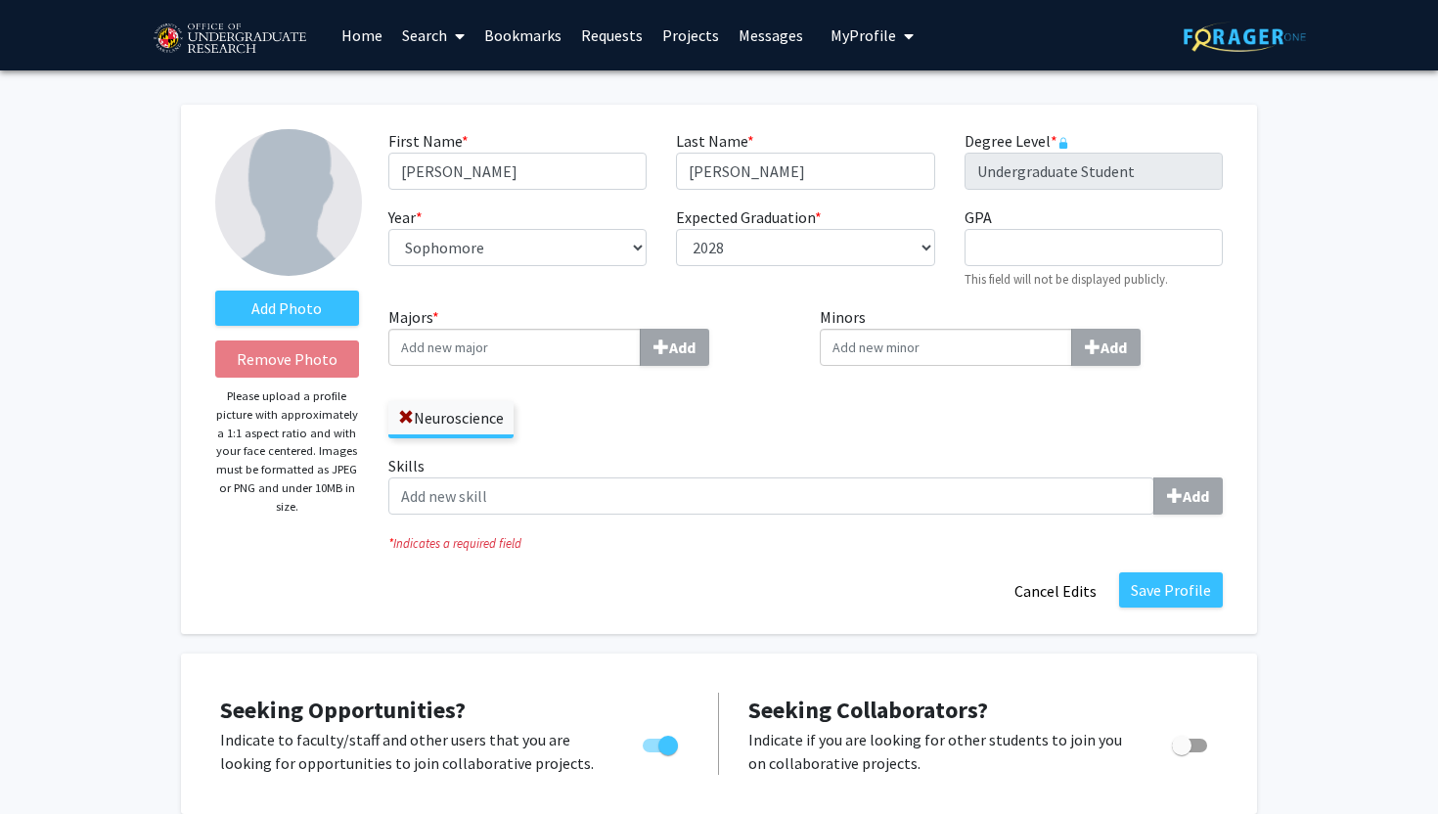
click at [913, 330] on input "Minors Add" at bounding box center [946, 347] width 252 height 37
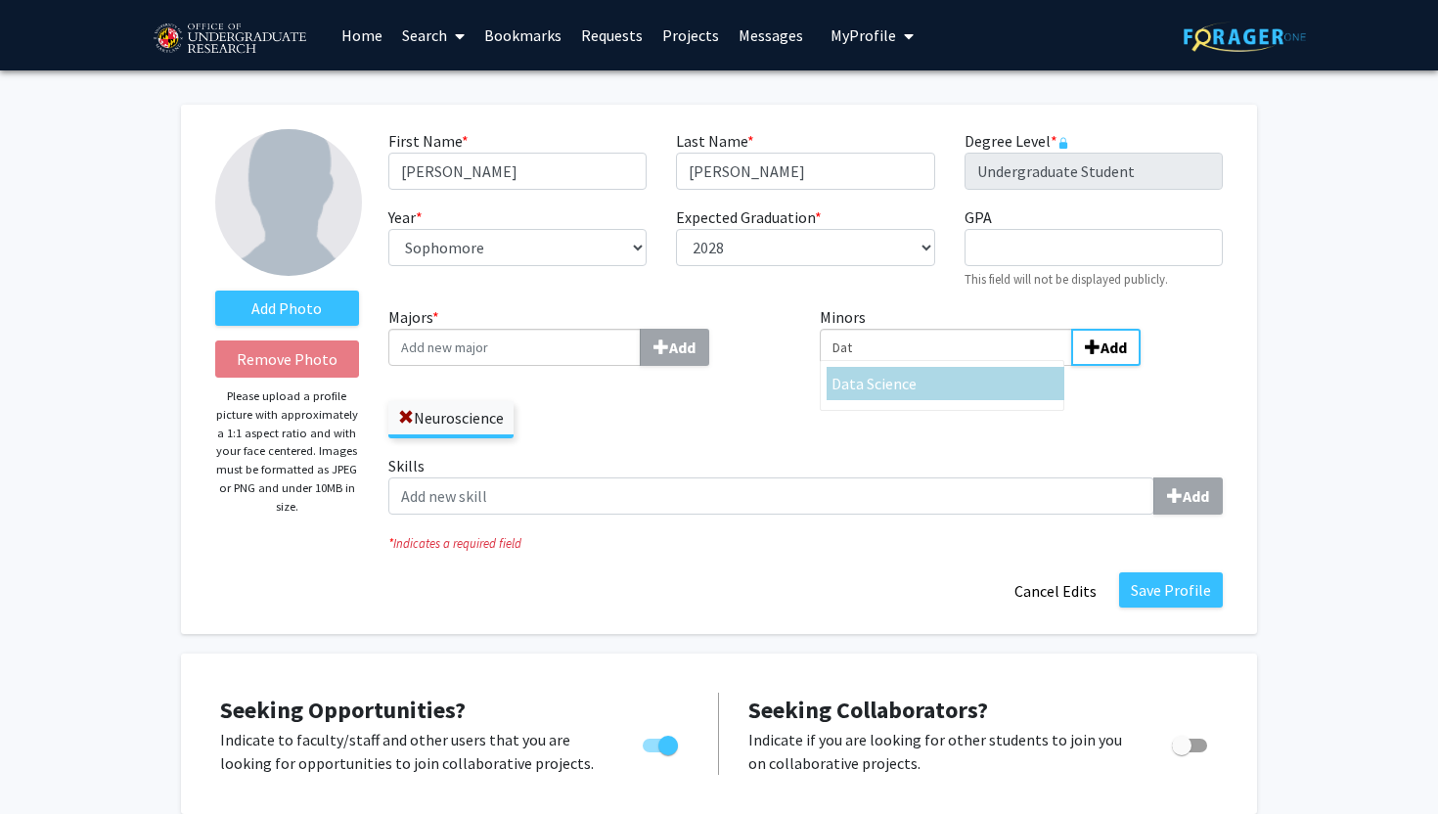
type input "Dat"
click at [937, 375] on div "Dat a Science" at bounding box center [946, 383] width 228 height 23
click at [937, 366] on input "Dat" at bounding box center [946, 347] width 252 height 37
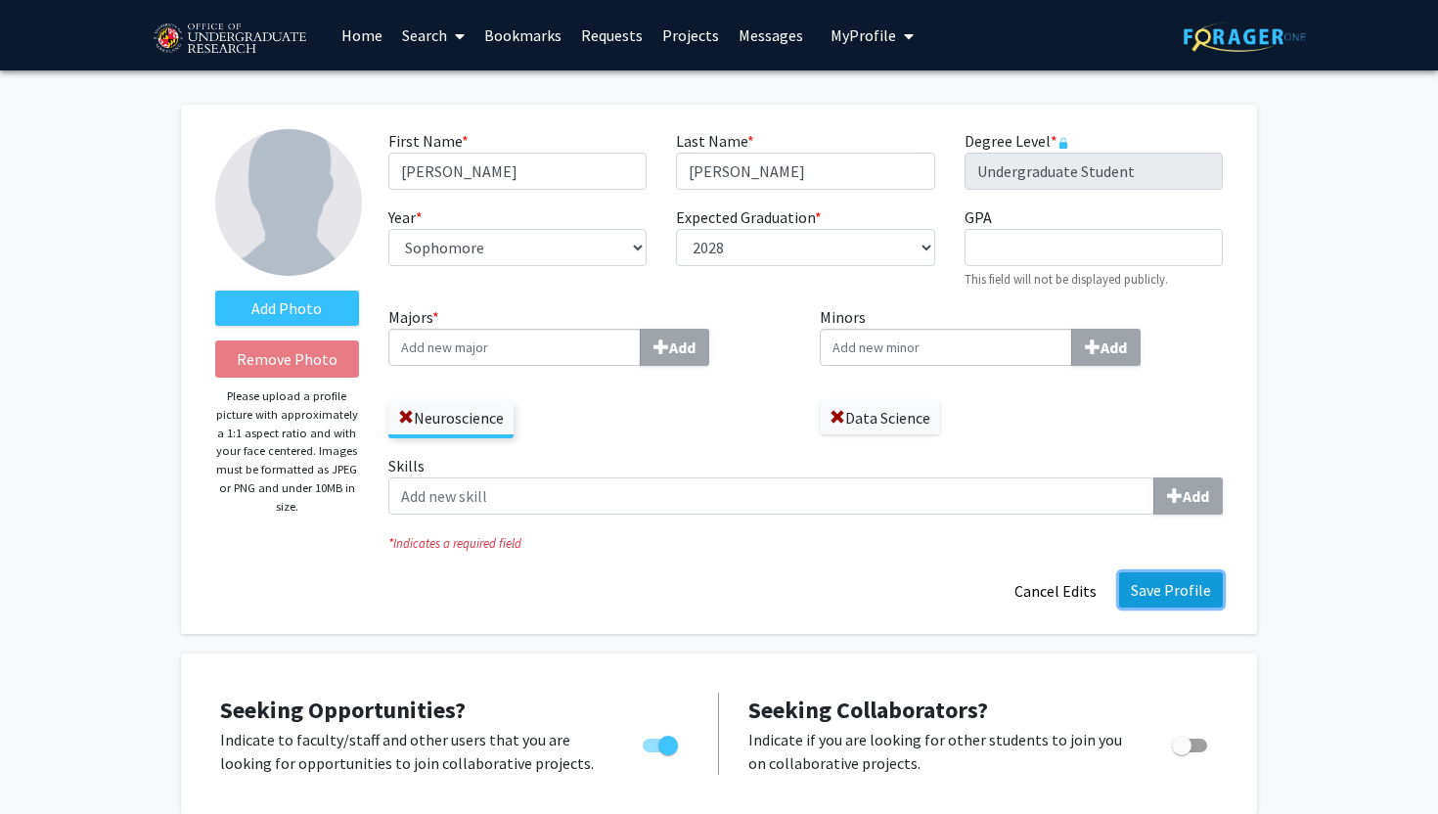
click at [1159, 576] on button "Save Profile" at bounding box center [1171, 589] width 104 height 35
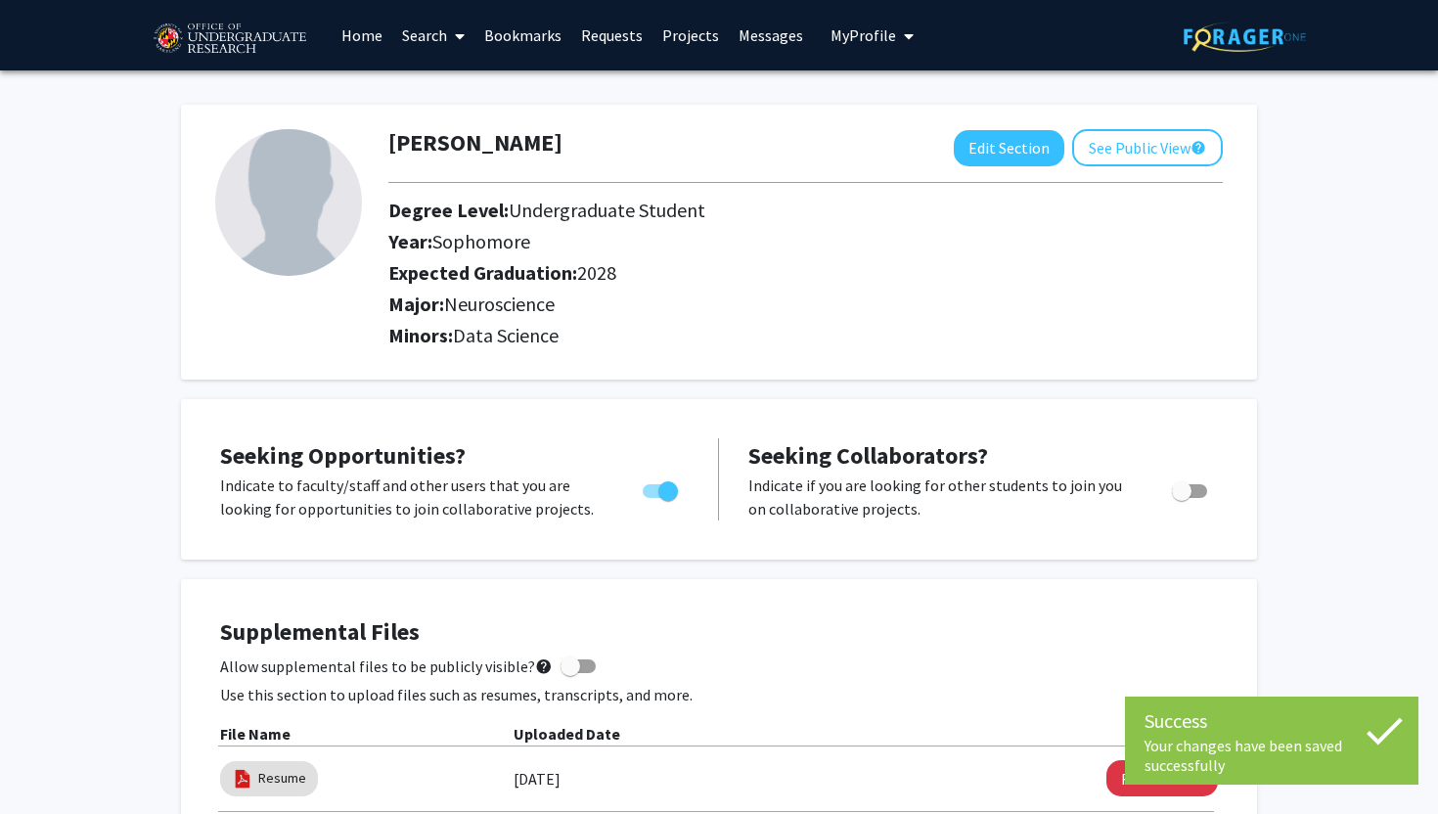
click at [603, 33] on link "Requests" at bounding box center [611, 35] width 81 height 68
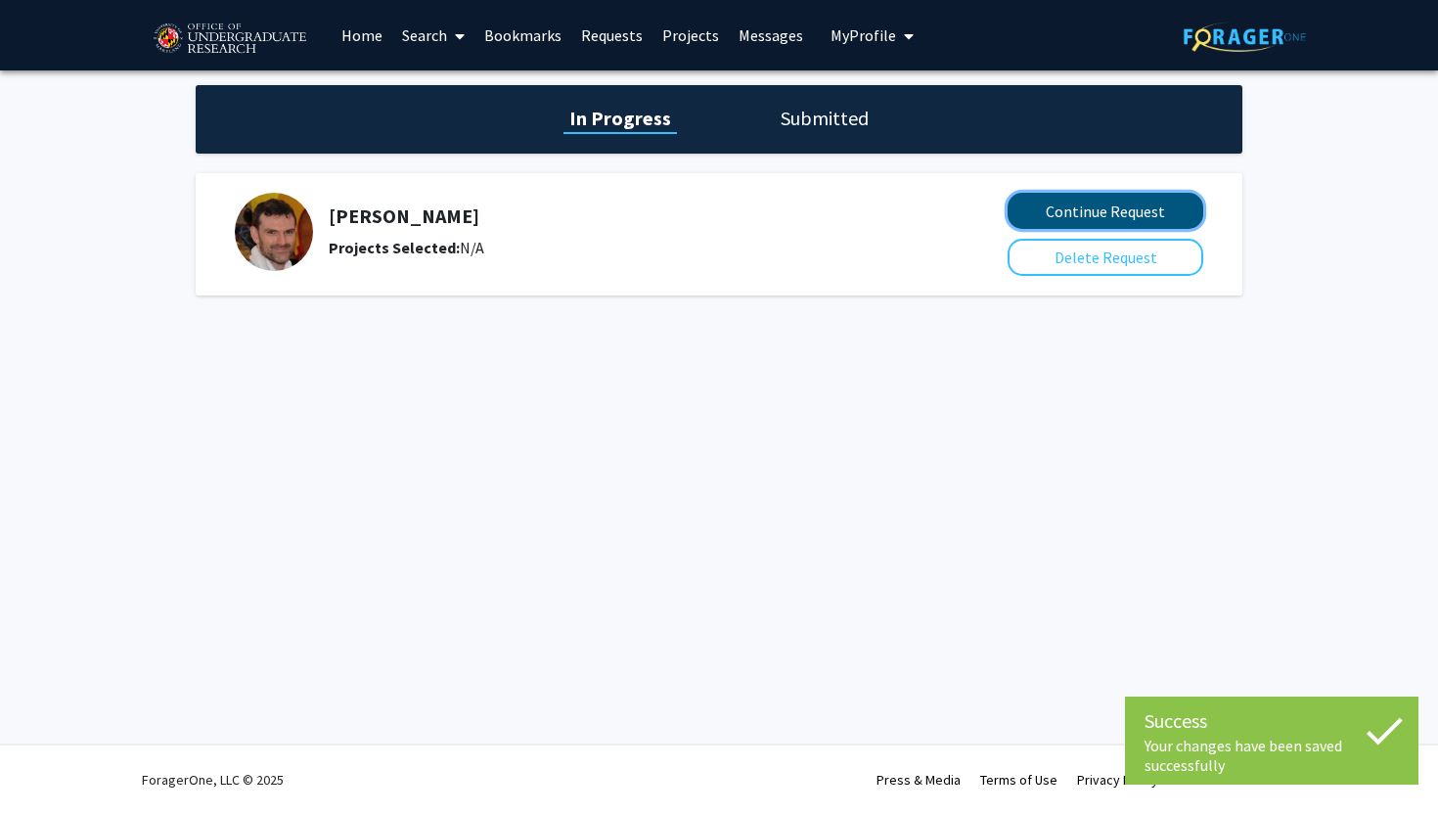
click at [1060, 207] on button "Continue Request" at bounding box center [1106, 211] width 196 height 36
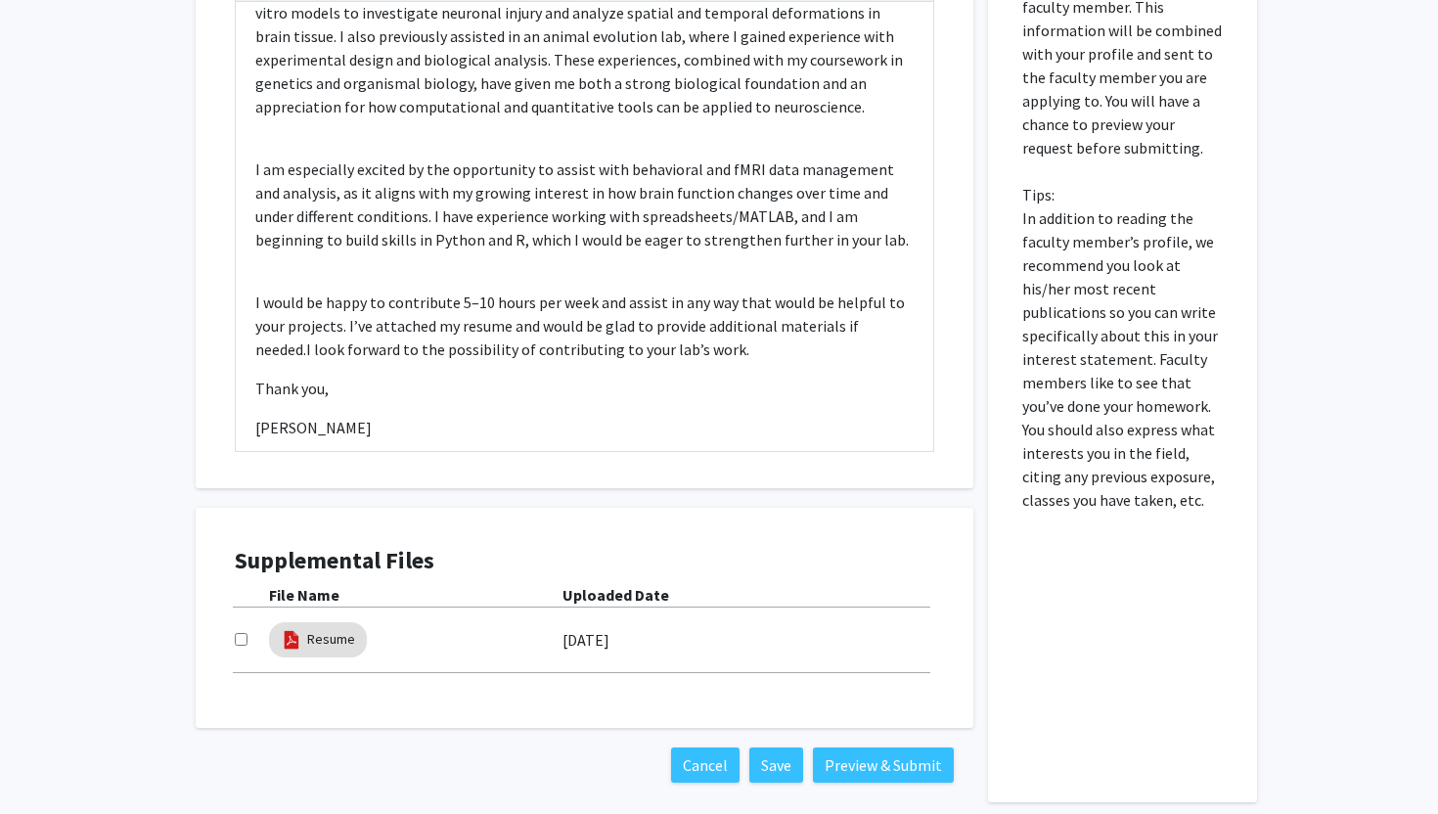
scroll to position [728, 0]
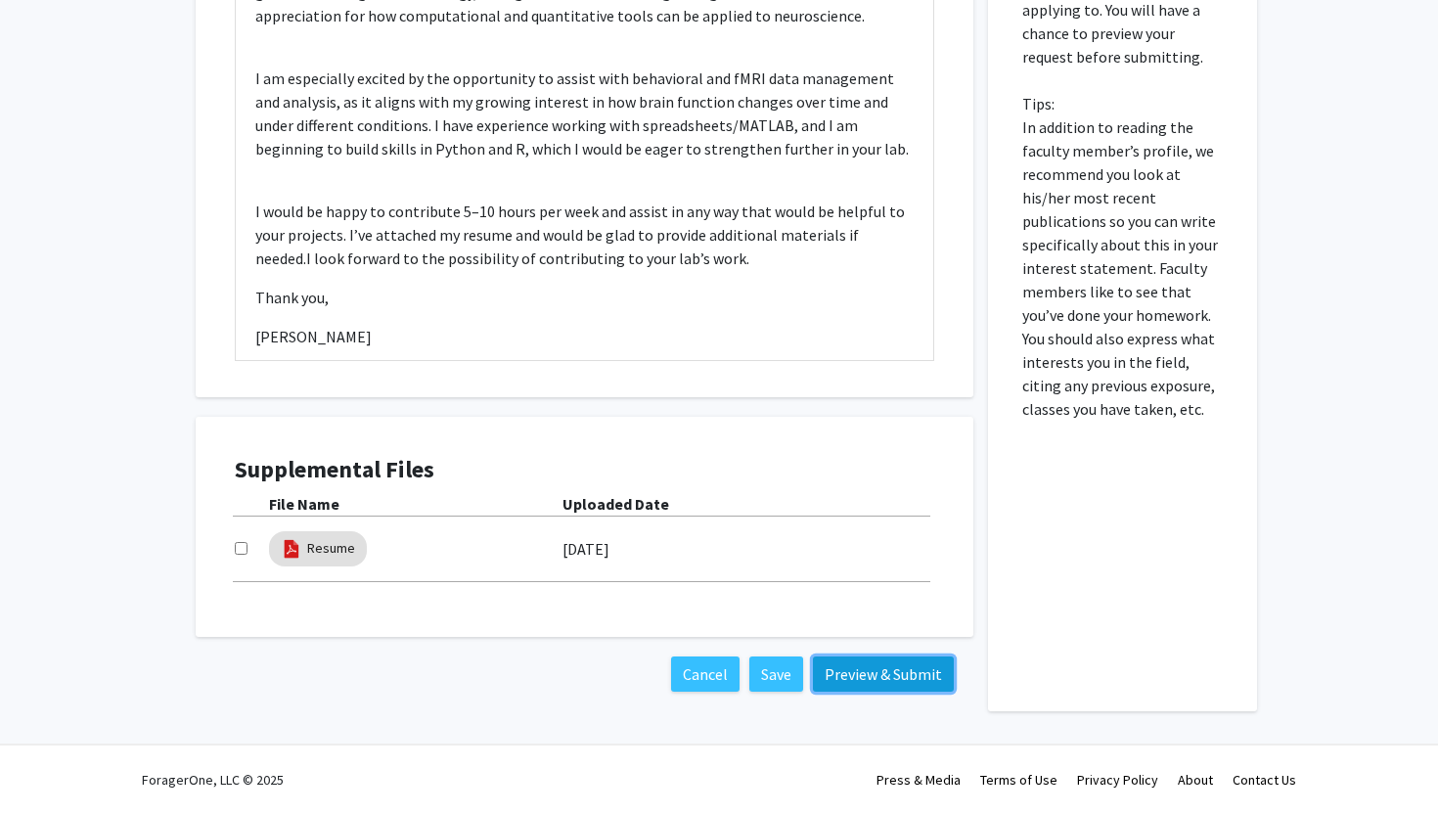
click at [834, 674] on button "Preview & Submit" at bounding box center [883, 674] width 141 height 35
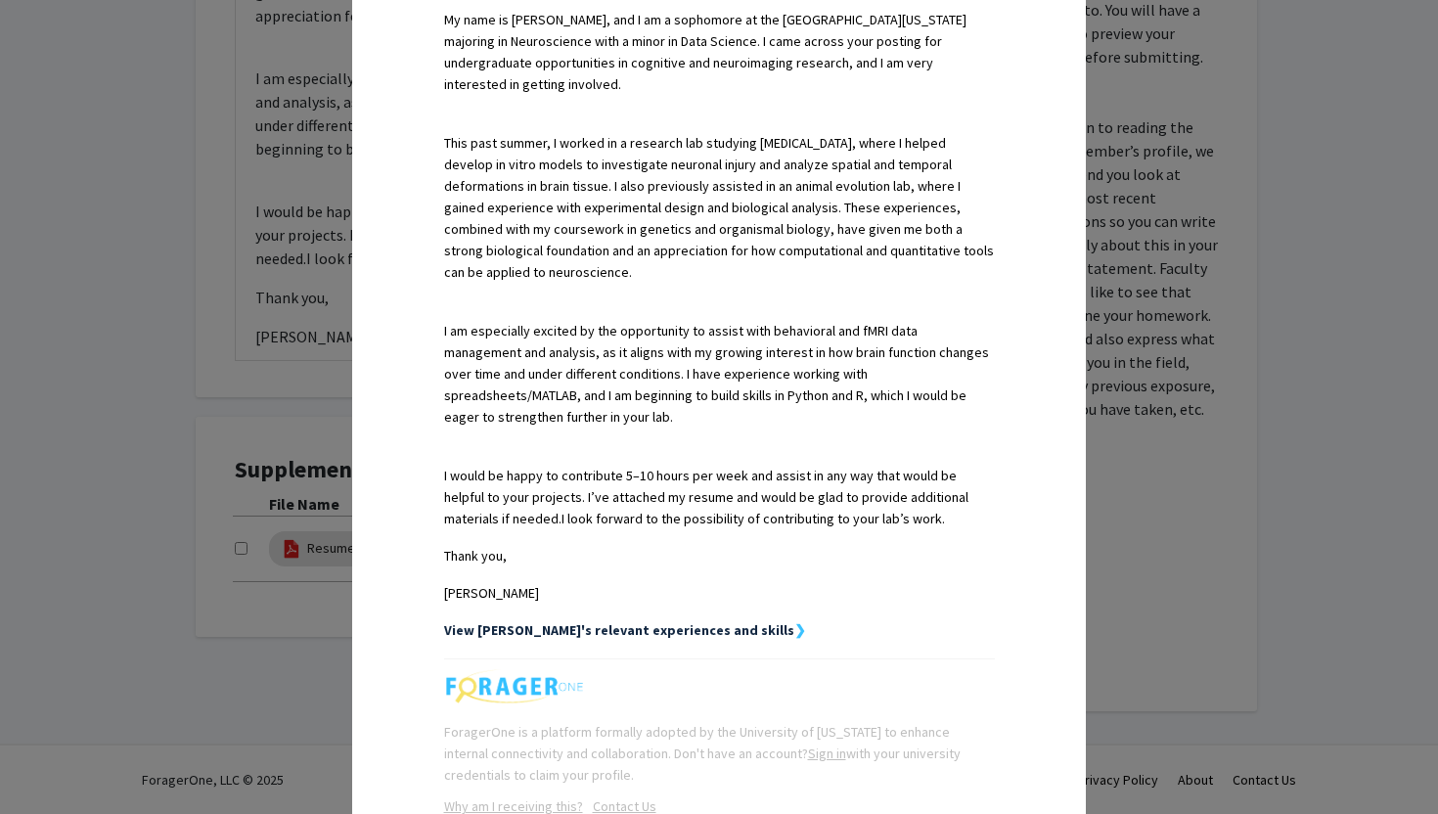
scroll to position [734, 0]
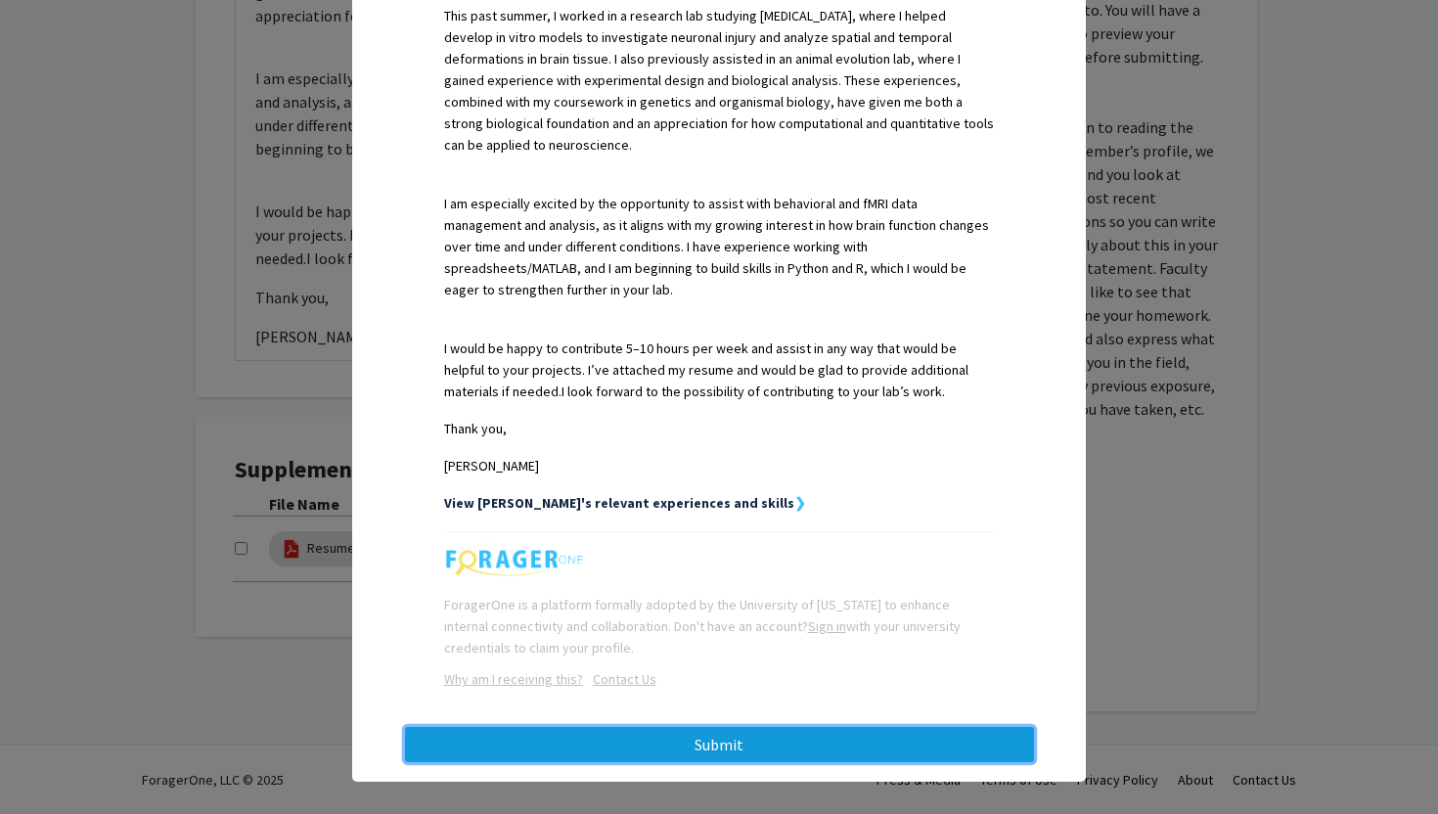
click at [636, 741] on button "Submit" at bounding box center [719, 744] width 629 height 35
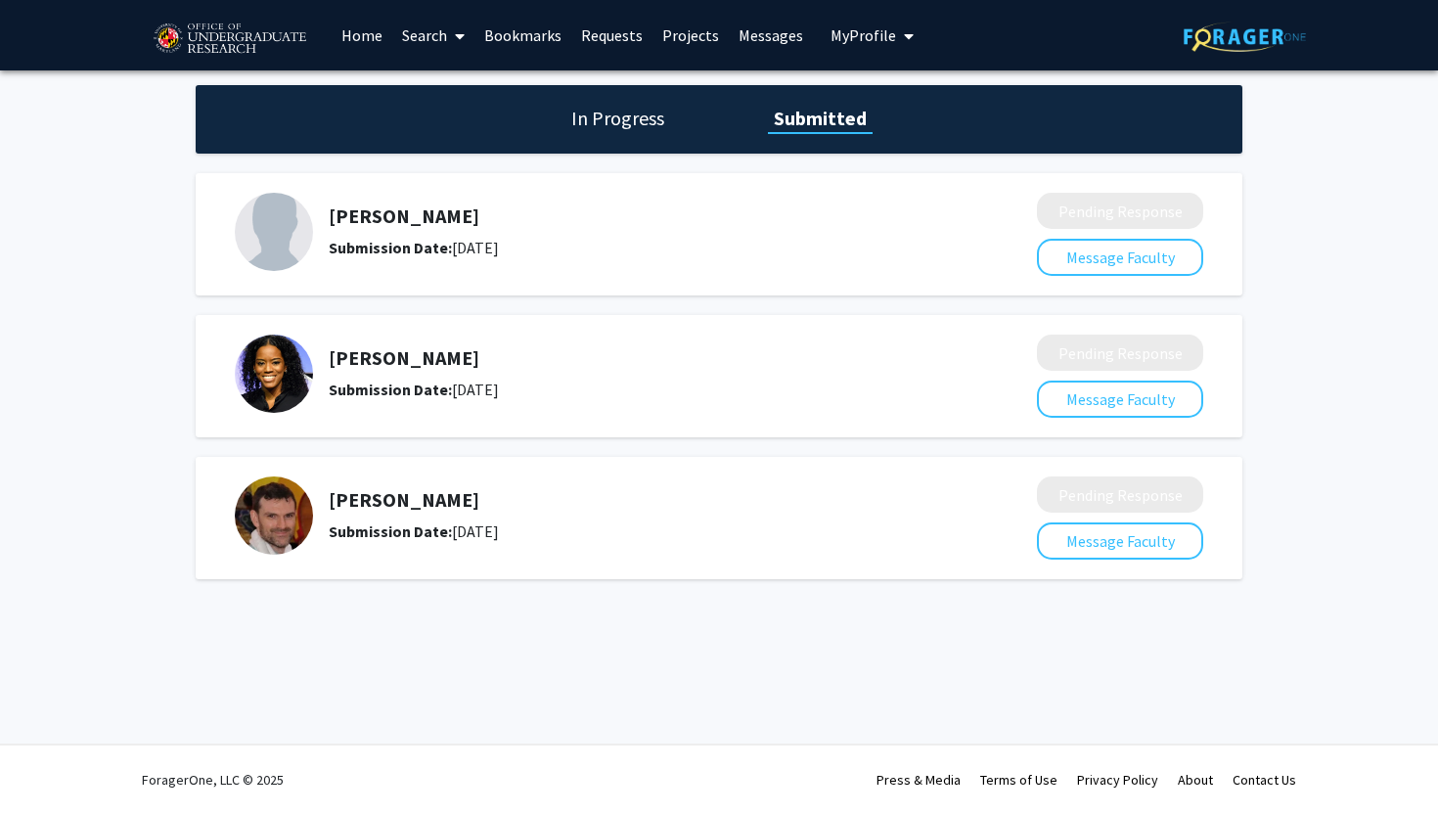
click at [455, 27] on span at bounding box center [456, 36] width 18 height 68
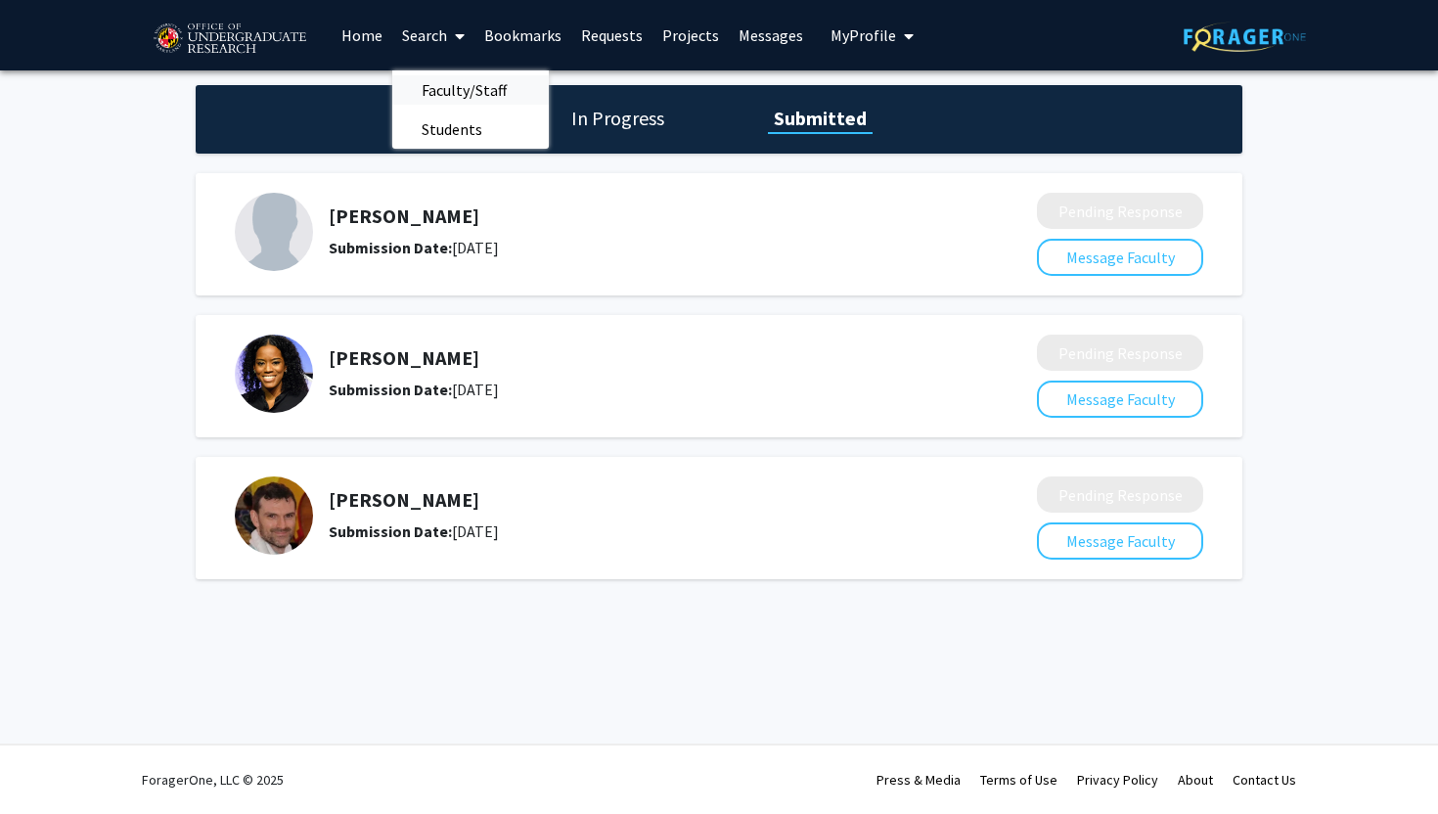
click at [462, 99] on span "Faculty/Staff" at bounding box center [464, 89] width 144 height 39
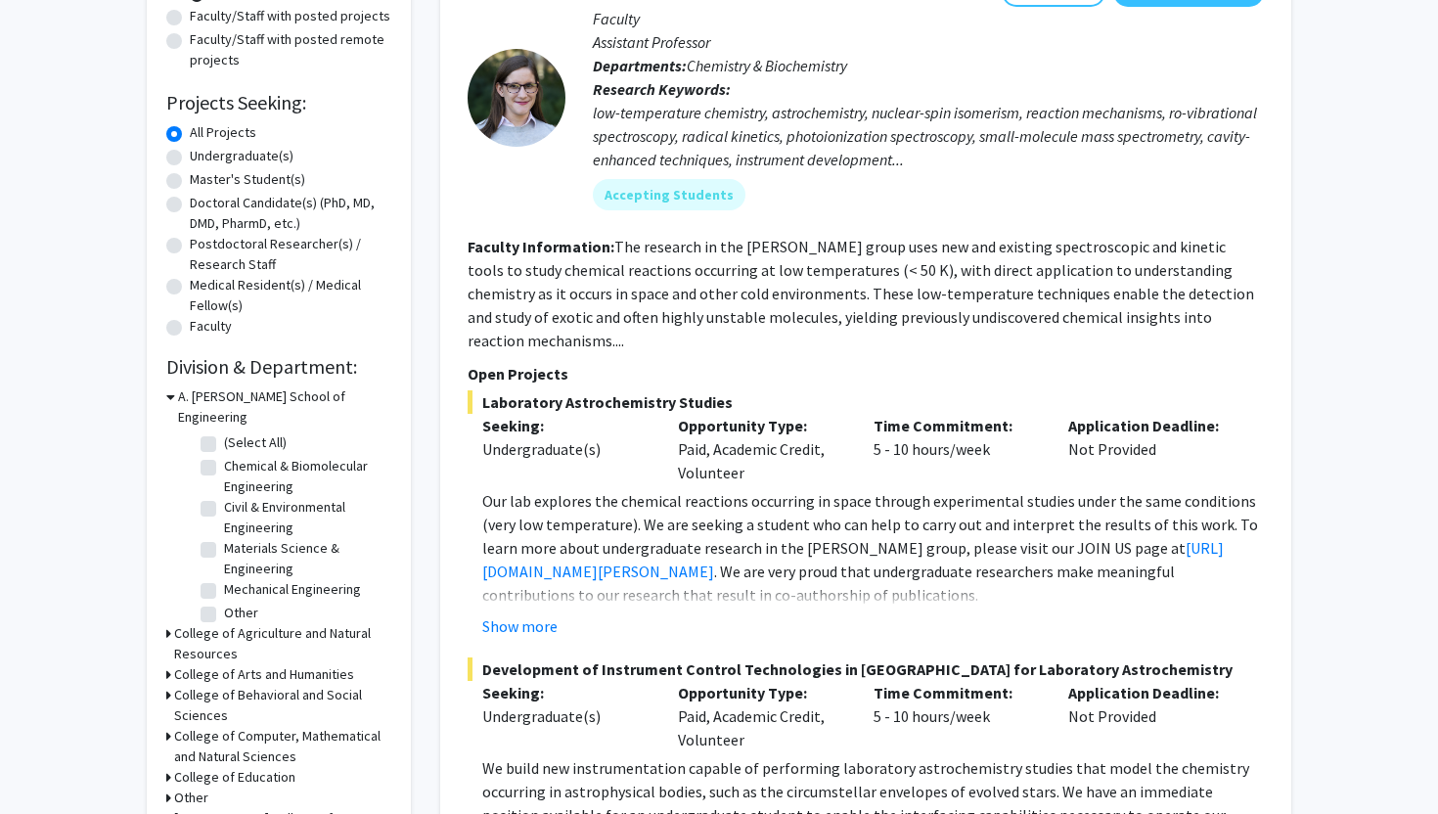
scroll to position [253, 0]
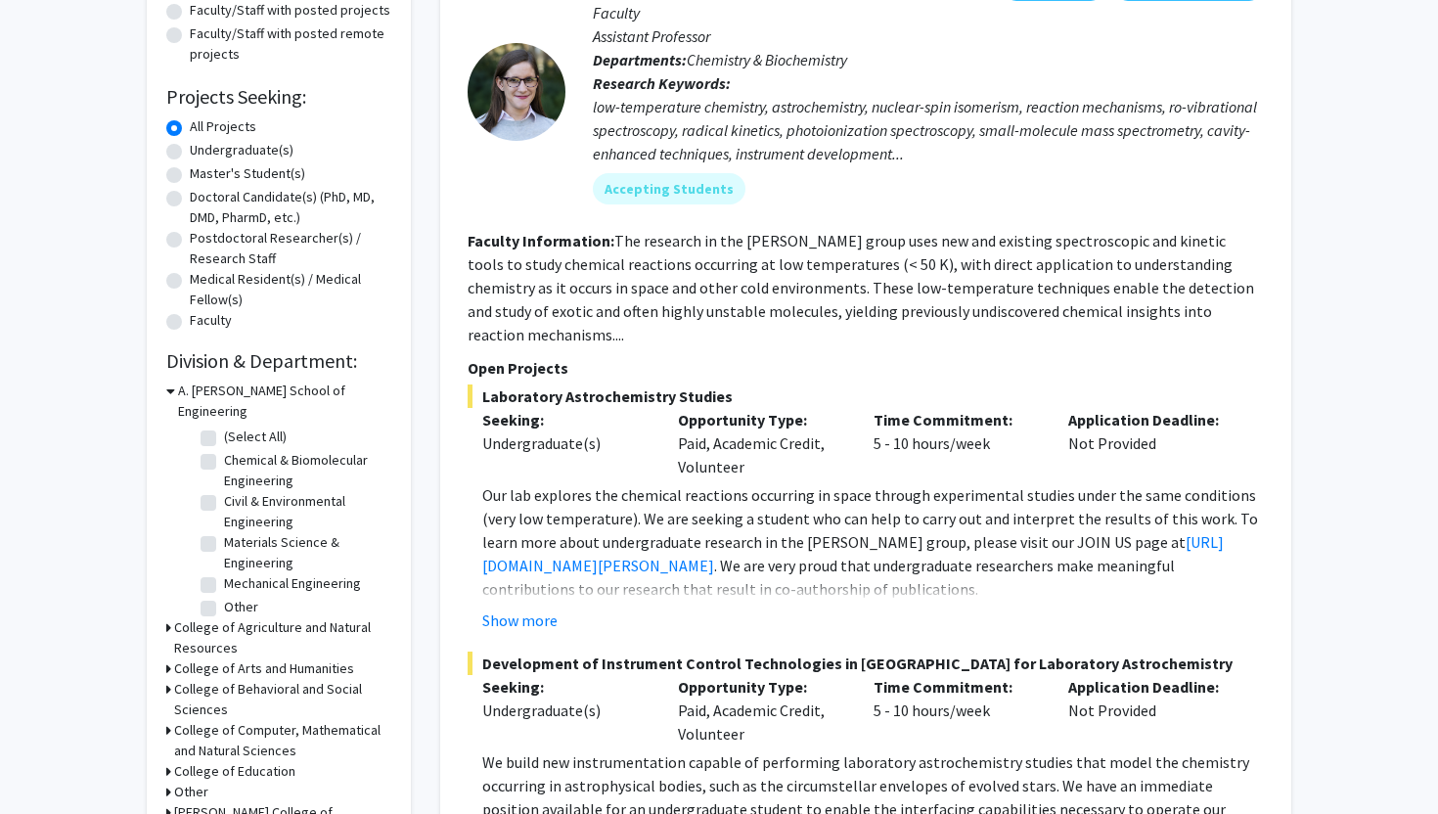
click at [169, 720] on icon at bounding box center [168, 730] width 5 height 21
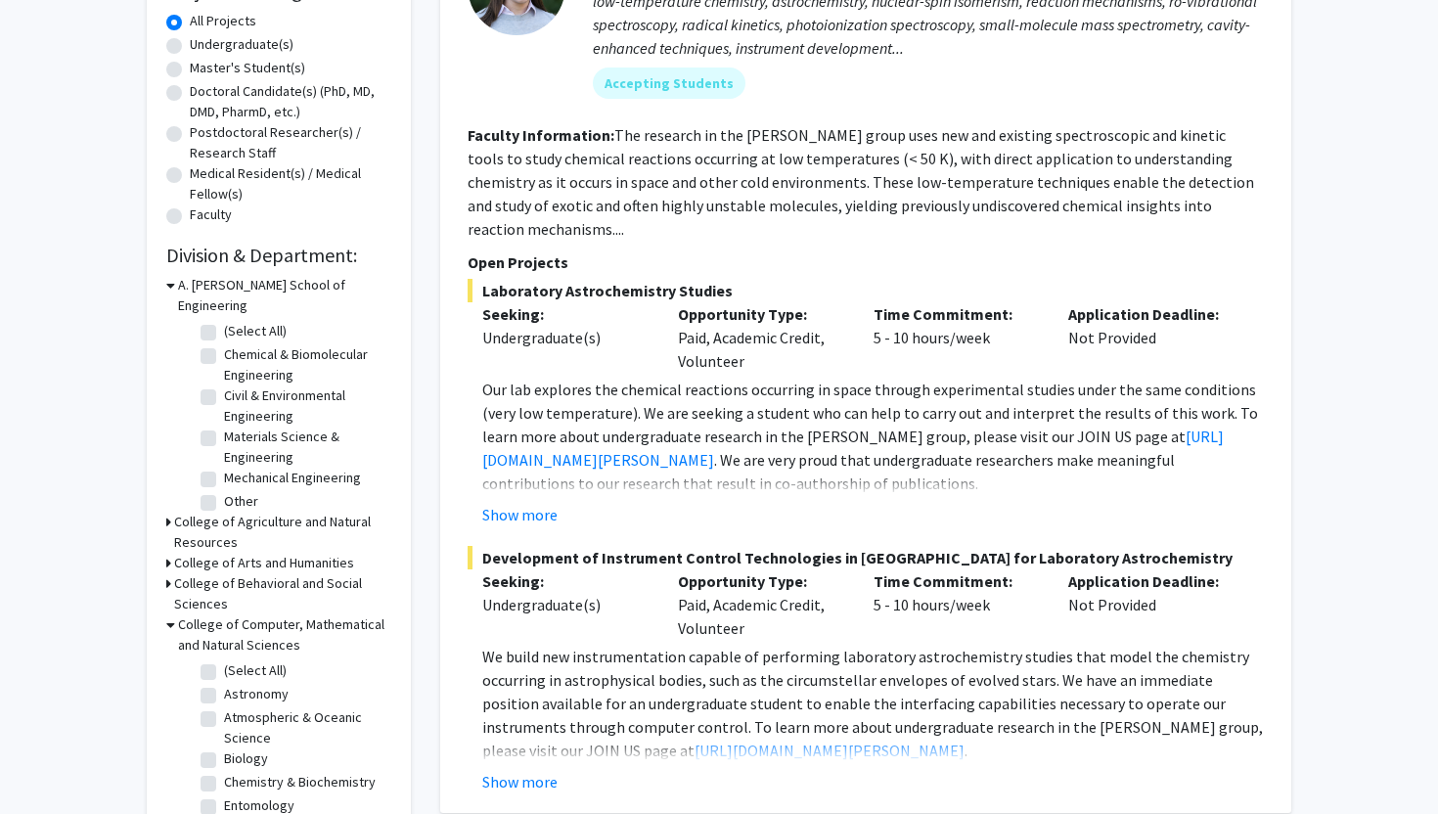
scroll to position [427, 0]
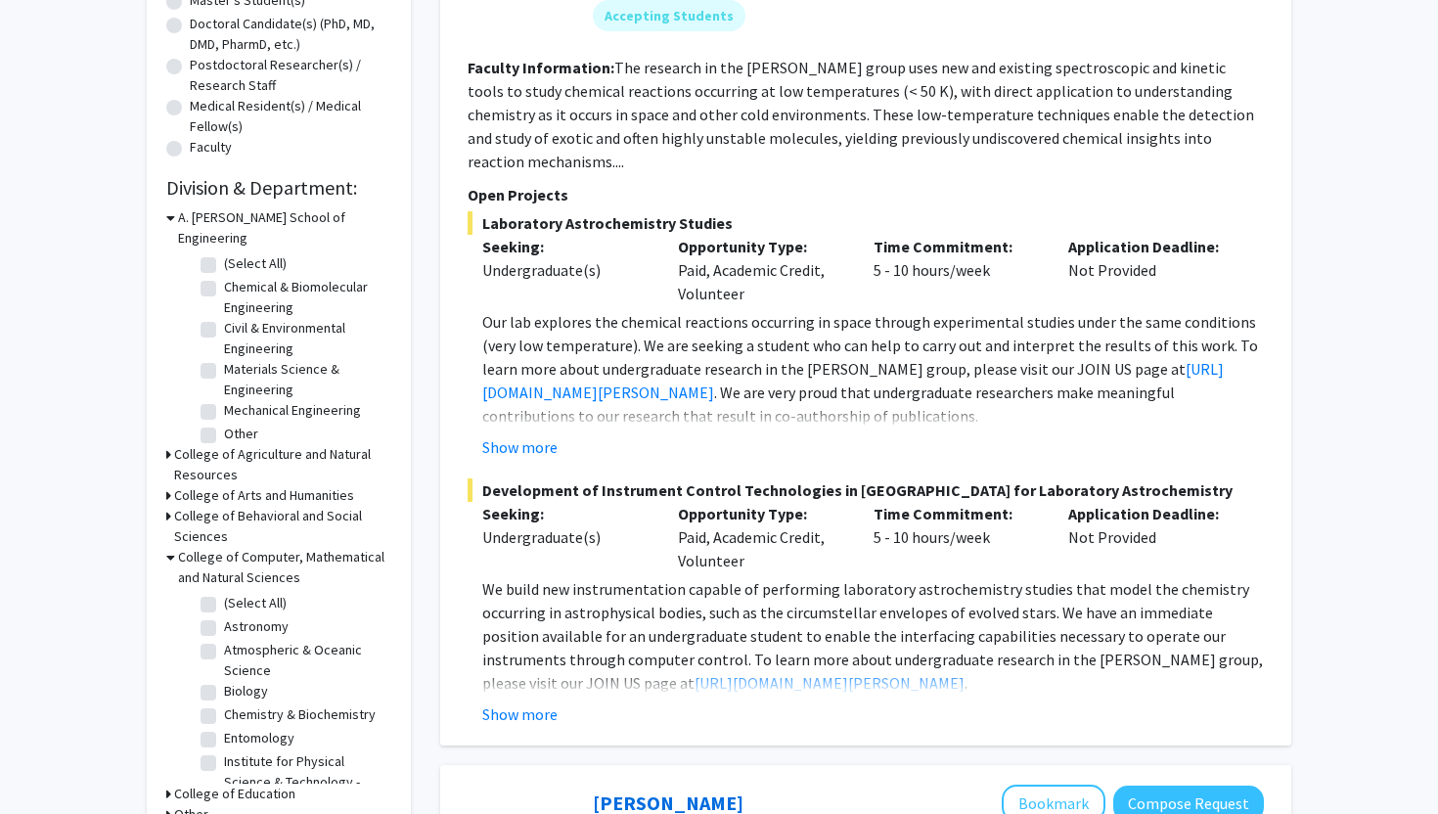
click at [224, 681] on label "Biology" at bounding box center [246, 691] width 44 height 21
click at [224, 681] on input "Biology" at bounding box center [230, 687] width 13 height 13
checkbox input "true"
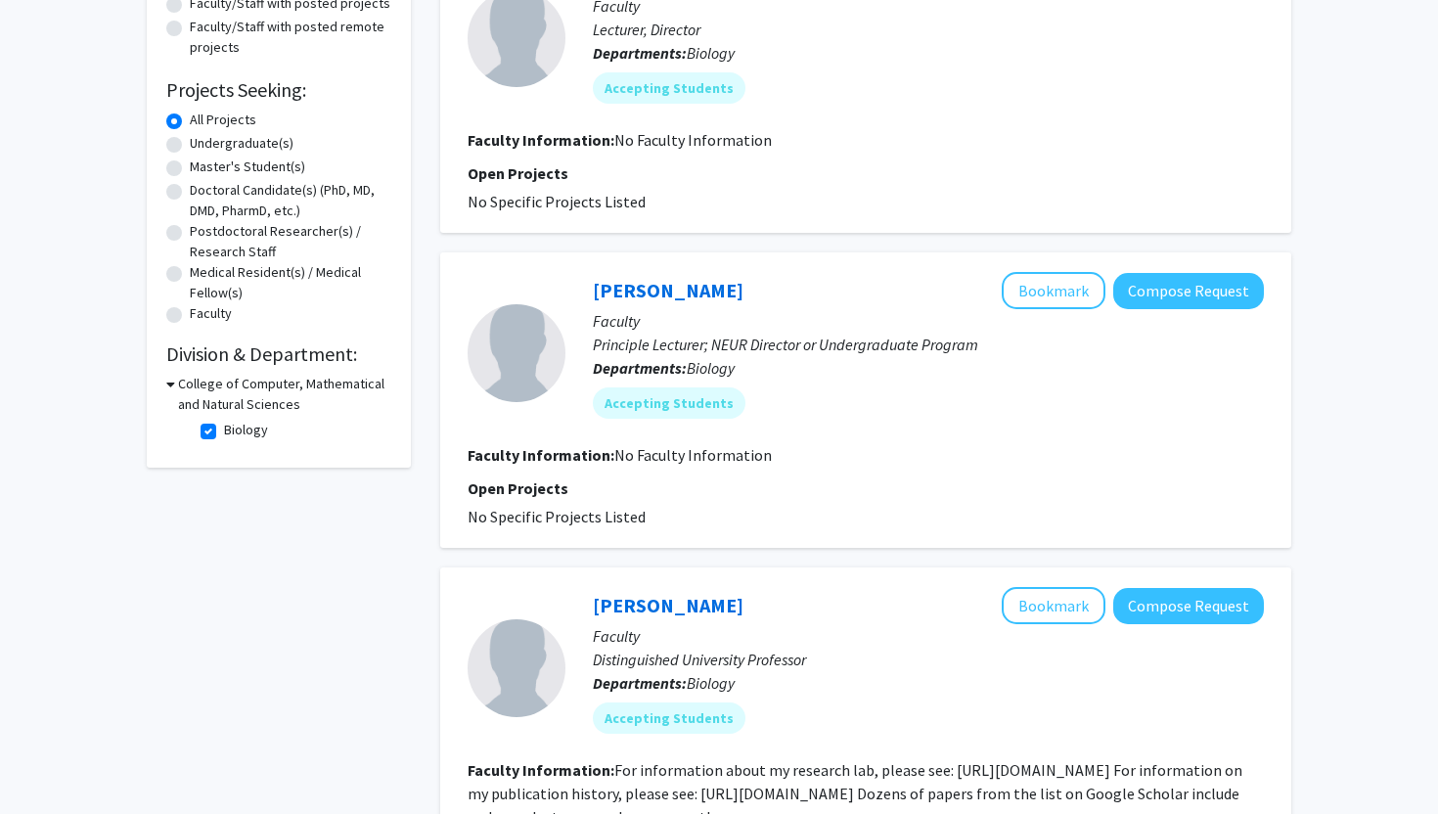
scroll to position [219, 0]
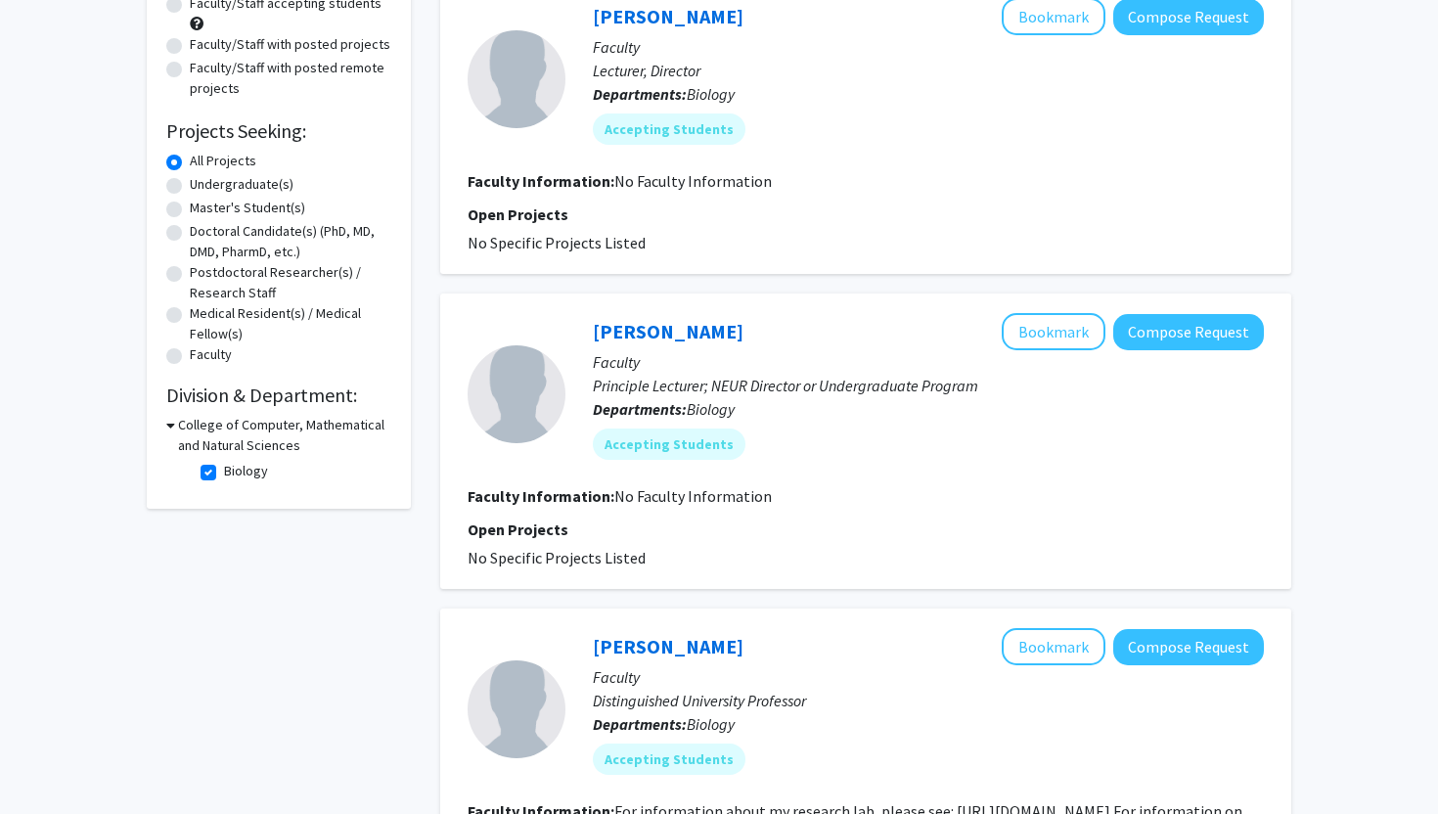
click at [170, 431] on icon at bounding box center [170, 425] width 9 height 21
click at [175, 423] on h3 "College of Computer, Mathematical and Natural Sciences" at bounding box center [282, 435] width 217 height 41
click at [224, 471] on label "Biology" at bounding box center [246, 471] width 44 height 21
click at [224, 471] on input "Biology" at bounding box center [230, 467] width 13 height 13
checkbox input "false"
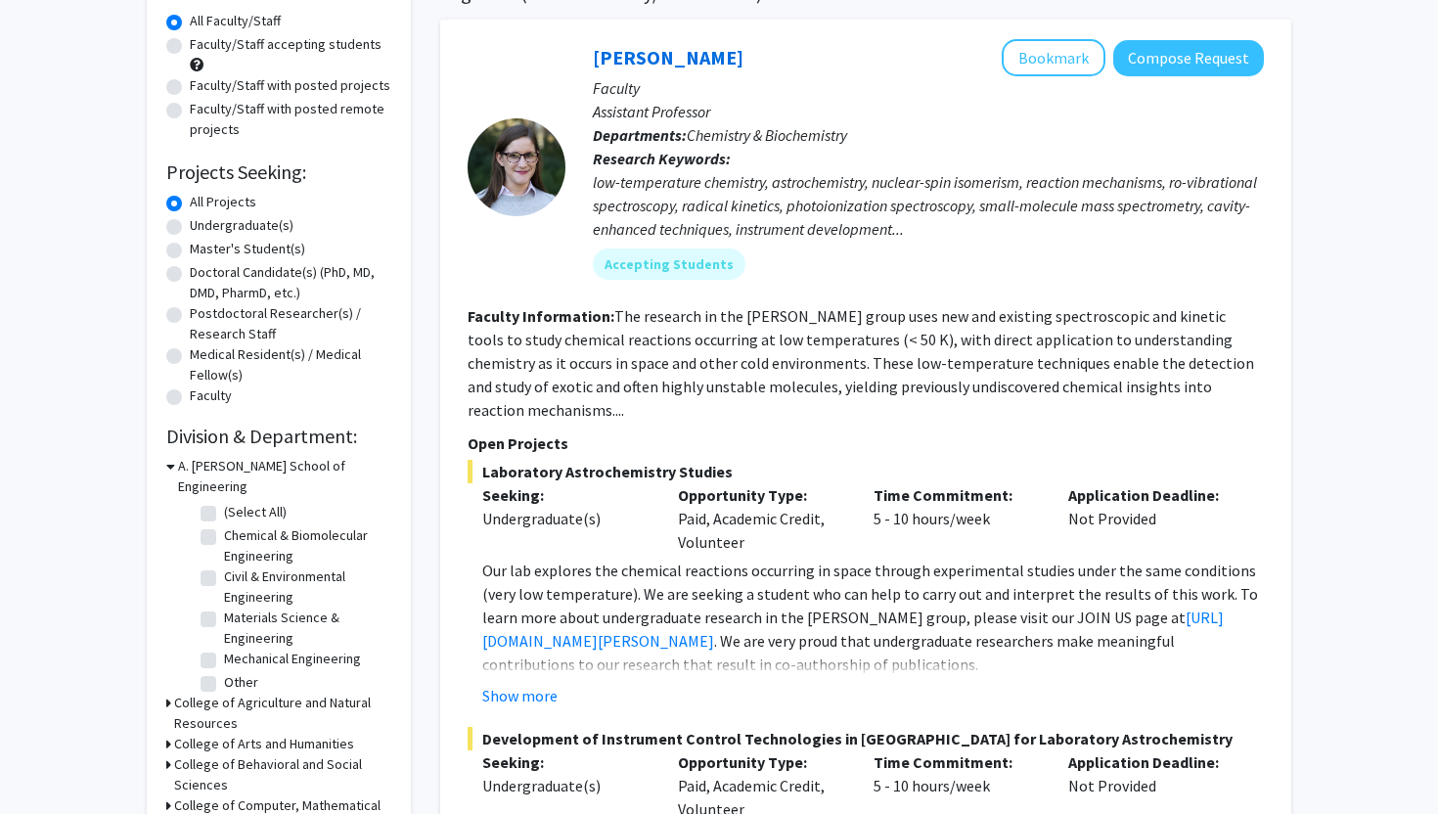
scroll to position [235, 0]
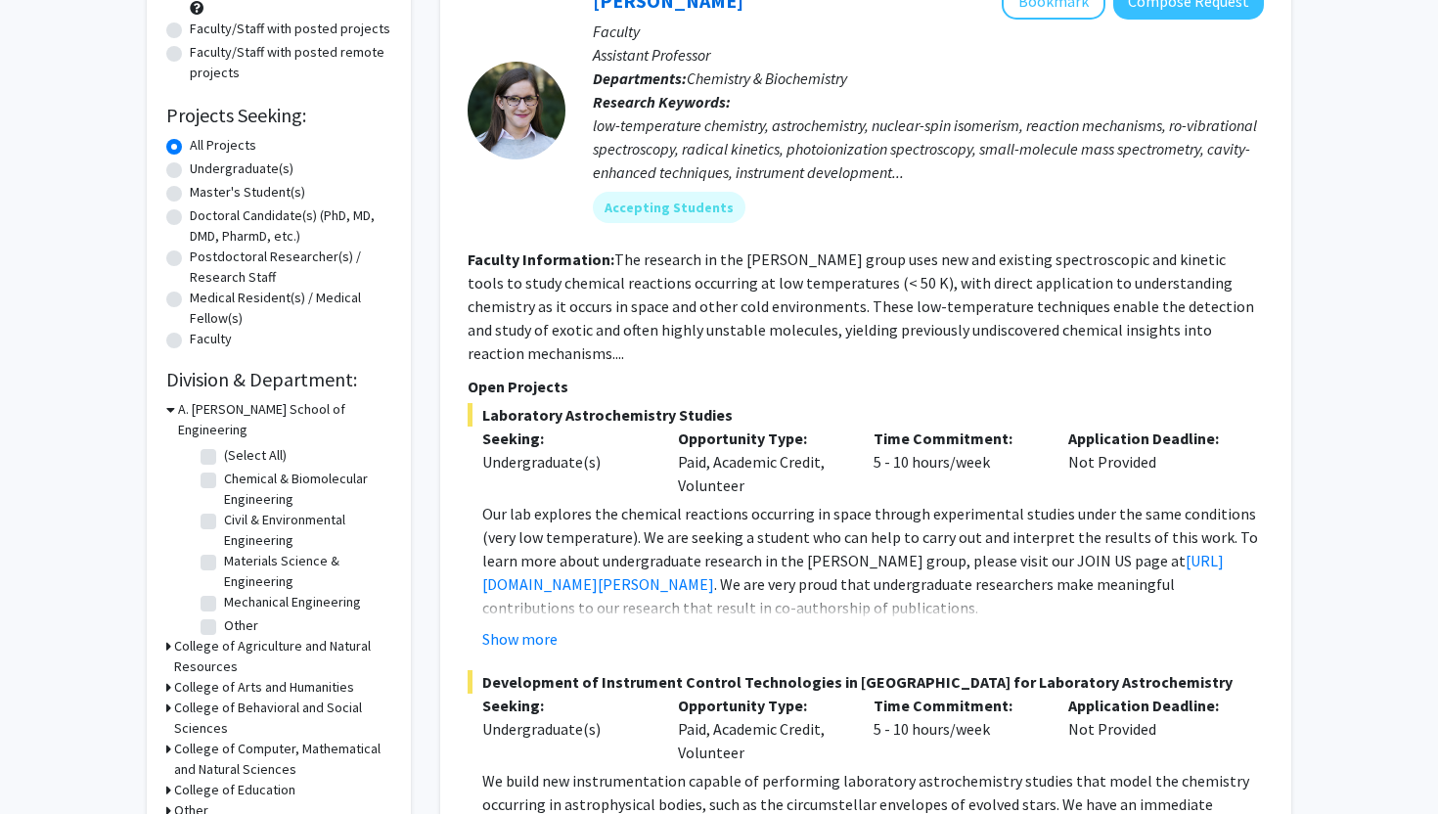
click at [169, 698] on icon at bounding box center [168, 708] width 5 height 21
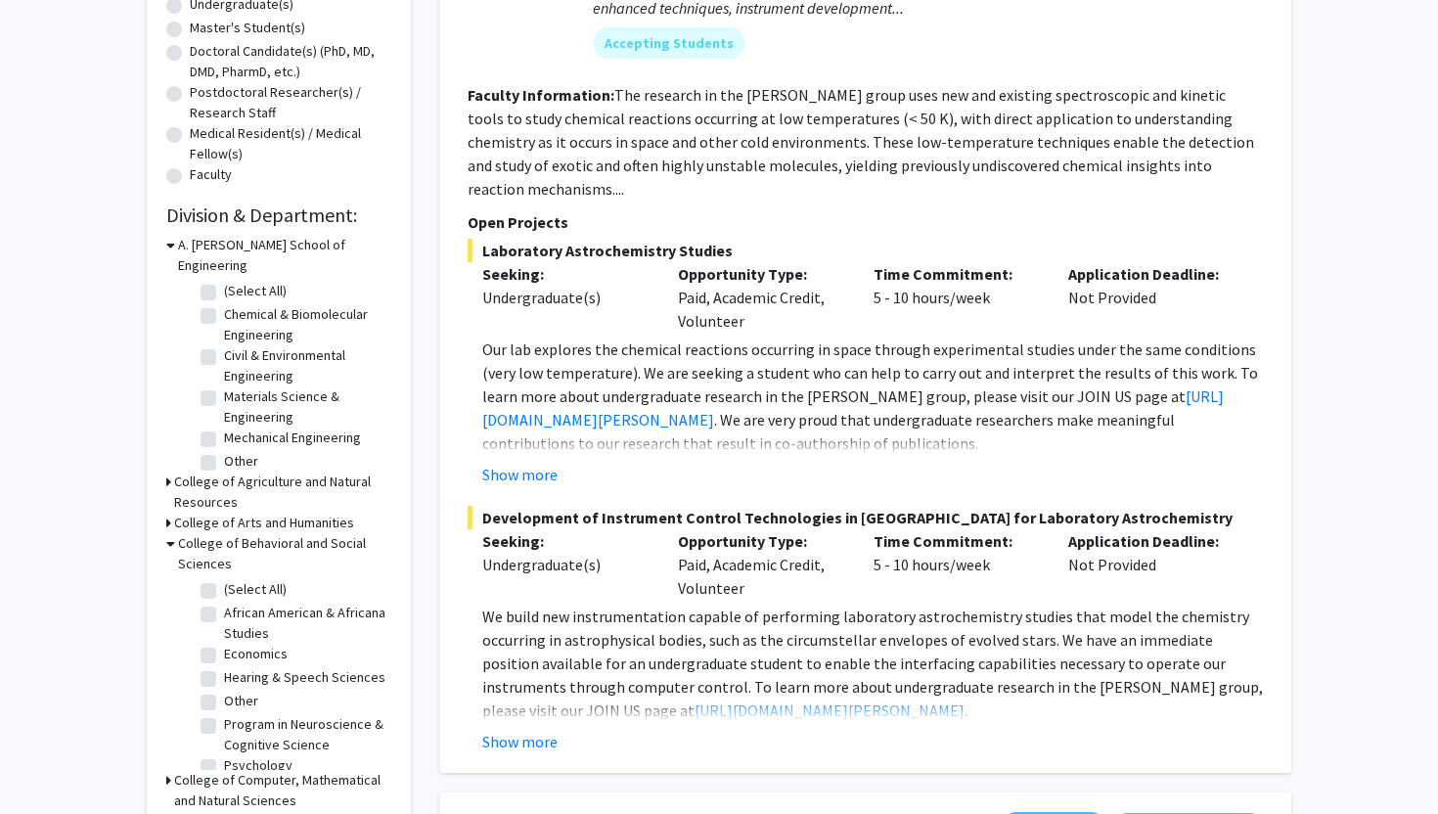
scroll to position [14, 0]
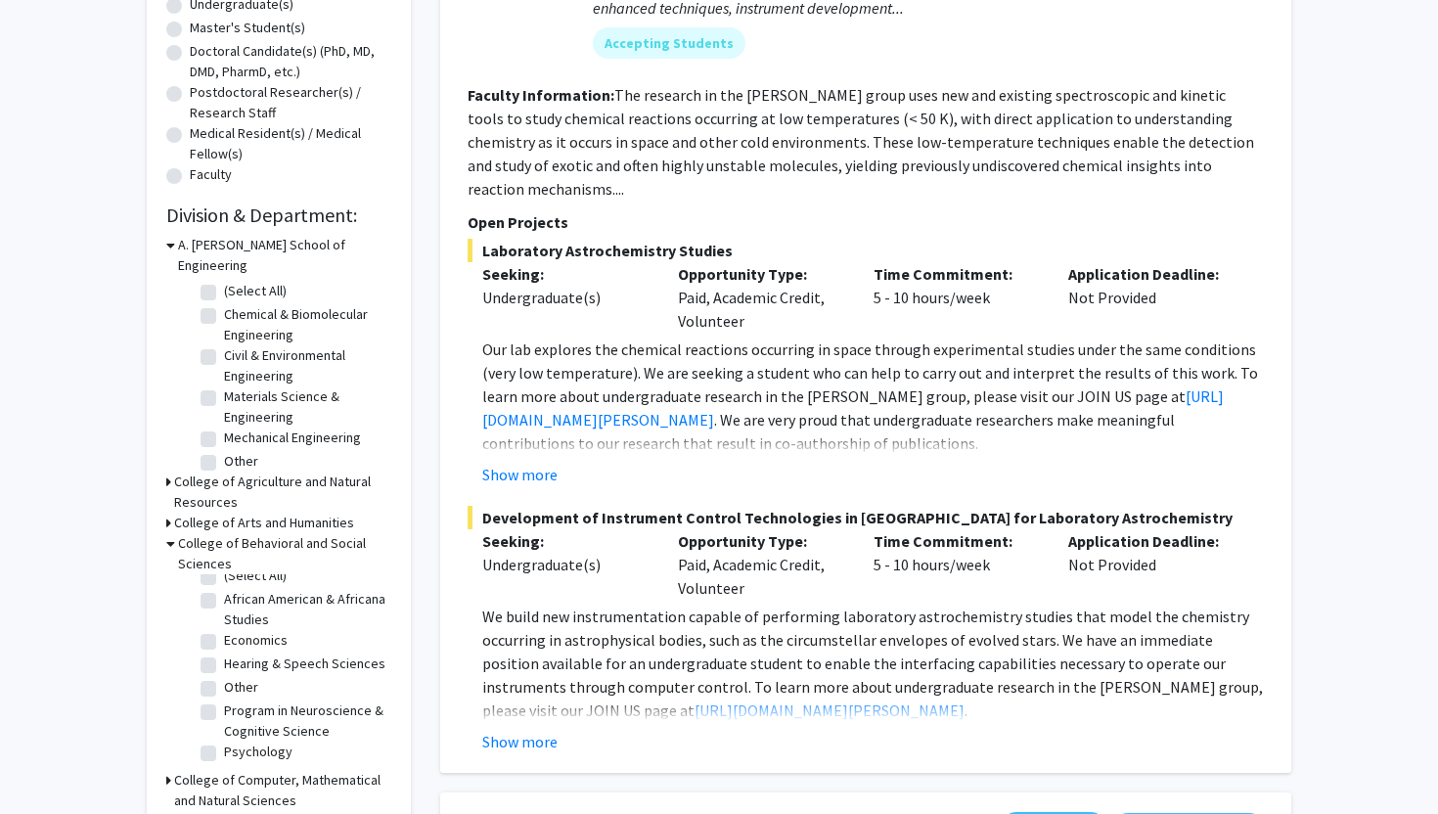
click at [224, 566] on label "(Select All)" at bounding box center [255, 576] width 63 height 21
click at [224, 566] on input "(Select All)" at bounding box center [230, 572] width 13 height 13
checkbox input "true"
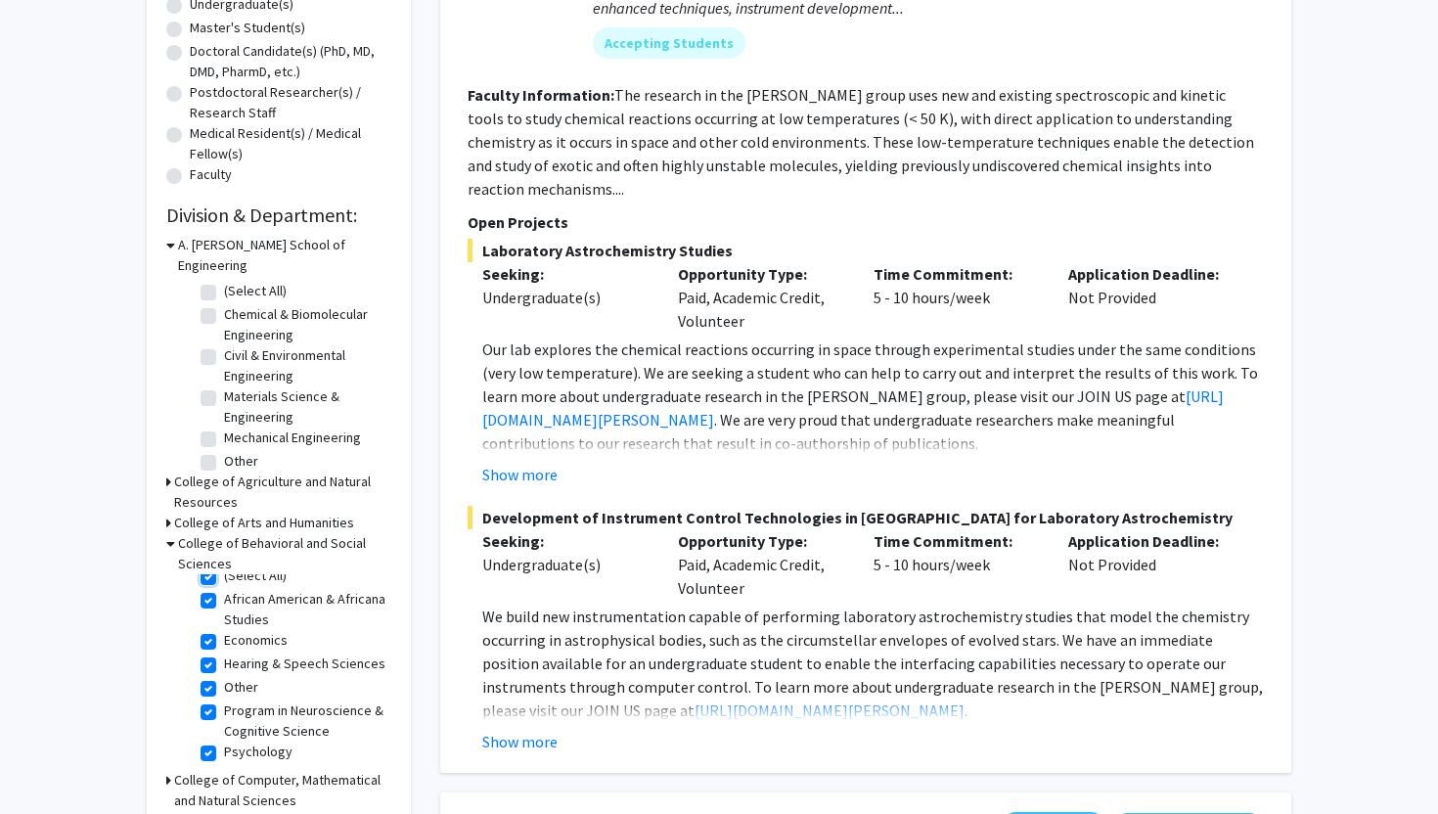
checkbox input "true"
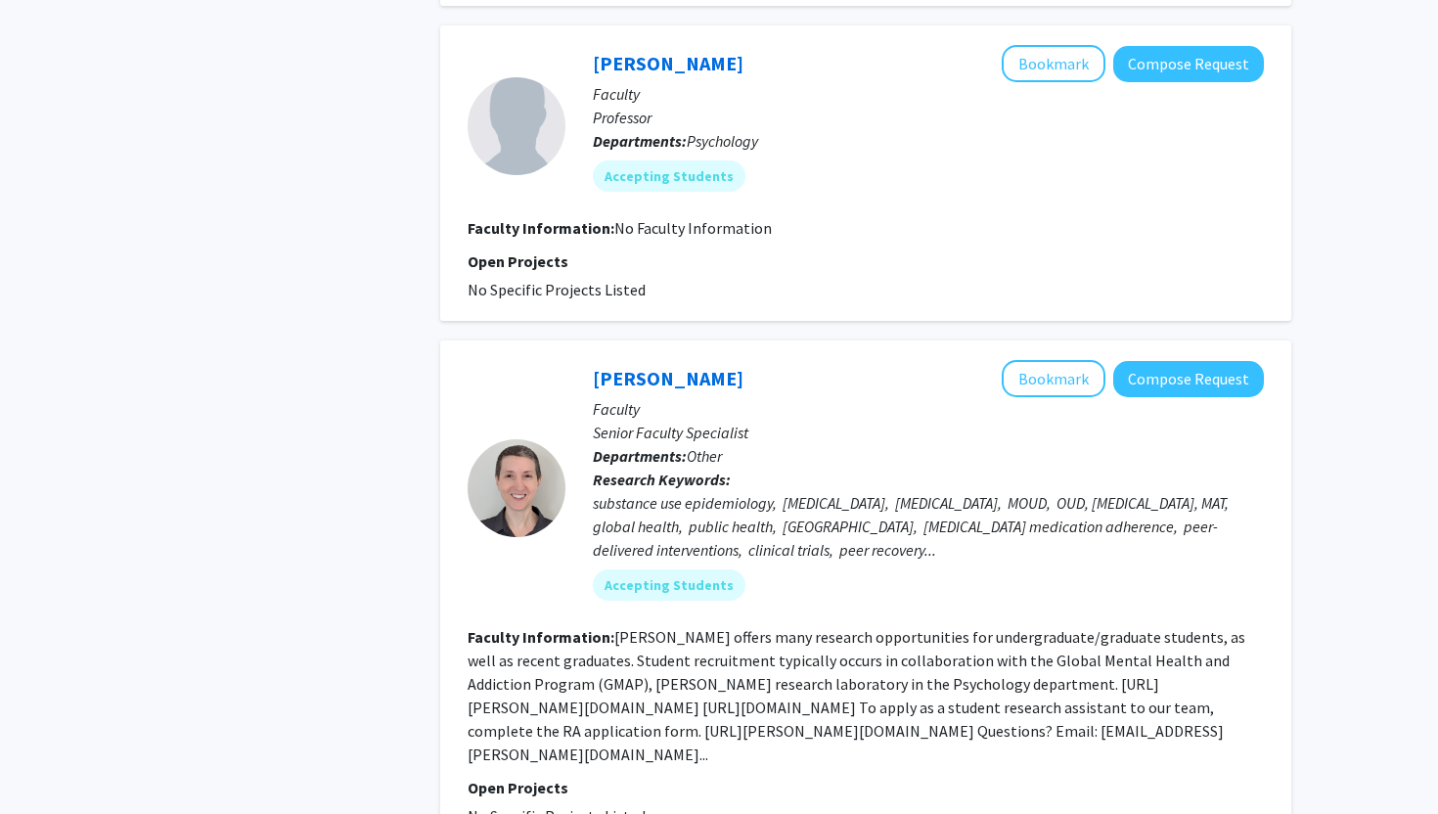
scroll to position [6603, 0]
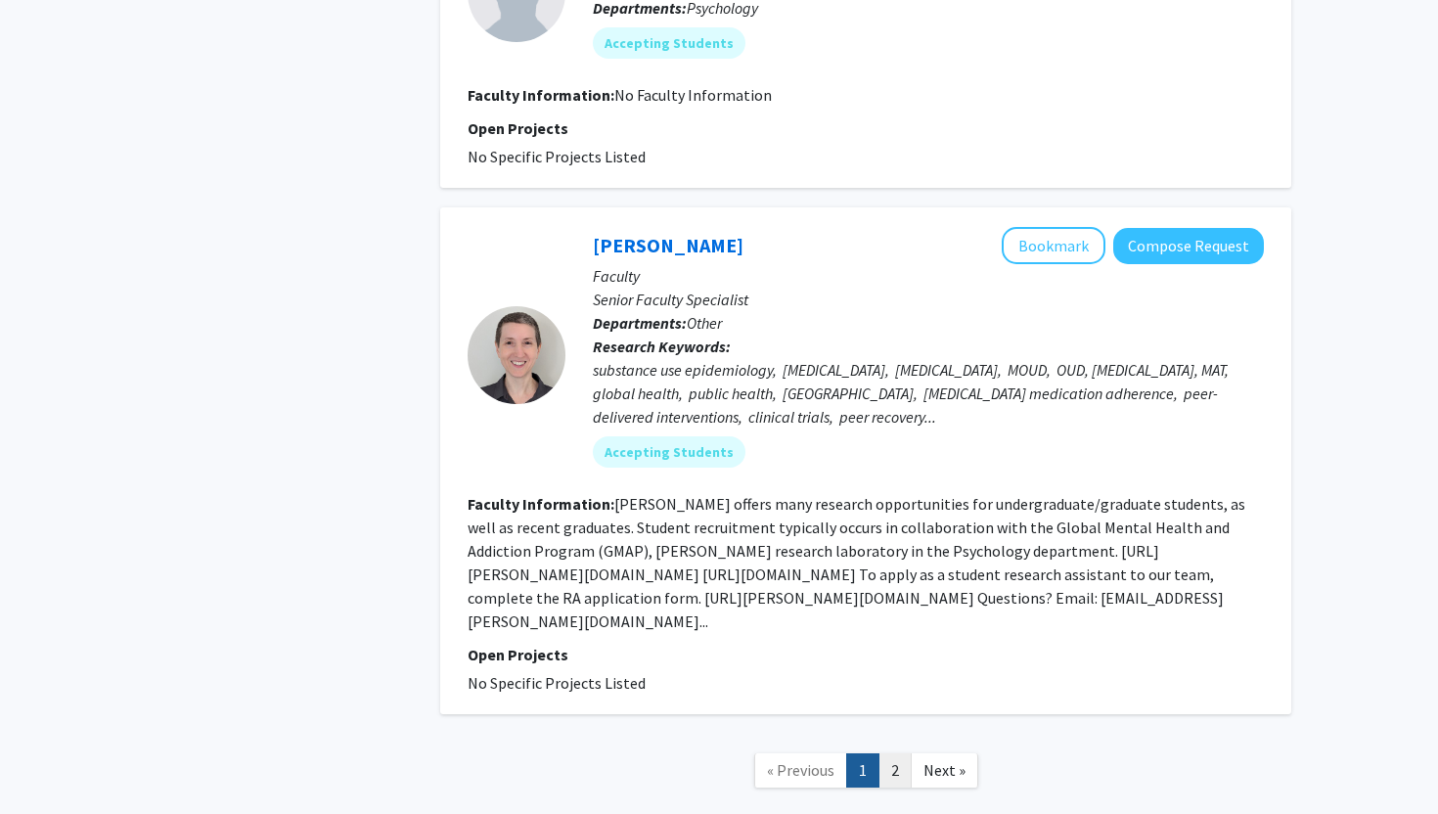
click at [896, 753] on link "2" at bounding box center [895, 770] width 33 height 34
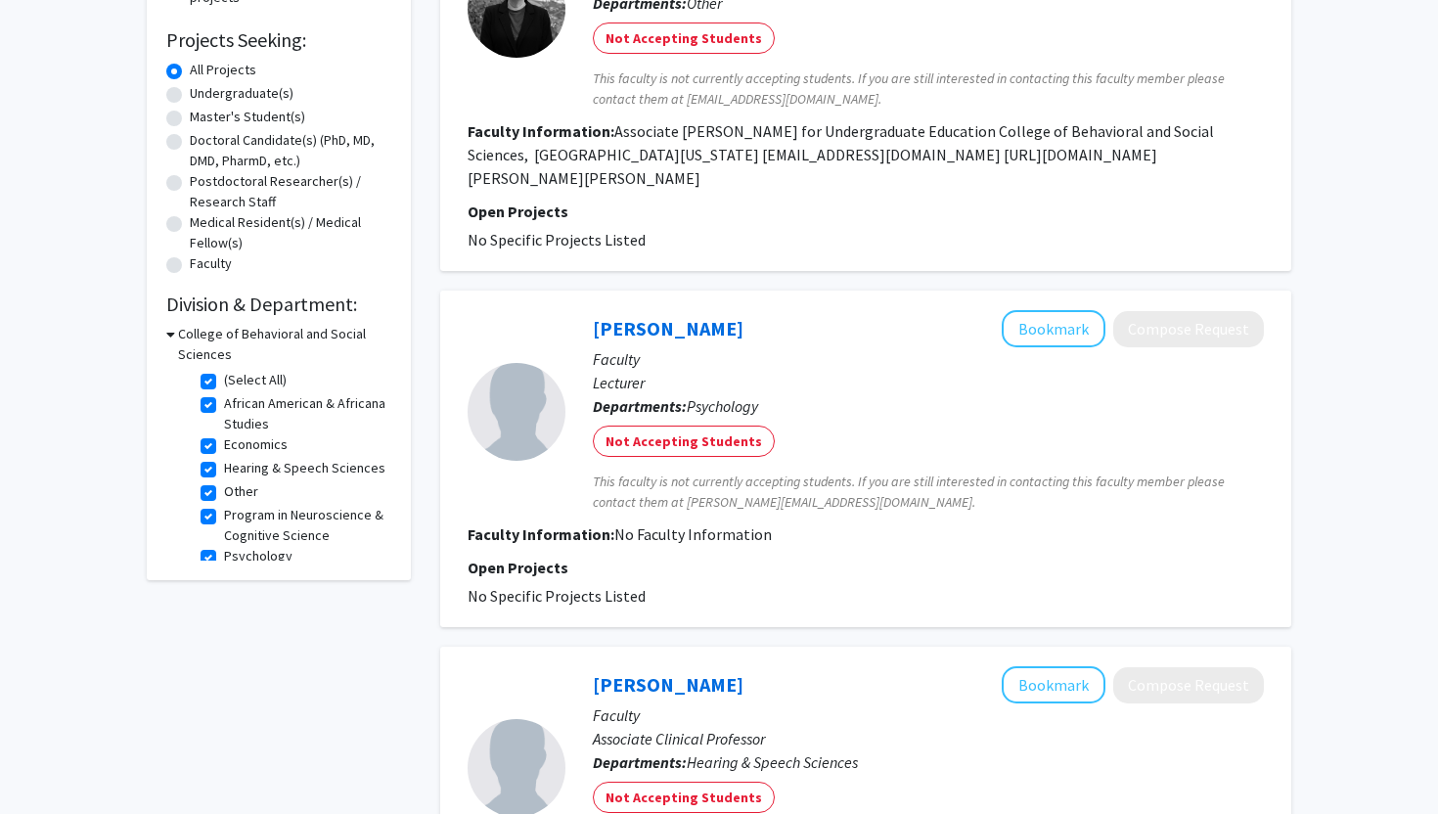
scroll to position [14, 0]
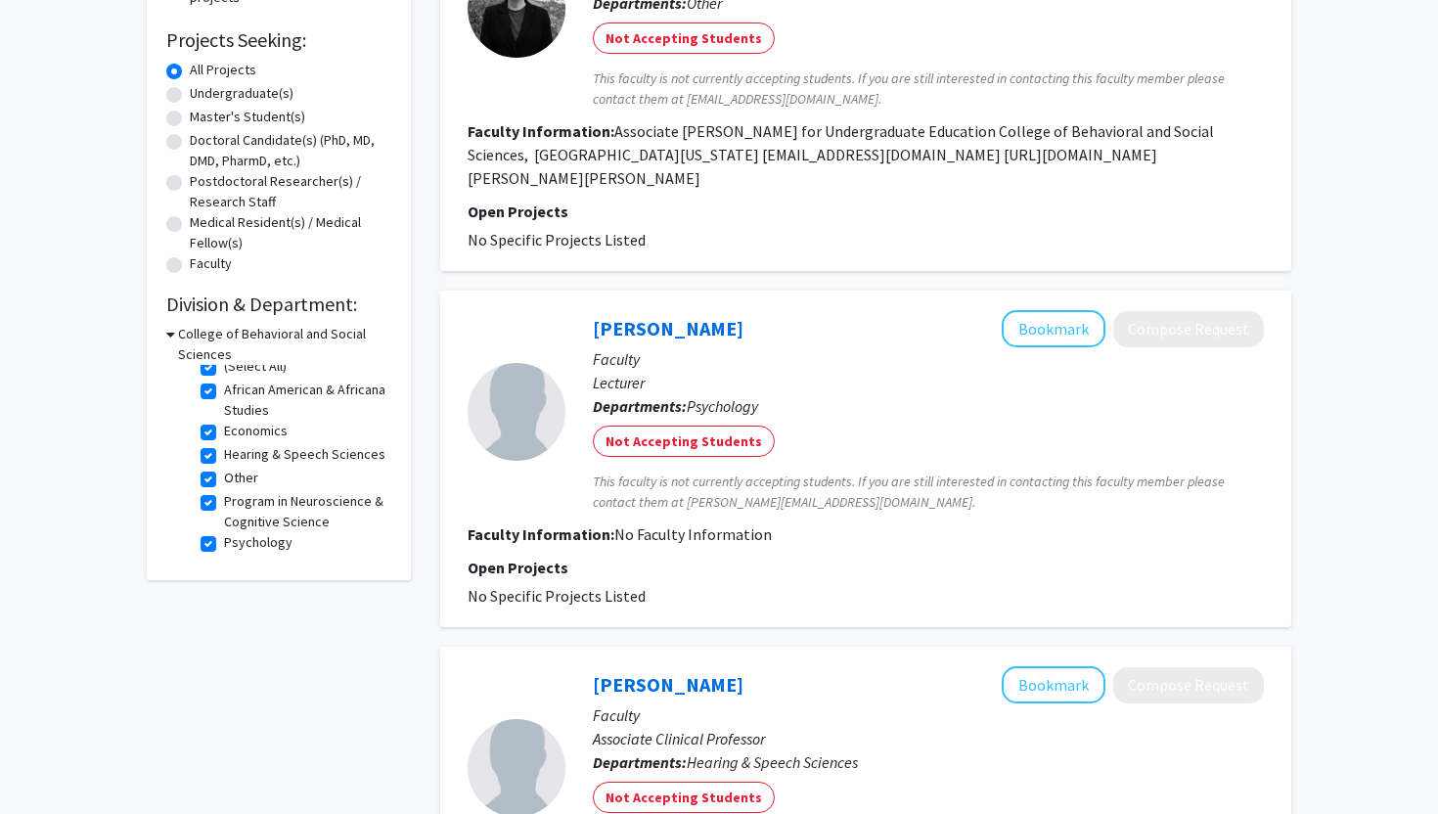
click at [175, 336] on div "College of Behavioral and Social Sciences" at bounding box center [278, 344] width 225 height 41
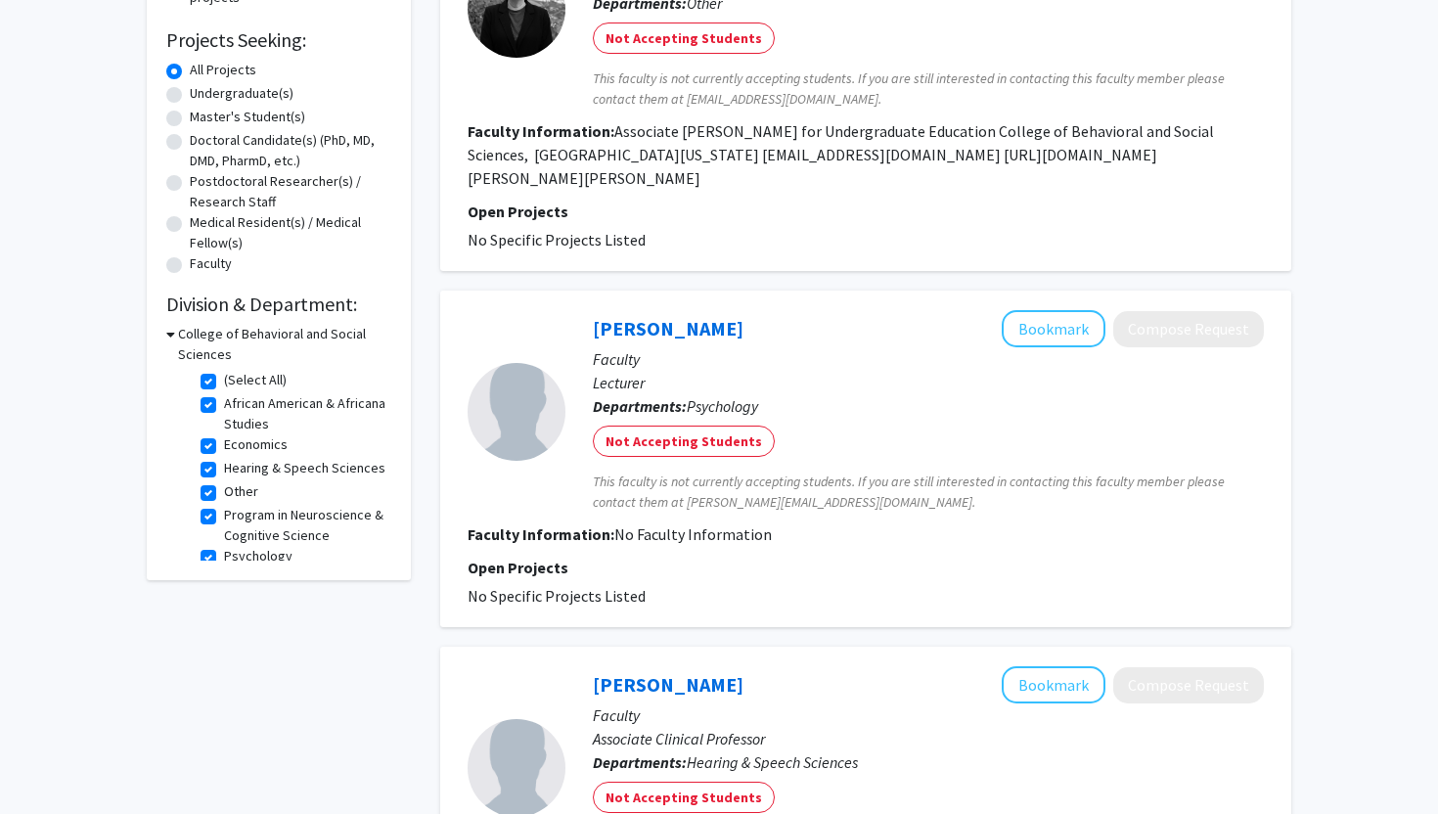
click at [204, 372] on fg-checkbox "(Select All) (Select All)" at bounding box center [294, 381] width 186 height 23
click at [224, 384] on label "(Select All)" at bounding box center [255, 380] width 63 height 21
click at [224, 383] on input "(Select All)" at bounding box center [230, 376] width 13 height 13
checkbox input "false"
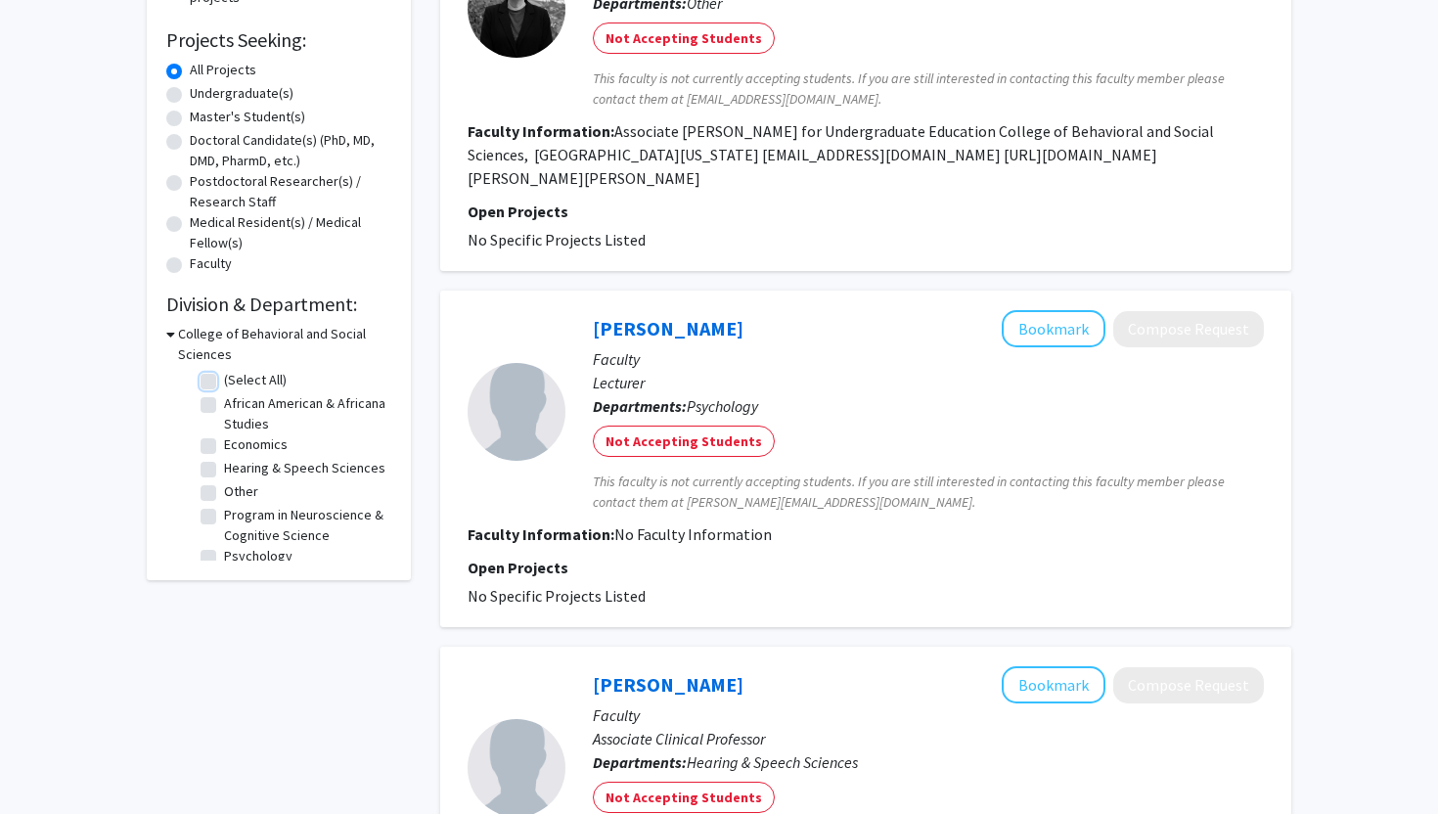
checkbox input "false"
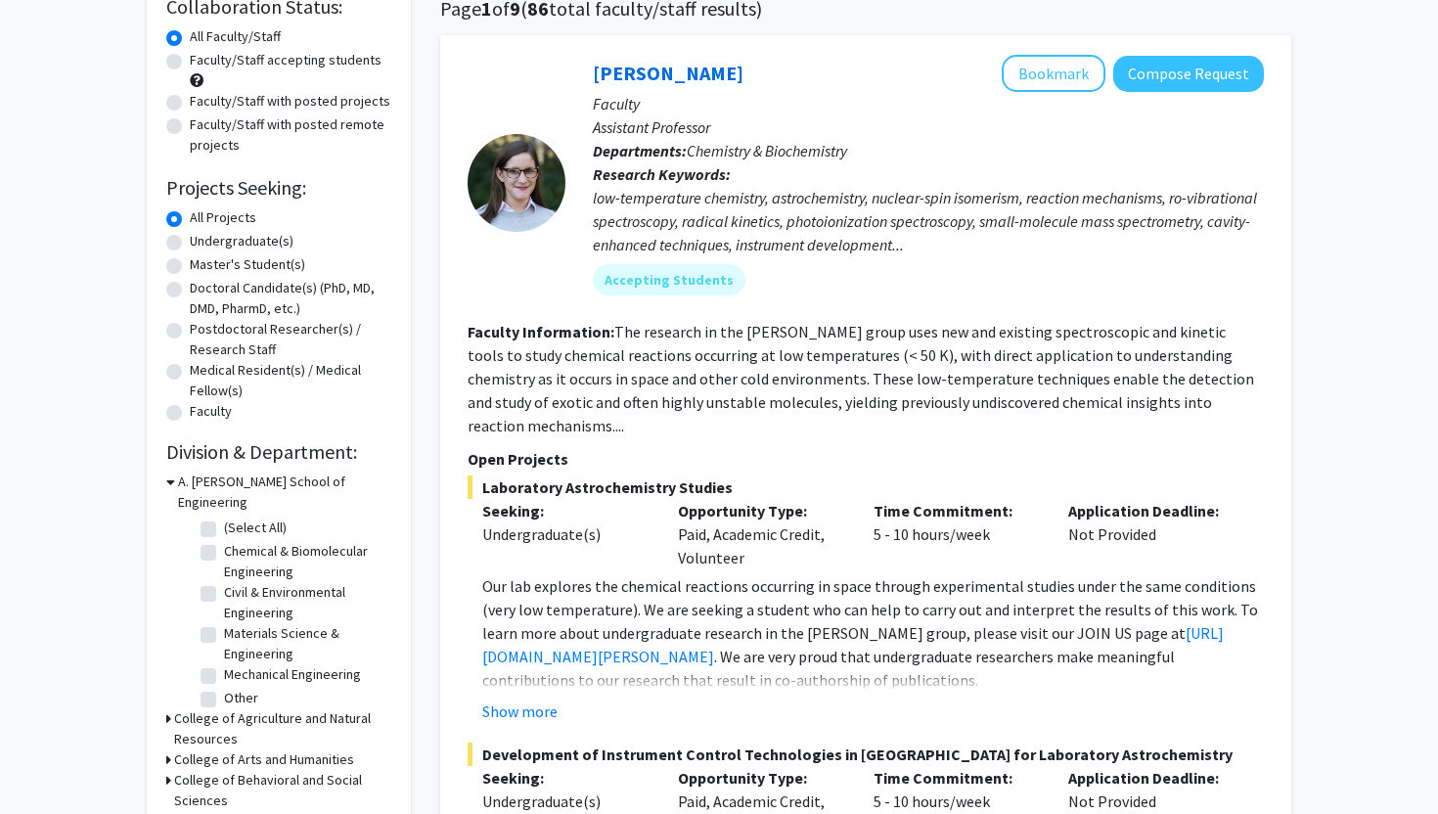
scroll to position [605, 0]
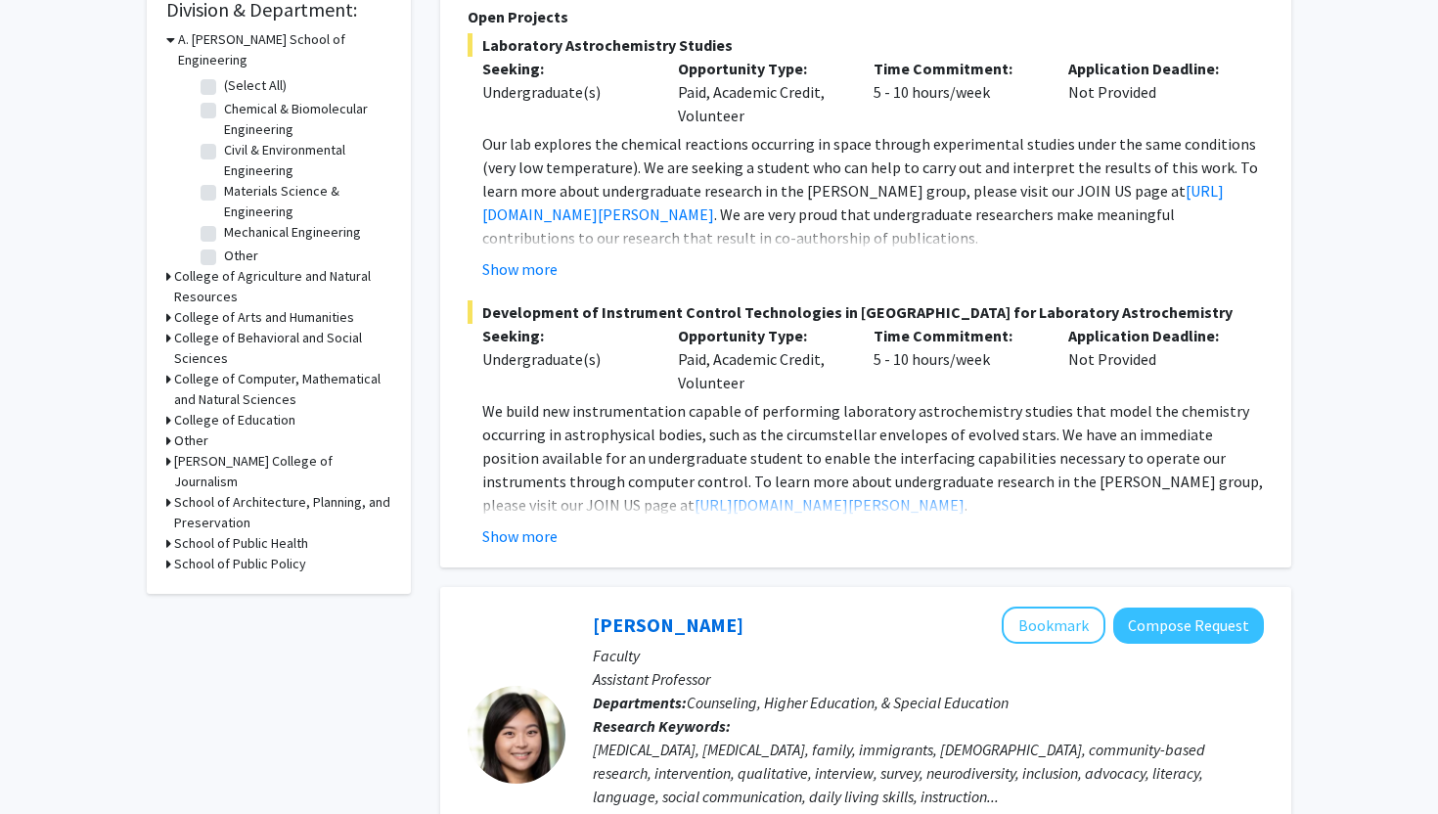
click at [169, 369] on icon at bounding box center [168, 379] width 5 height 21
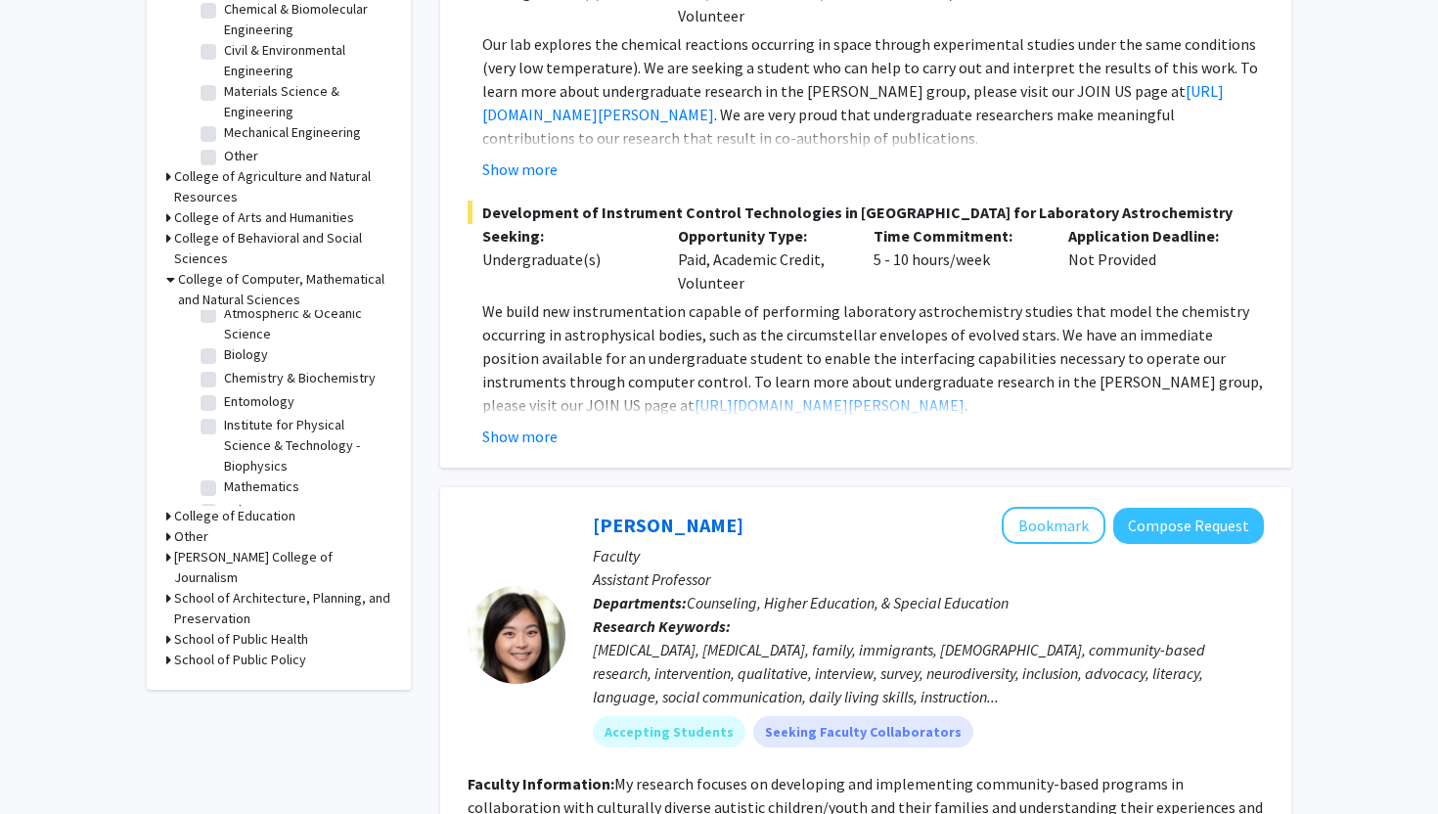
scroll to position [62, 0]
click at [224, 365] on label "Chemistry & Biochemistry" at bounding box center [300, 375] width 152 height 21
click at [224, 365] on input "Chemistry & Biochemistry" at bounding box center [230, 371] width 13 height 13
checkbox input "true"
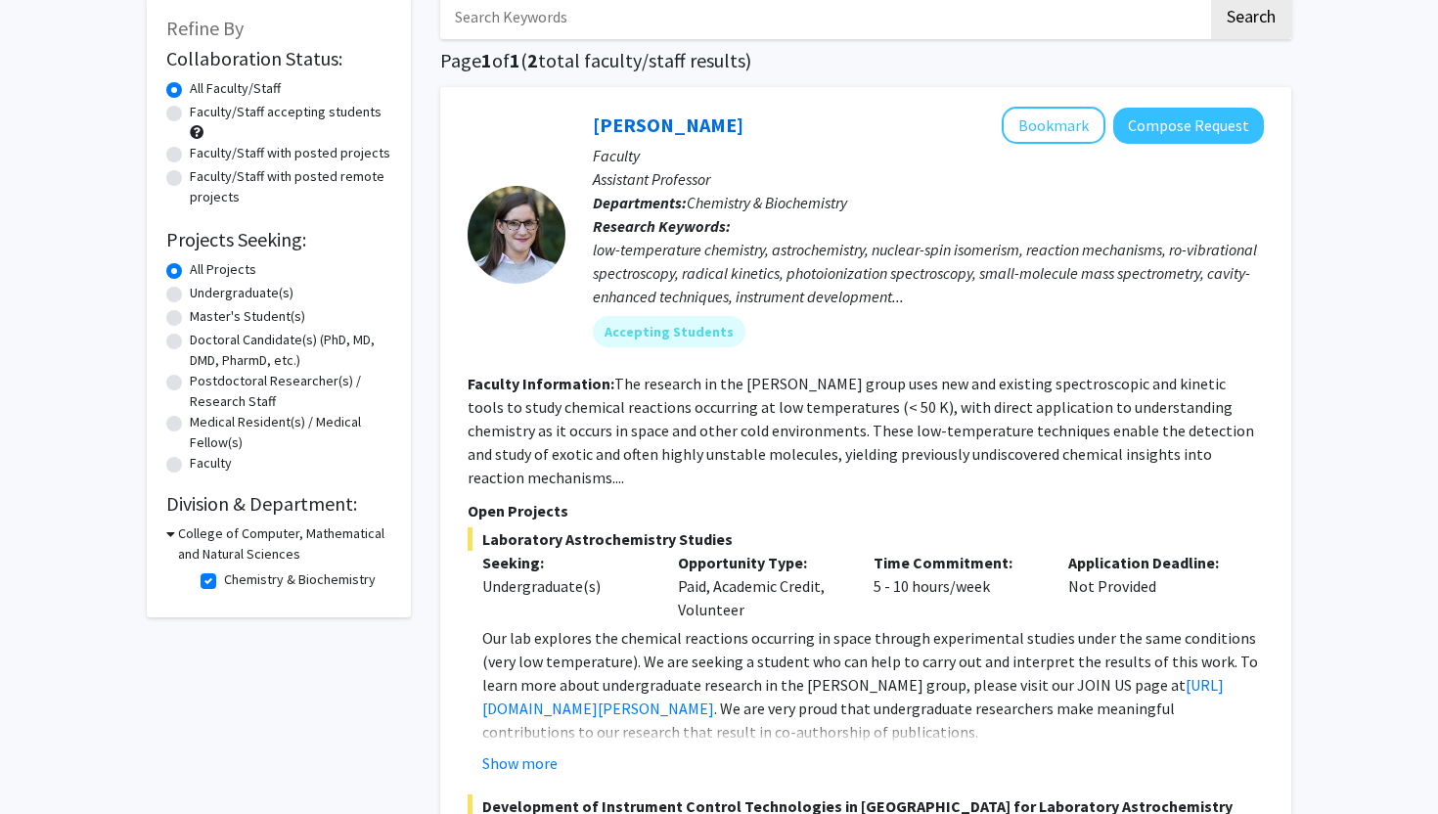
scroll to position [163, 0]
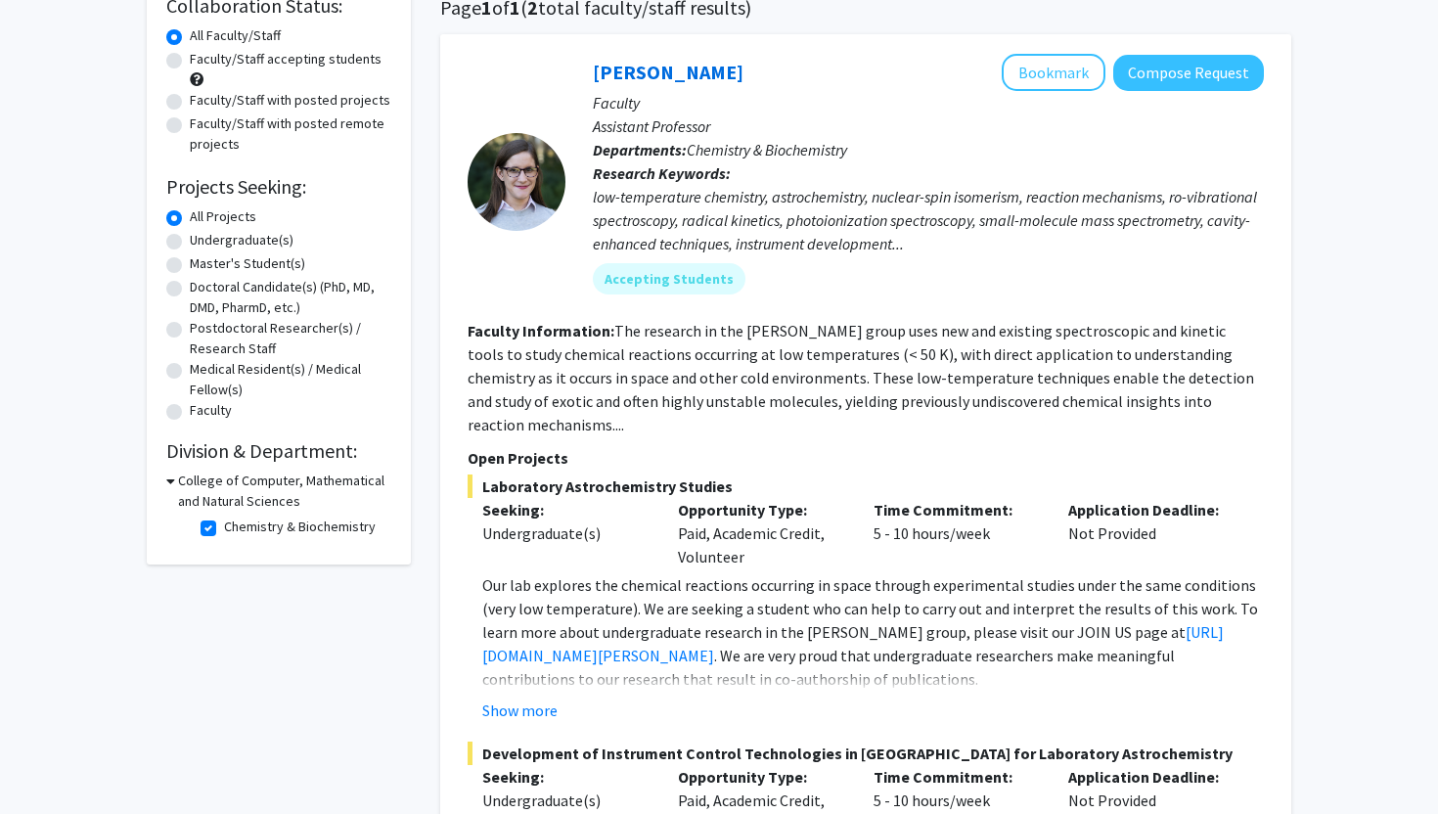
click at [224, 528] on label "Chemistry & Biochemistry" at bounding box center [300, 527] width 152 height 21
click at [224, 528] on input "Chemistry & Biochemistry" at bounding box center [230, 523] width 13 height 13
checkbox input "false"
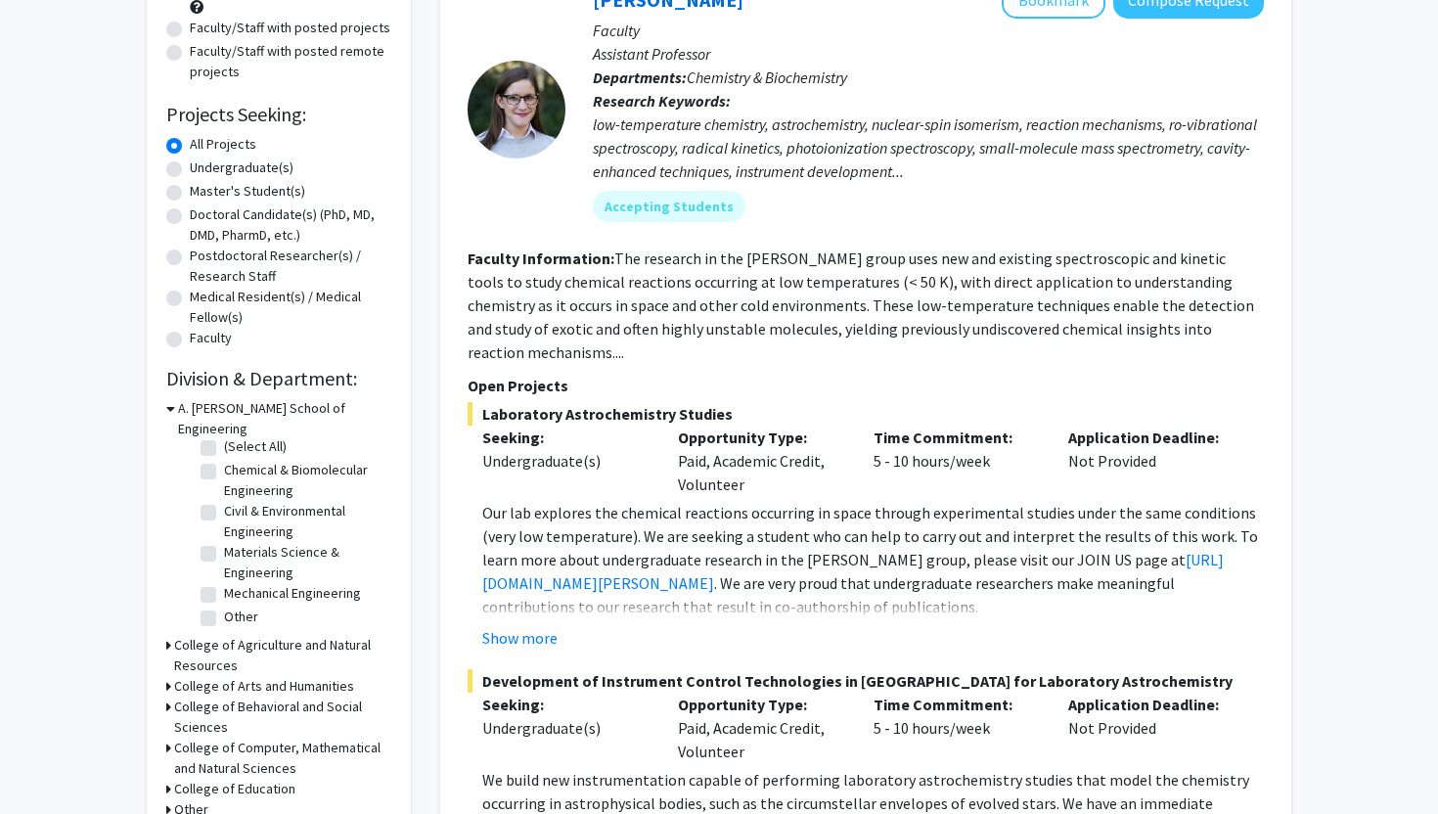
scroll to position [274, 0]
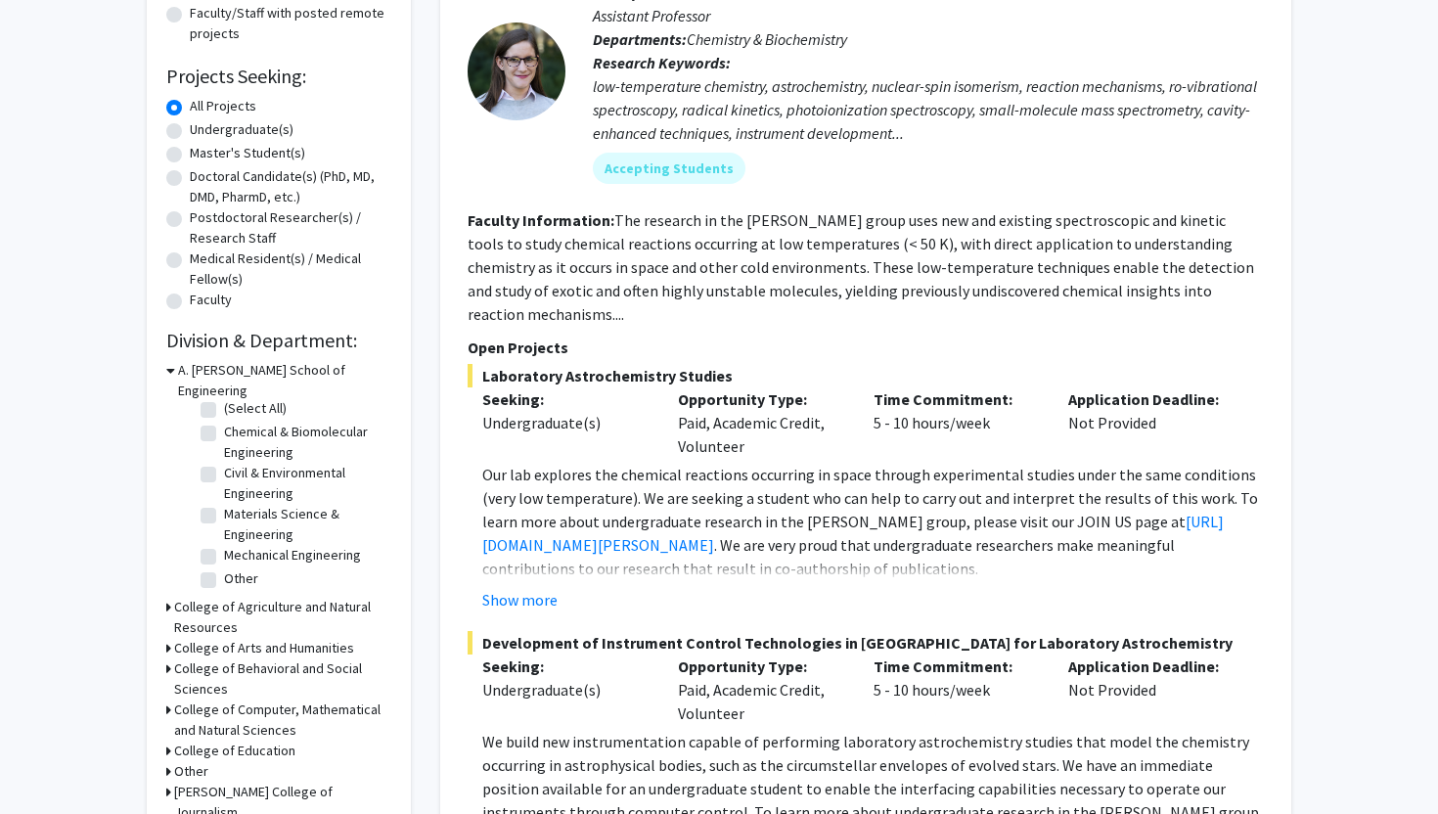
click at [166, 658] on icon at bounding box center [168, 668] width 5 height 21
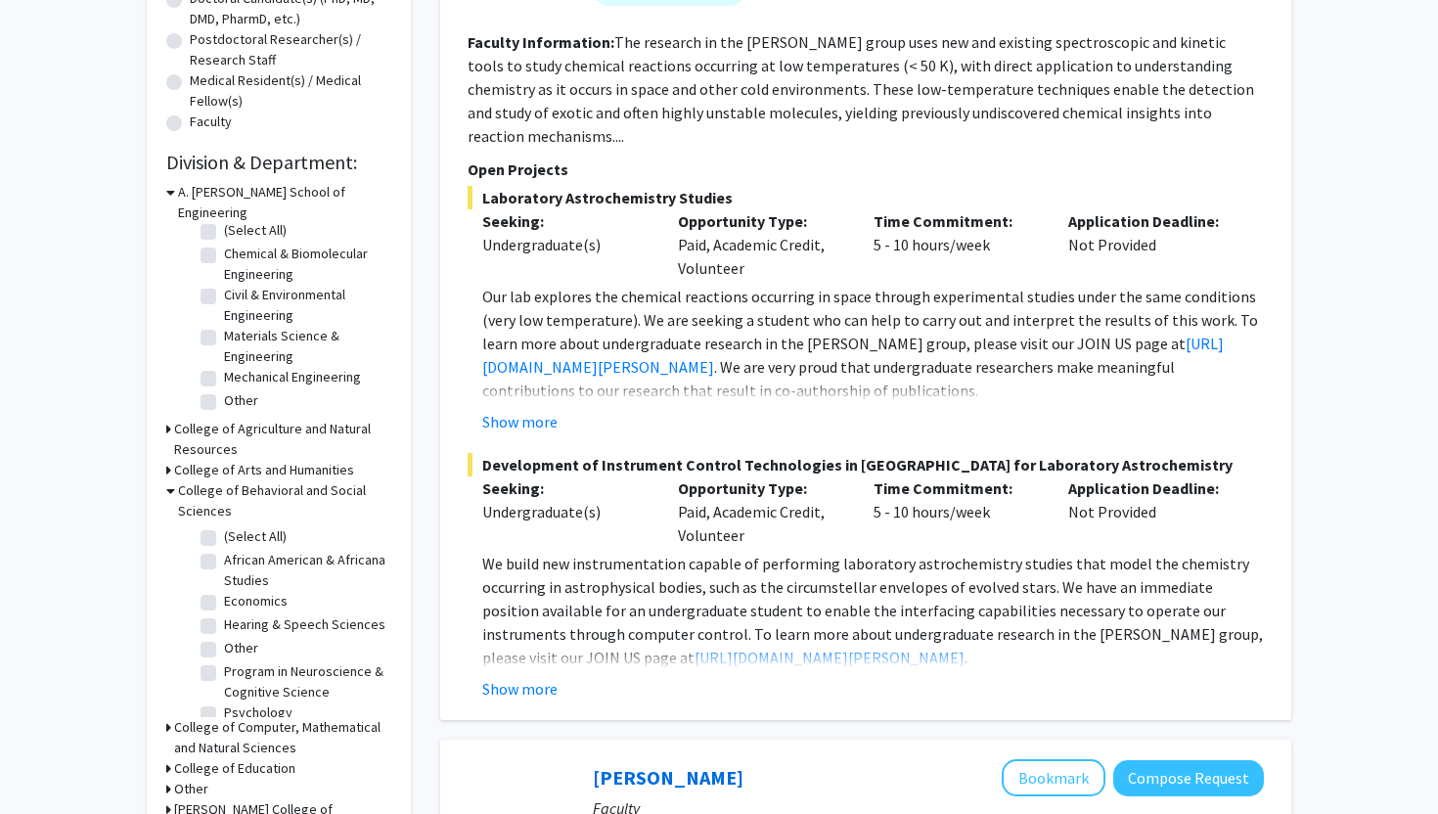
scroll to position [14, 0]
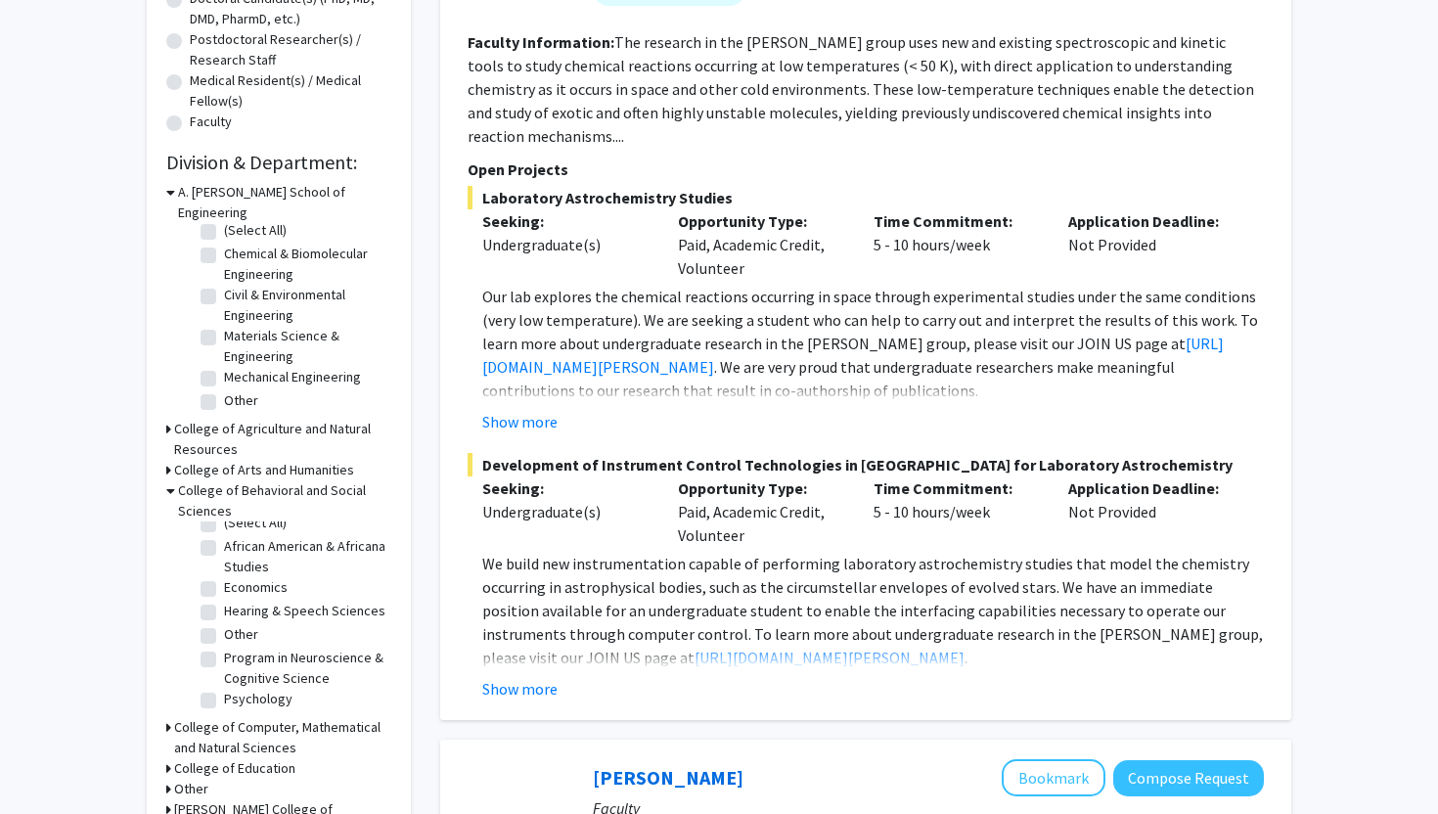
click at [208, 693] on fg-checkbox-list "(Select All) (Select All) African American & Africana Studies African American …" at bounding box center [294, 612] width 196 height 209
click at [224, 689] on label "Psychology" at bounding box center [258, 699] width 68 height 21
click at [224, 689] on input "Psychology" at bounding box center [230, 695] width 13 height 13
checkbox input "true"
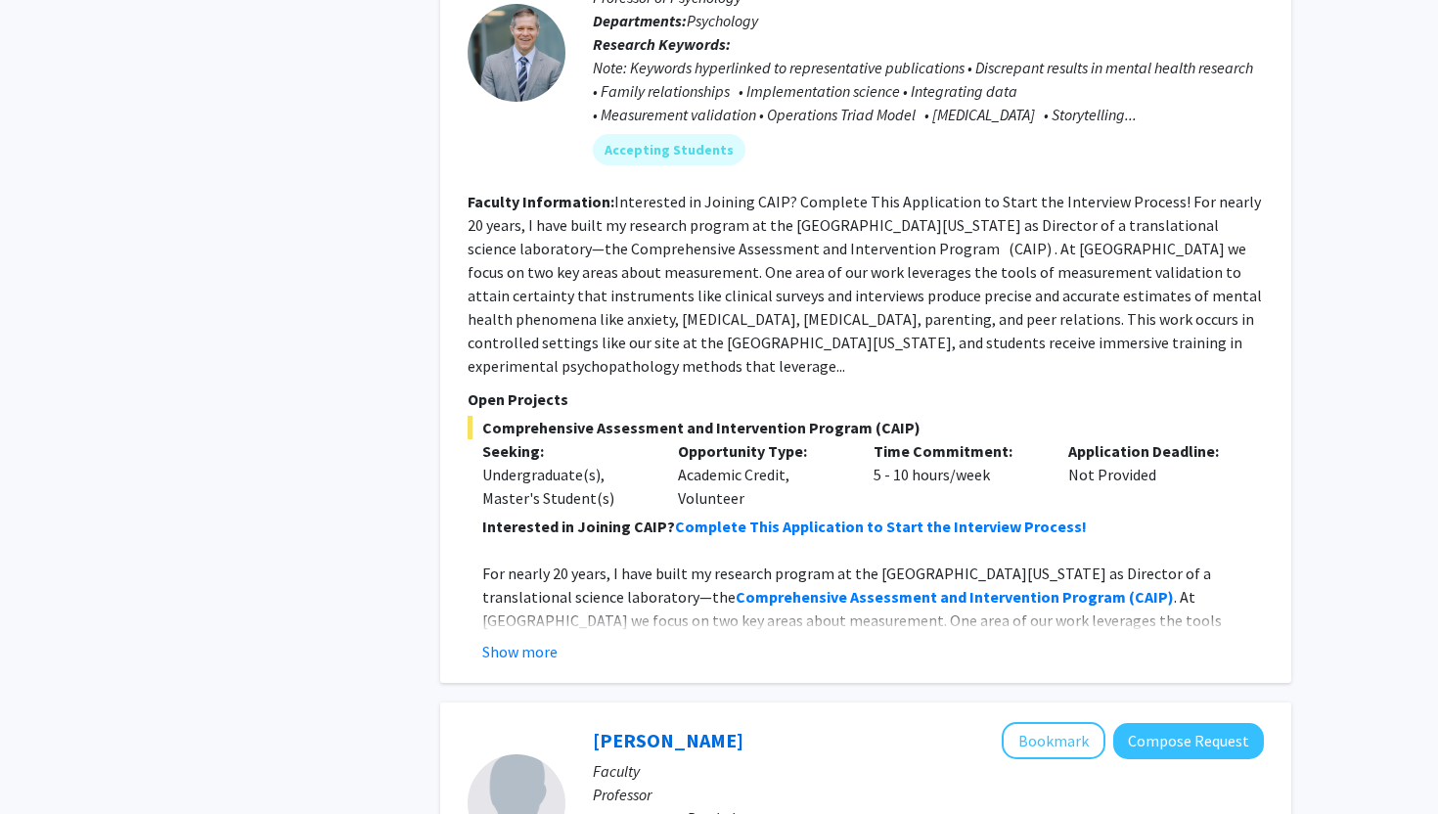
scroll to position [992, 0]
